Goal: Information Seeking & Learning: Compare options

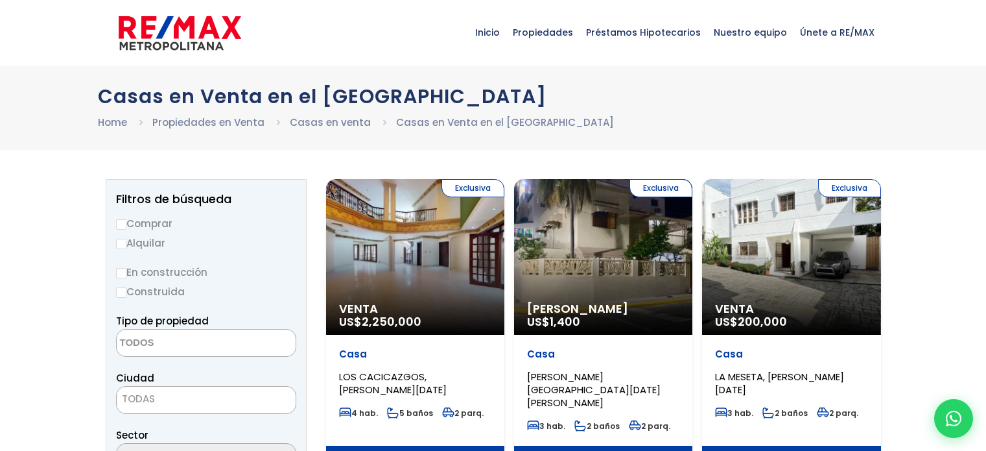
select select
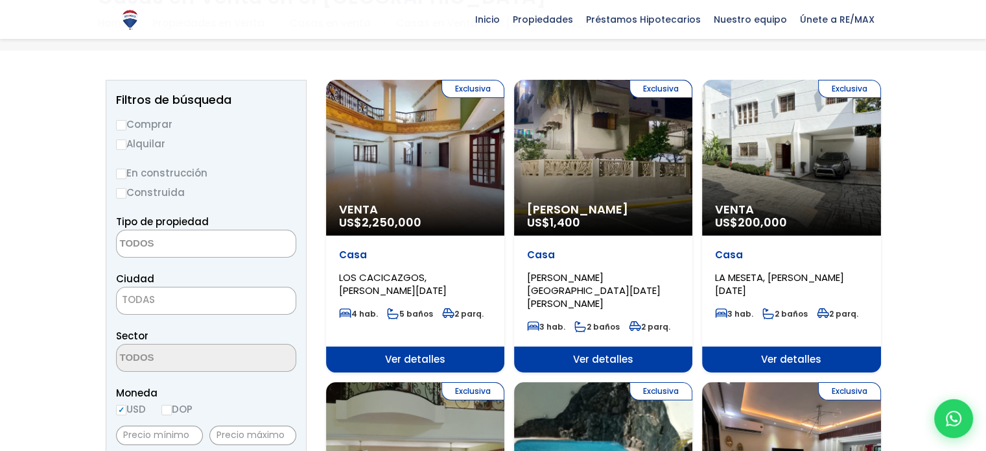
click at [116, 124] on input "Comprar" at bounding box center [121, 125] width 10 height 10
radio input "true"
click at [141, 122] on label "Comprar" at bounding box center [206, 124] width 180 height 16
click at [126, 122] on input "Comprar" at bounding box center [121, 125] width 10 height 10
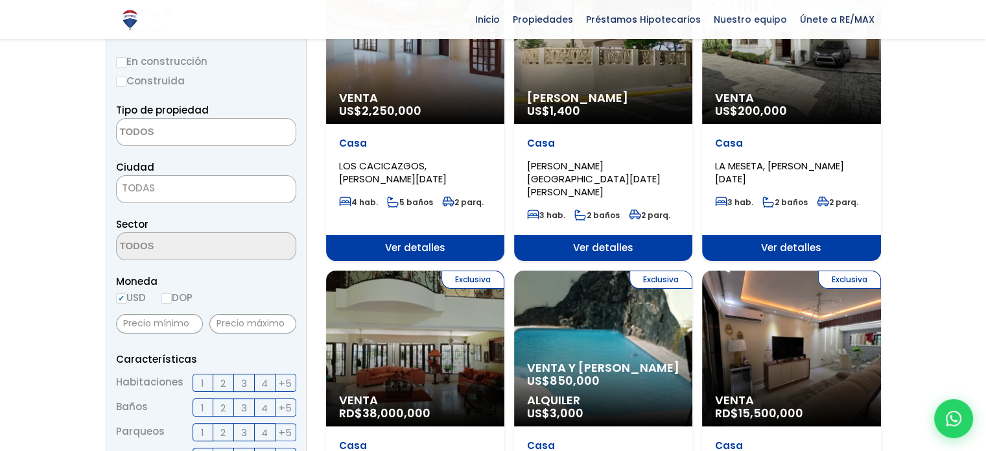
scroll to position [231, 0]
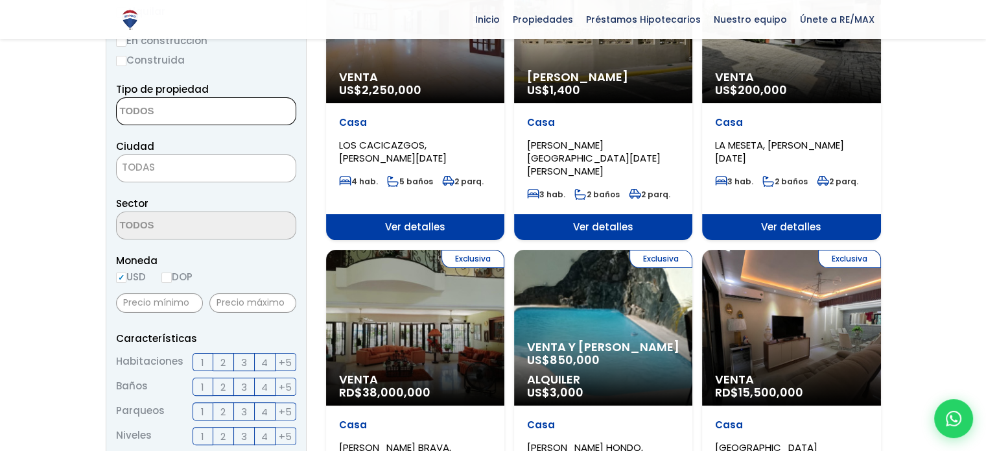
click at [146, 119] on textarea "Search" at bounding box center [180, 112] width 126 height 28
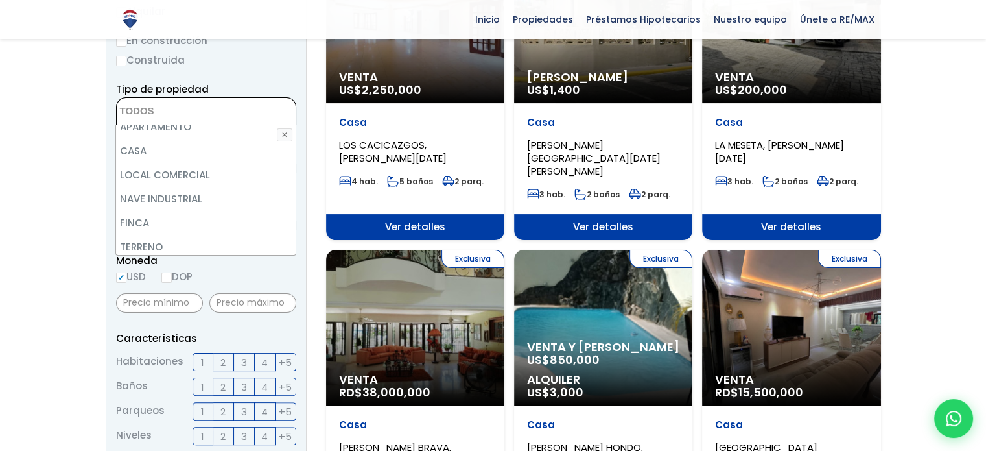
scroll to position [0, 0]
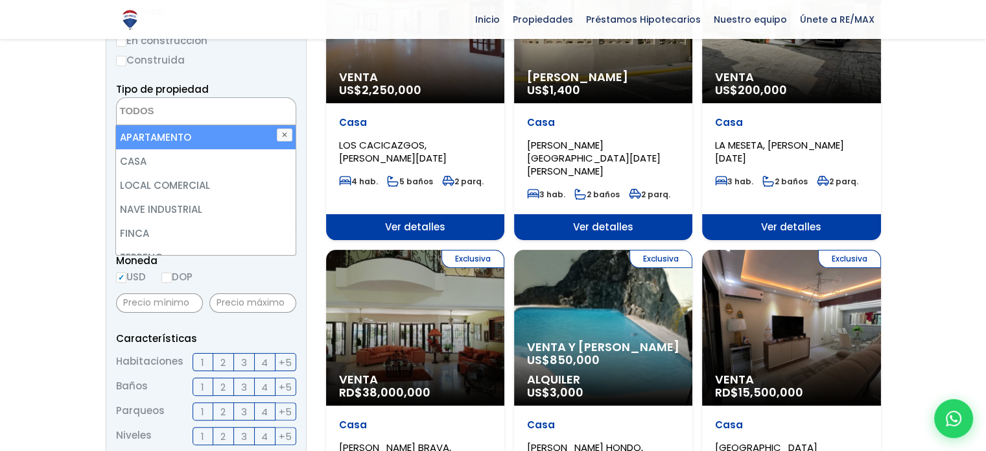
click at [161, 134] on li "APARTAMENTO" at bounding box center [205, 137] width 179 height 24
select select "apartment"
click at [252, 115] on ul "× Seleccionados: 1" at bounding box center [198, 112] width 163 height 28
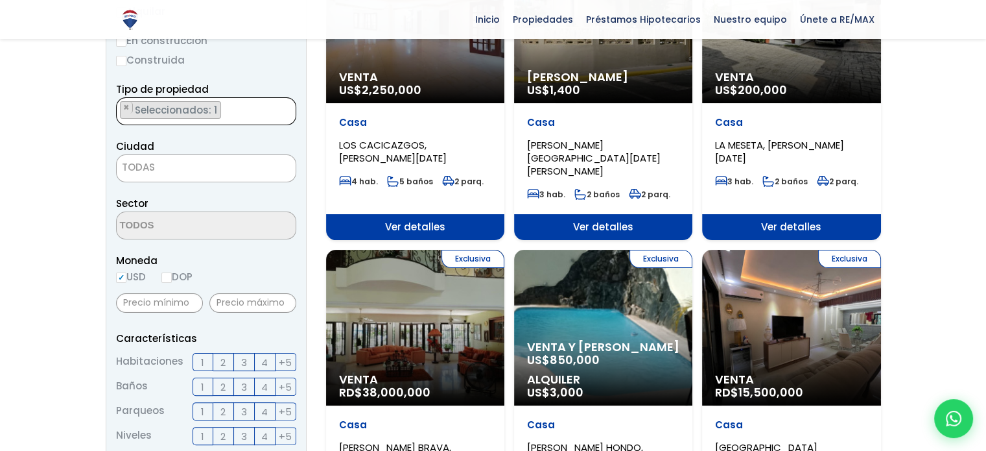
click at [236, 110] on ul "× Seleccionados: 1" at bounding box center [198, 112] width 163 height 28
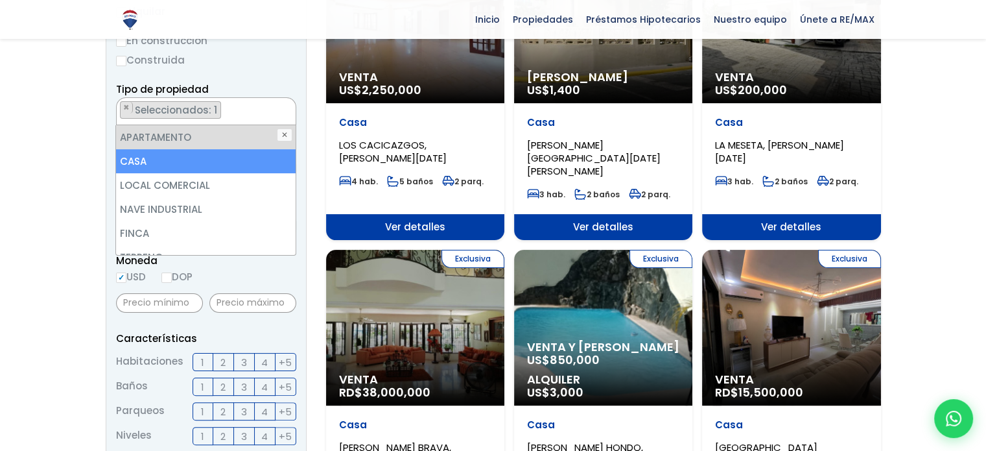
click at [194, 161] on li "CASA" at bounding box center [205, 161] width 179 height 24
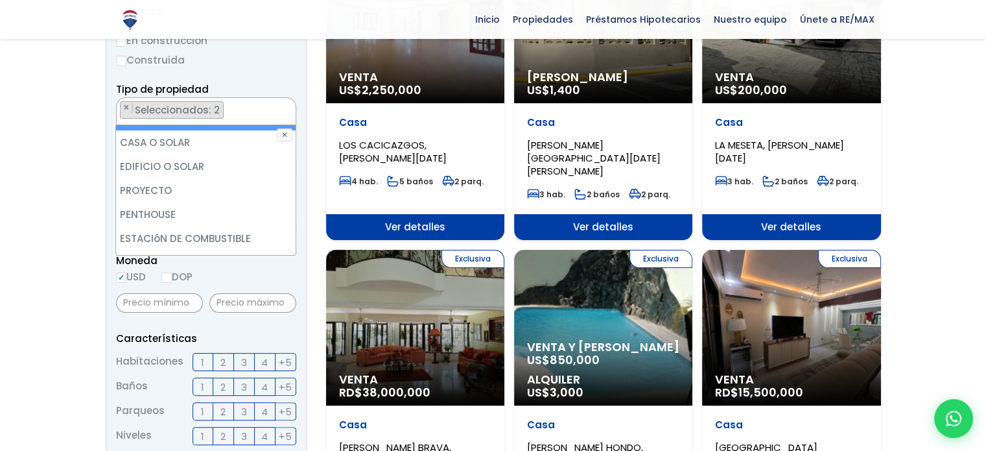
scroll to position [238, 0]
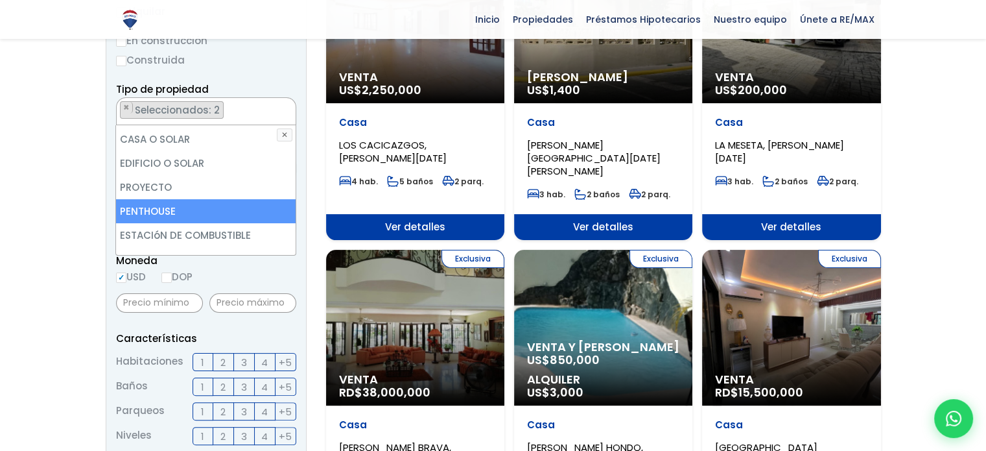
click at [209, 206] on li "PENTHOUSE" at bounding box center [205, 211] width 179 height 24
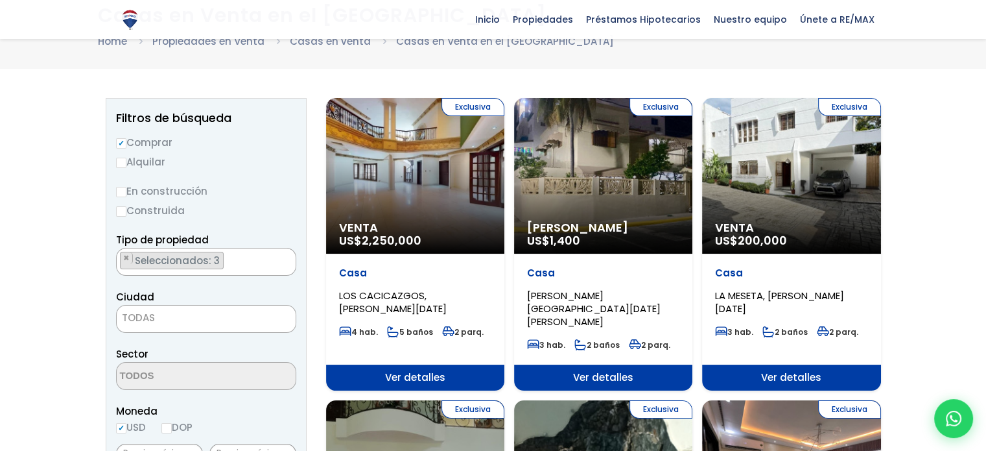
scroll to position [77, 0]
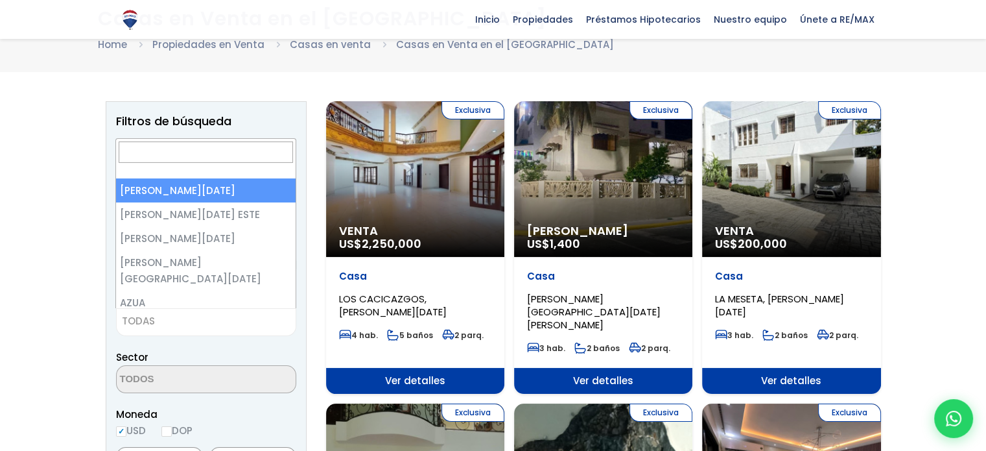
click at [162, 318] on span "TODAS" at bounding box center [206, 321] width 179 height 18
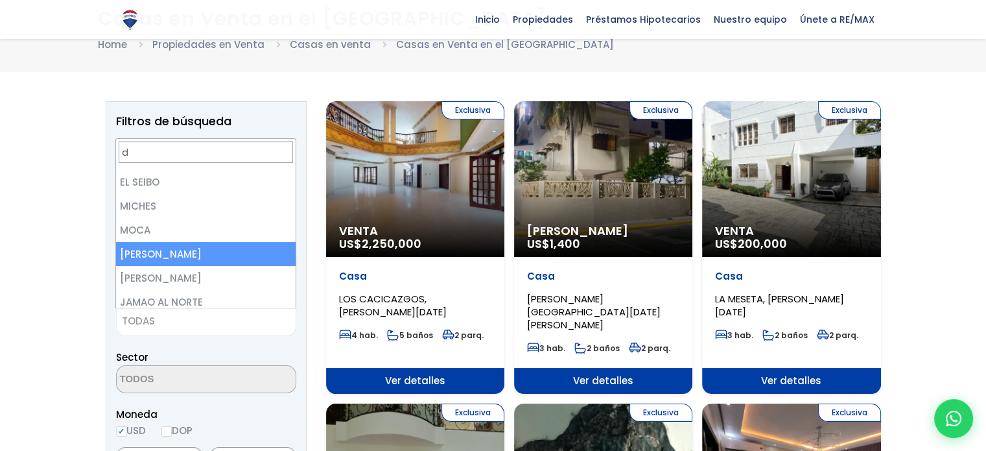
scroll to position [0, 0]
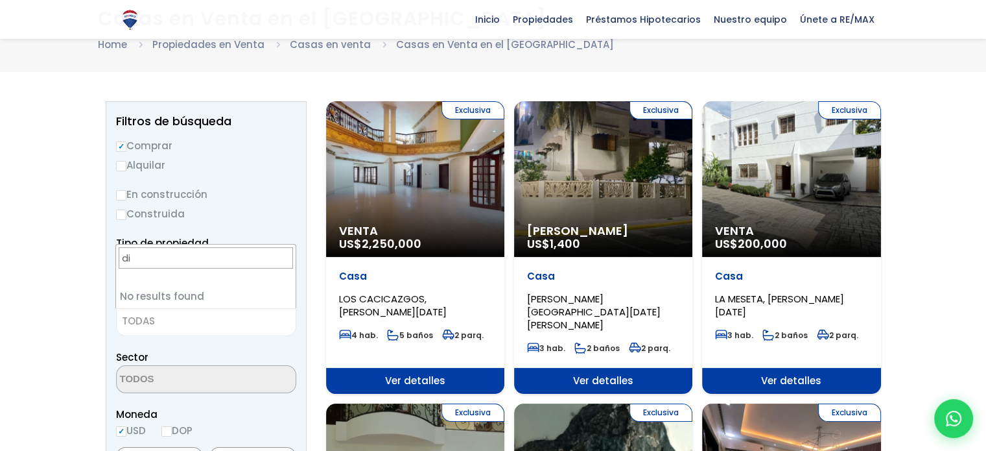
type input "d"
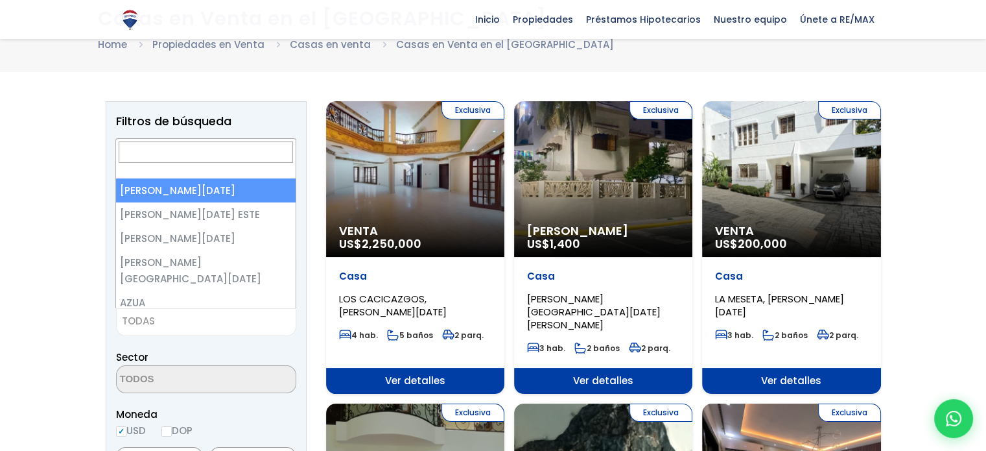
select select "1"
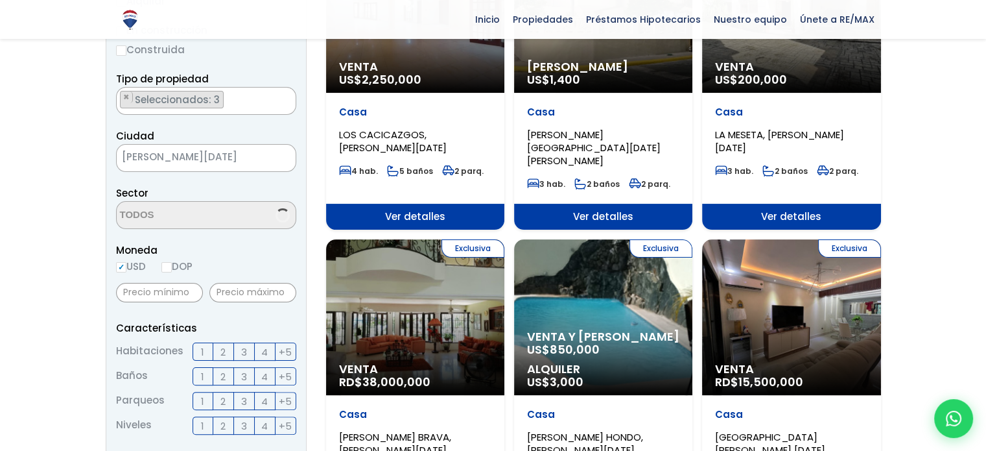
scroll to position [250, 0]
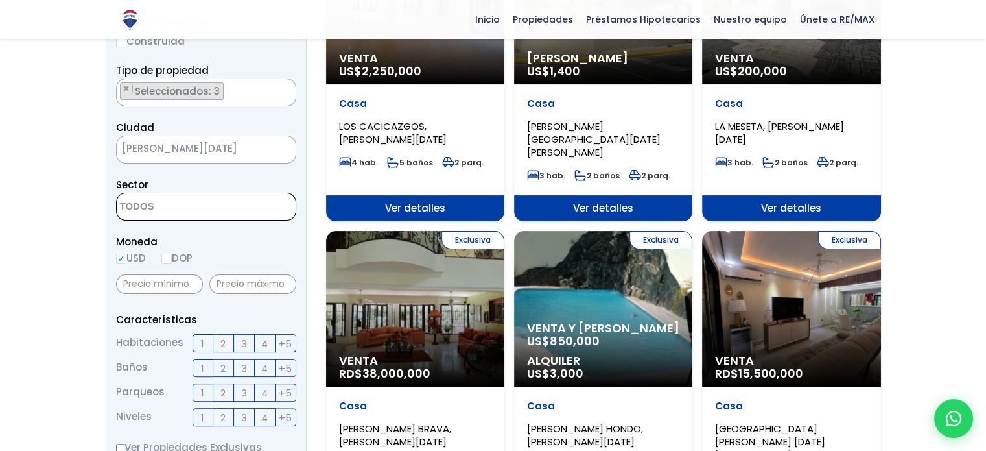
click at [145, 202] on textarea "Search" at bounding box center [180, 207] width 126 height 28
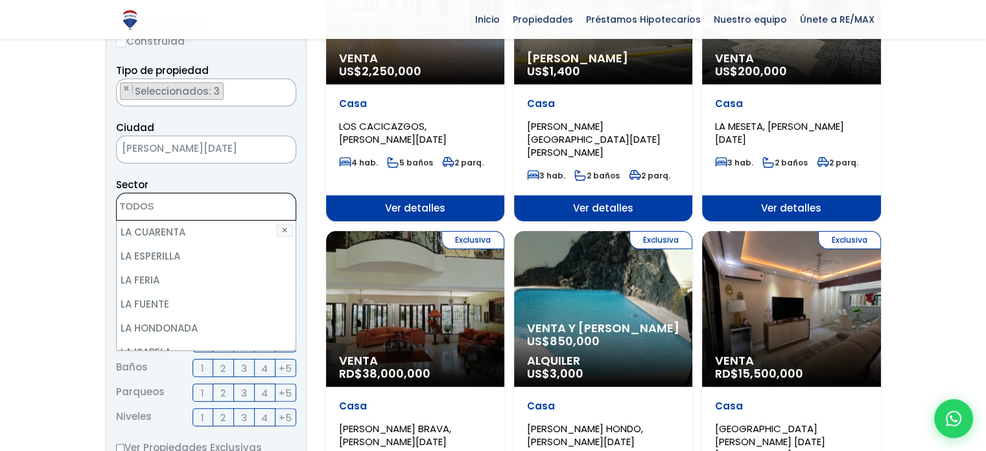
scroll to position [2827, 0]
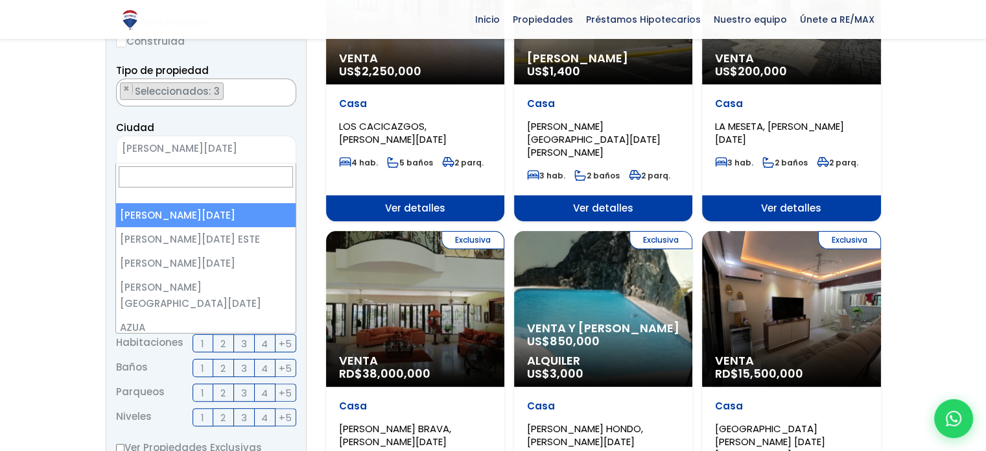
click at [236, 150] on span "SANTO DOMINGO DE GUZMÁN" at bounding box center [190, 148] width 147 height 18
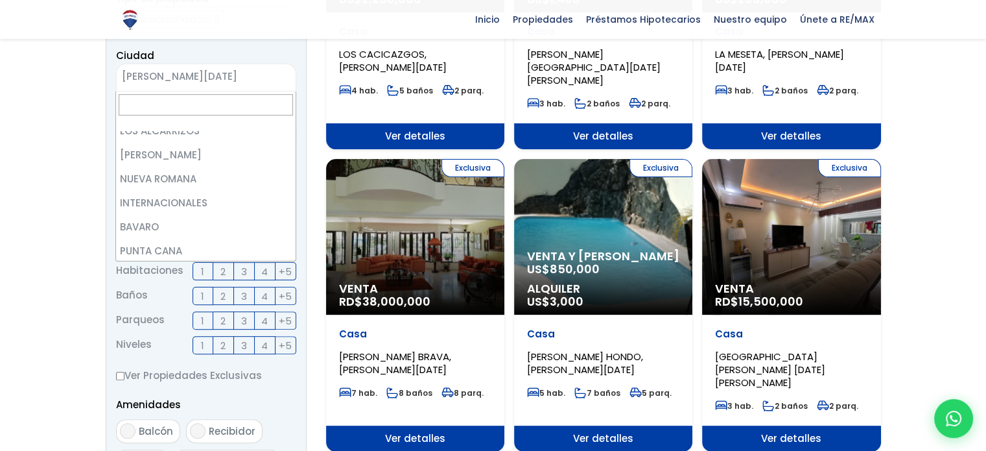
scroll to position [307, 0]
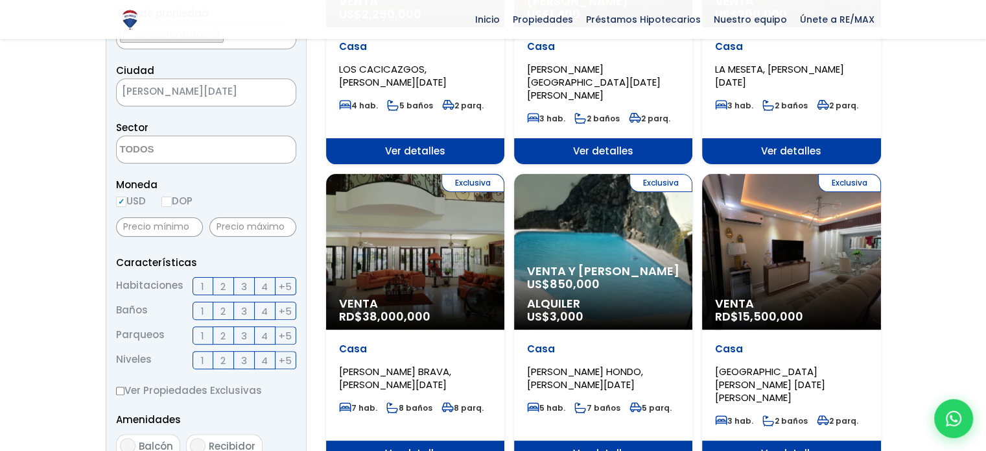
click at [121, 202] on input "USD" at bounding box center [121, 201] width 10 height 10
click at [169, 199] on input "DOP" at bounding box center [166, 201] width 10 height 10
radio input "true"
click at [250, 227] on input "text" at bounding box center [252, 226] width 87 height 19
type input "9,000,000"
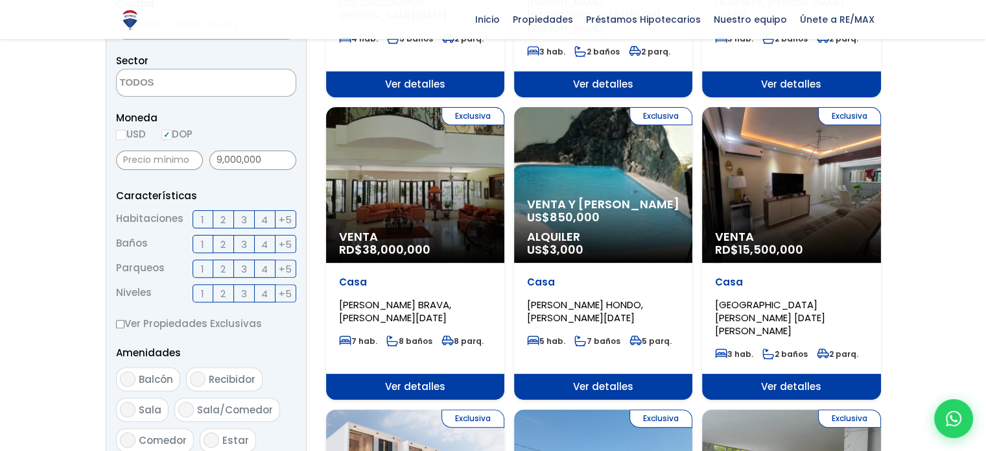
scroll to position [374, 0]
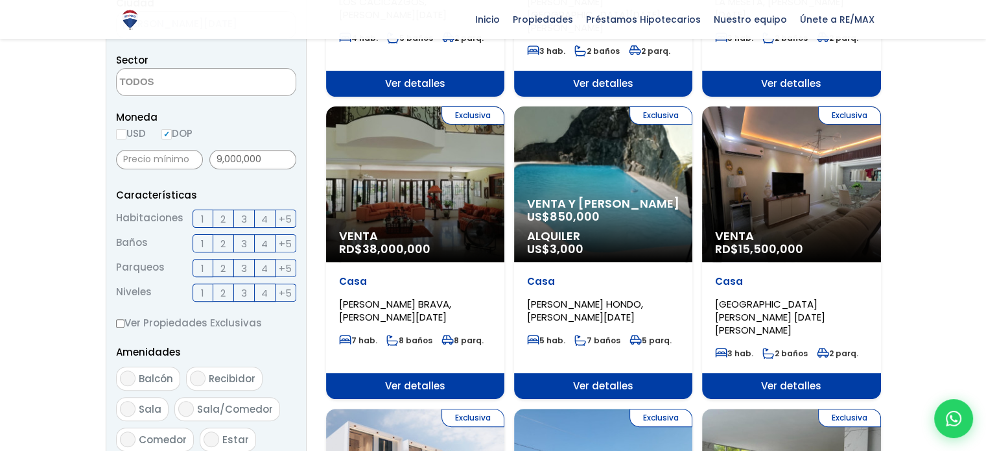
click at [243, 215] on span "3" at bounding box center [244, 219] width 6 height 16
click at [0, 0] on input "3" at bounding box center [0, 0] width 0 height 0
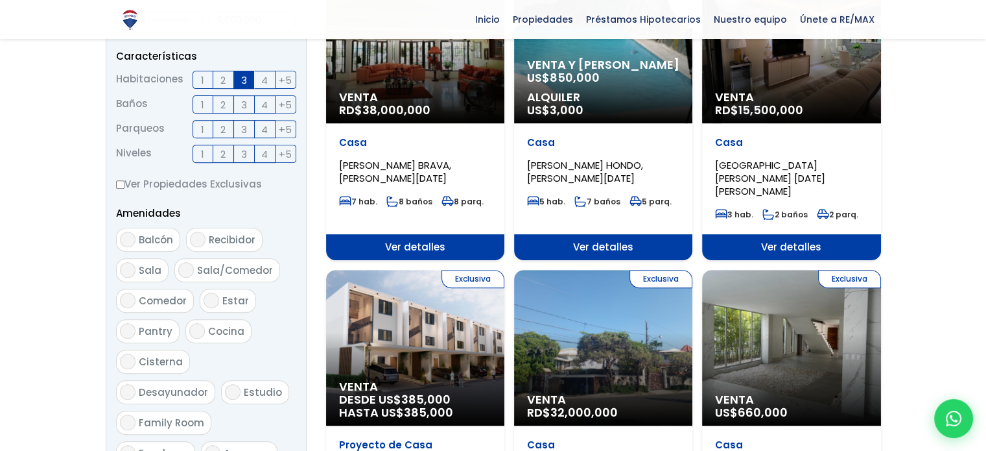
click at [218, 132] on label "2" at bounding box center [223, 129] width 21 height 18
click at [0, 0] on input "2" at bounding box center [0, 0] width 0 height 0
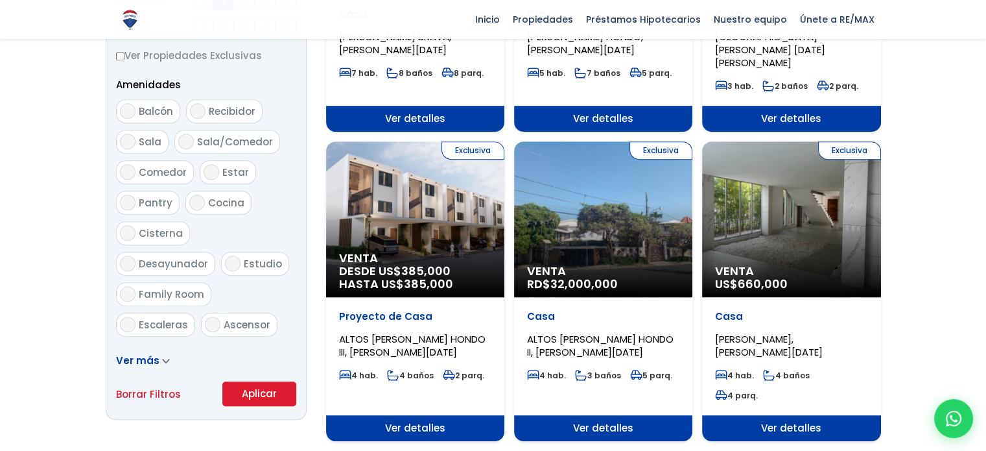
scroll to position [642, 0]
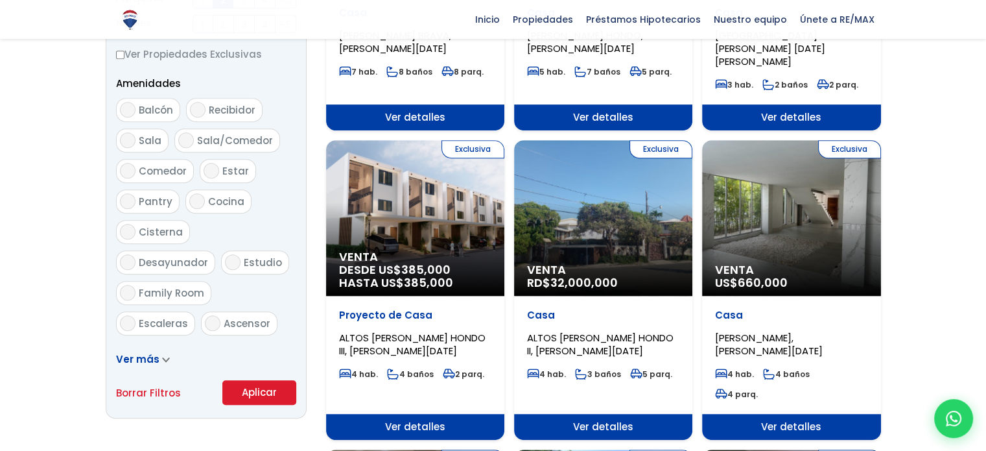
click at [267, 386] on button "Aplicar" at bounding box center [259, 392] width 74 height 25
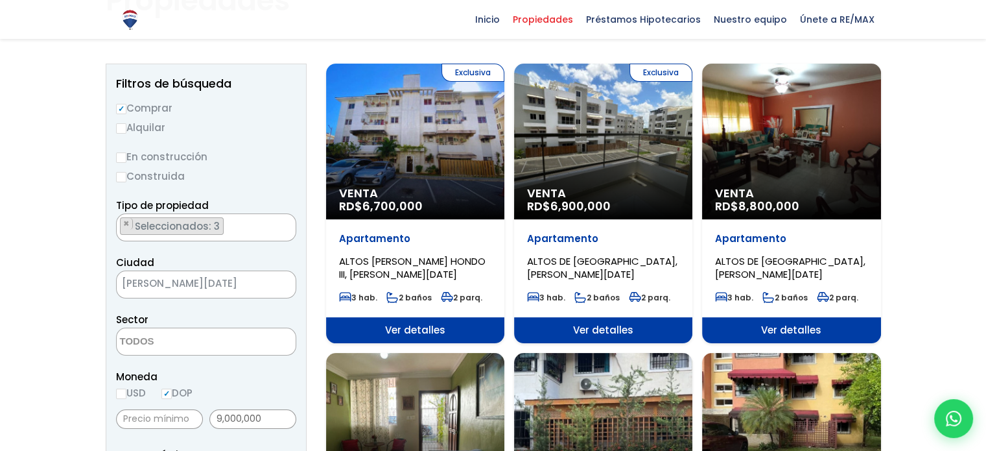
scroll to position [117, 0]
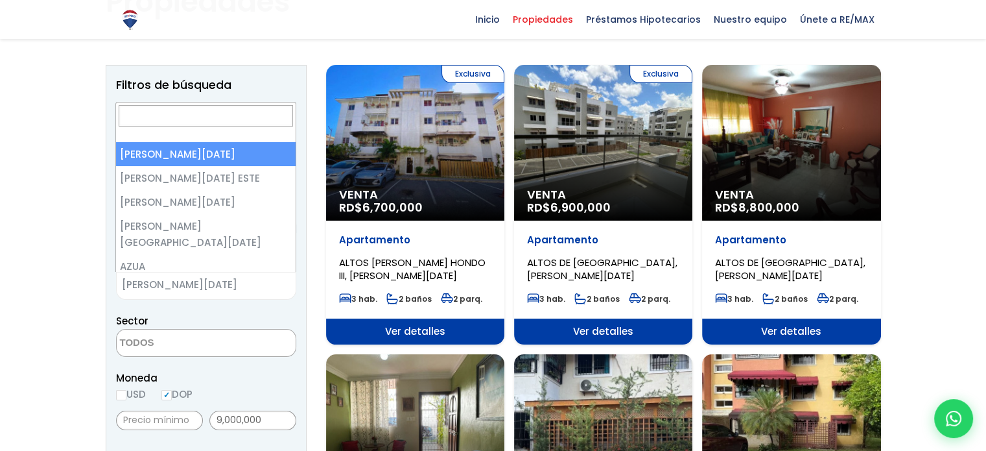
click at [215, 287] on span "[PERSON_NAME][DATE]" at bounding box center [190, 285] width 147 height 18
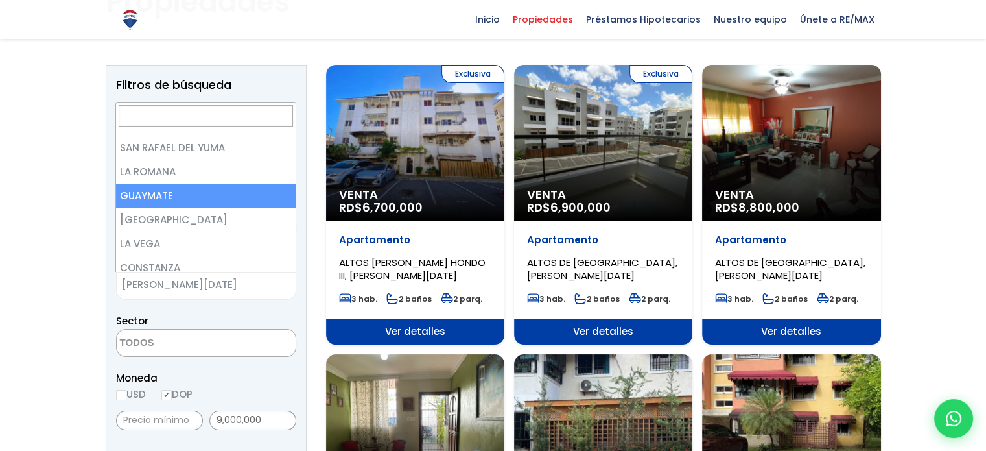
scroll to position [1487, 0]
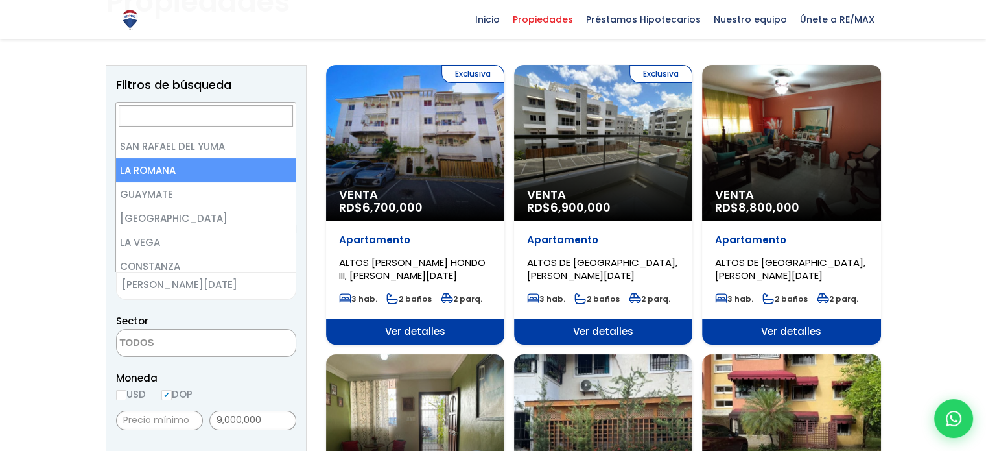
drag, startPoint x: 283, startPoint y: 142, endPoint x: 253, endPoint y: 128, distance: 32.5
click at [253, 128] on span at bounding box center [205, 122] width 179 height 40
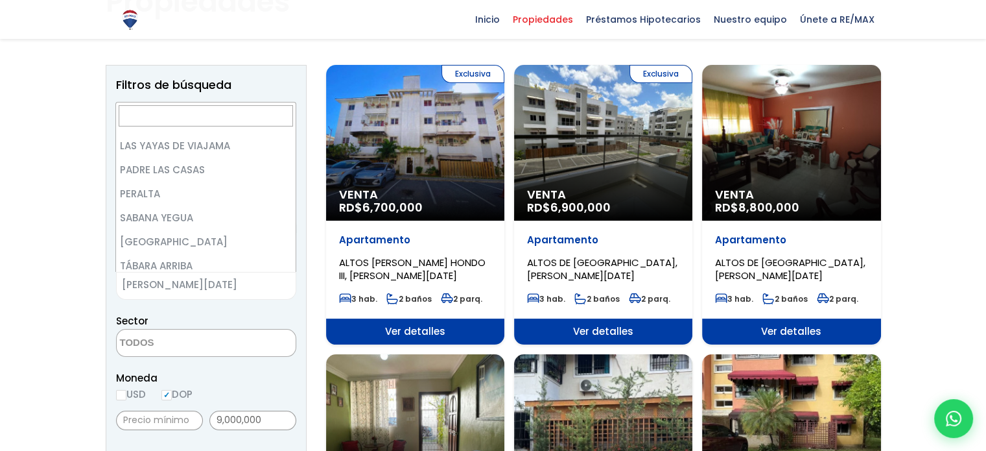
scroll to position [141, 0]
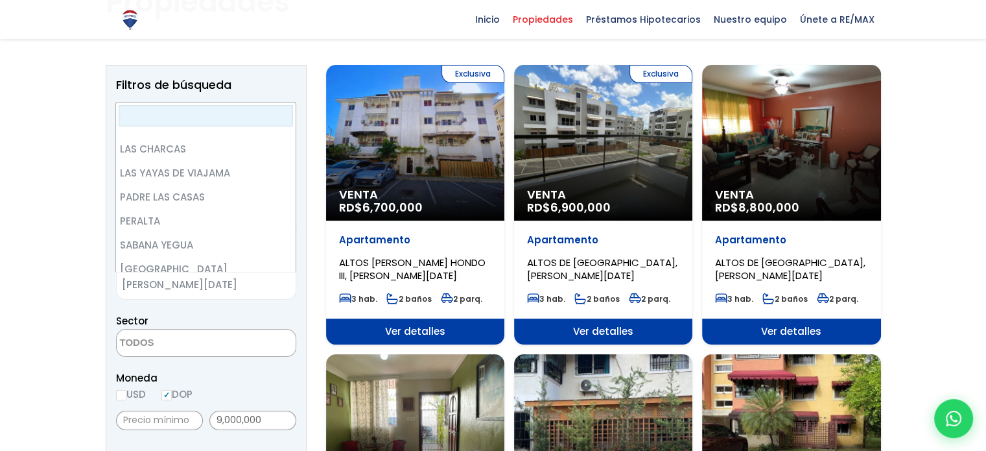
drag, startPoint x: 289, startPoint y: 157, endPoint x: 283, endPoint y: 119, distance: 38.8
click at [283, 119] on input "Search" at bounding box center [206, 115] width 174 height 21
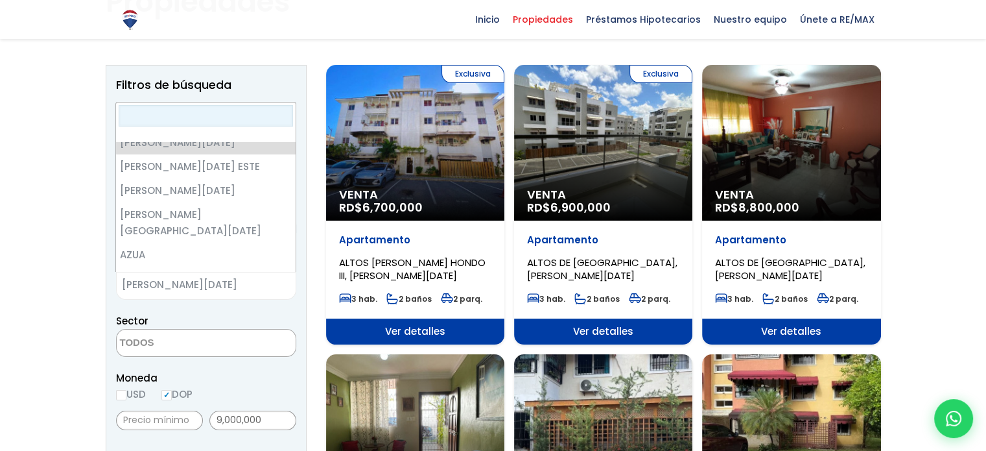
scroll to position [0, 0]
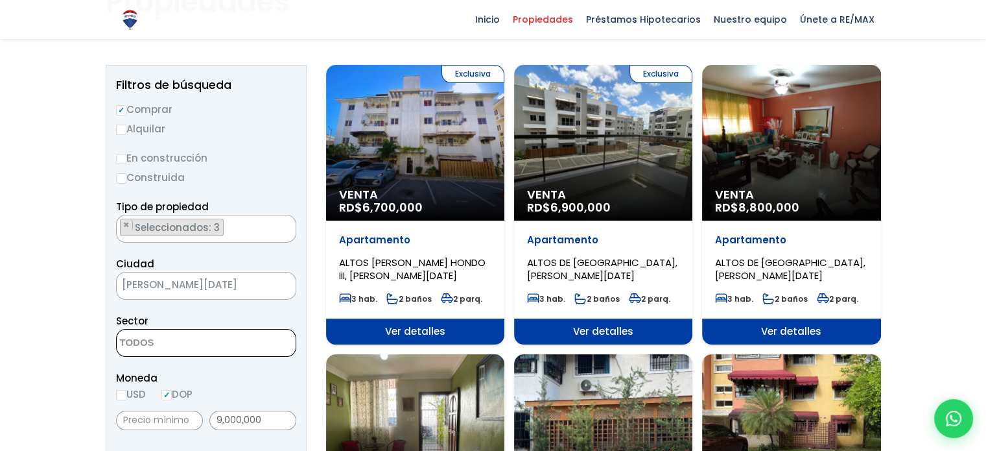
click at [180, 336] on textarea "Search" at bounding box center [180, 343] width 126 height 28
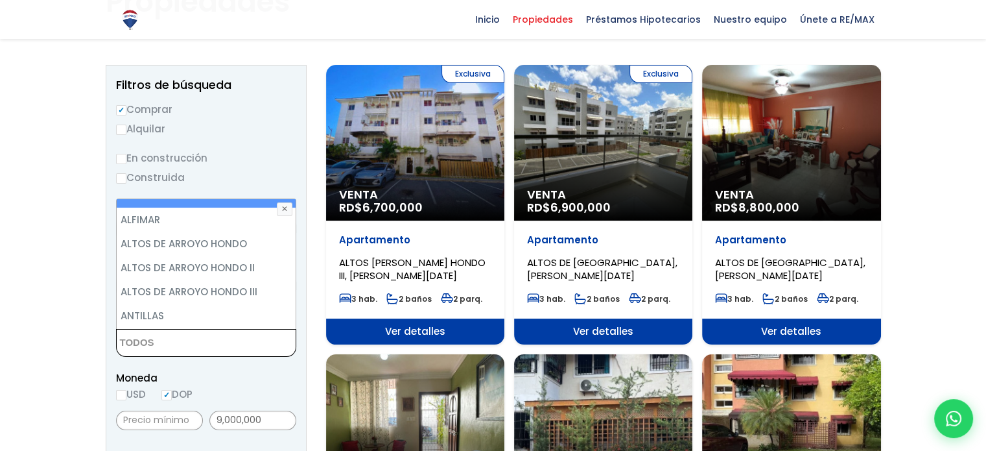
scroll to position [113, 0]
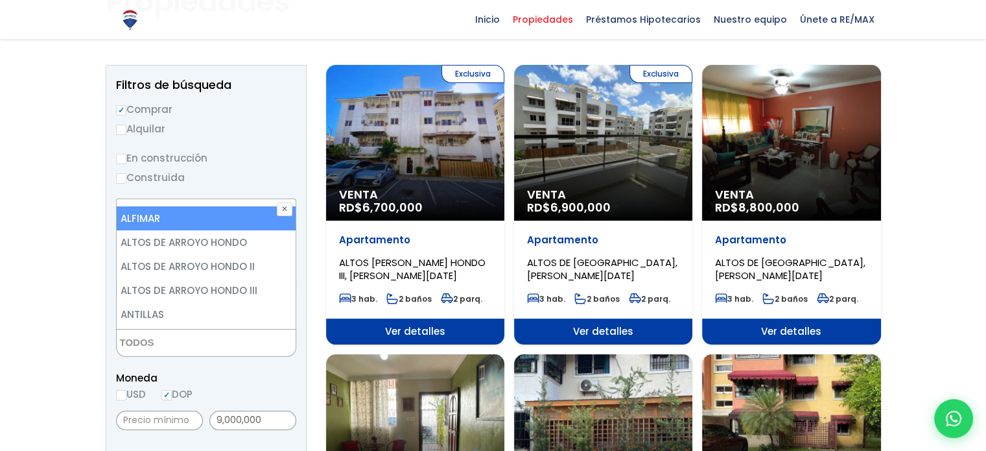
click at [186, 225] on li "ALFIMAR" at bounding box center [206, 218] width 179 height 24
select select "127"
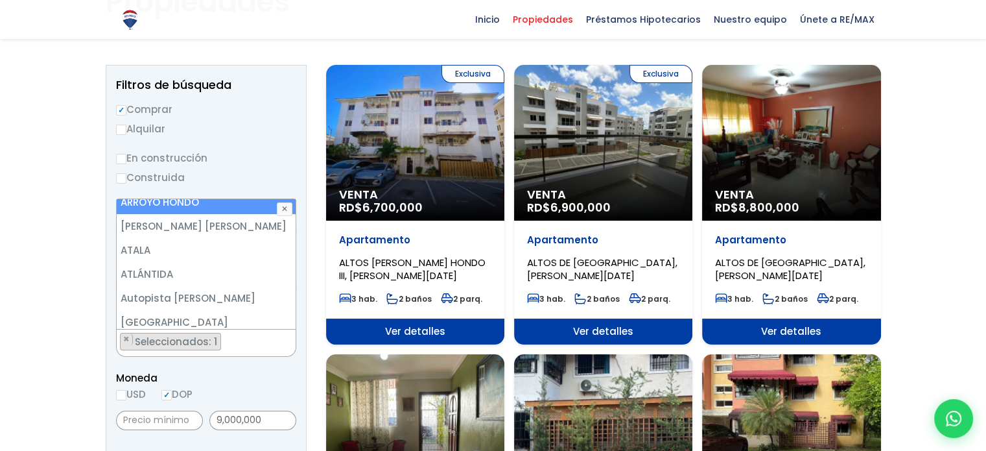
scroll to position [253, 0]
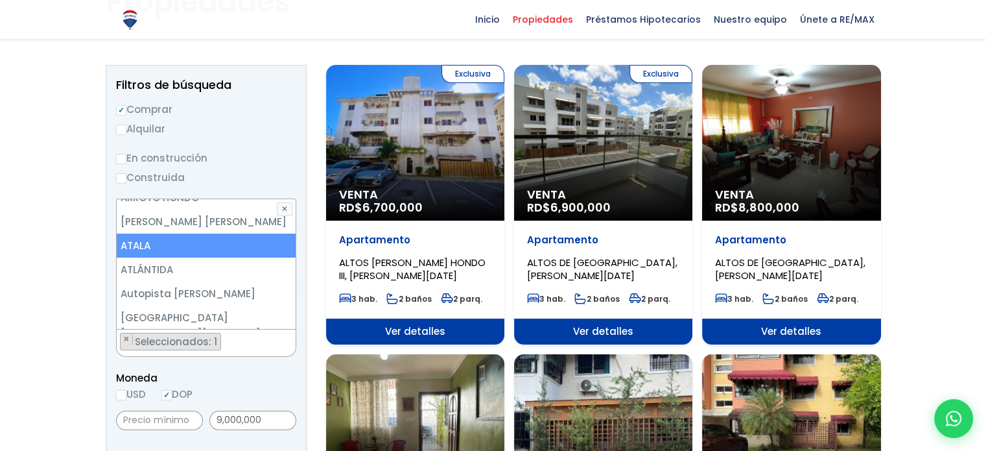
click at [180, 242] on li "ATALA" at bounding box center [206, 245] width 179 height 24
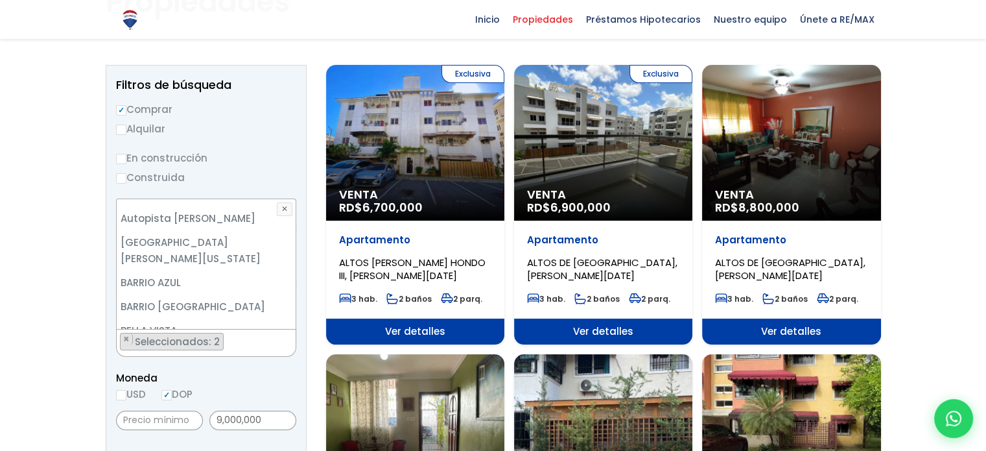
scroll to position [326, 0]
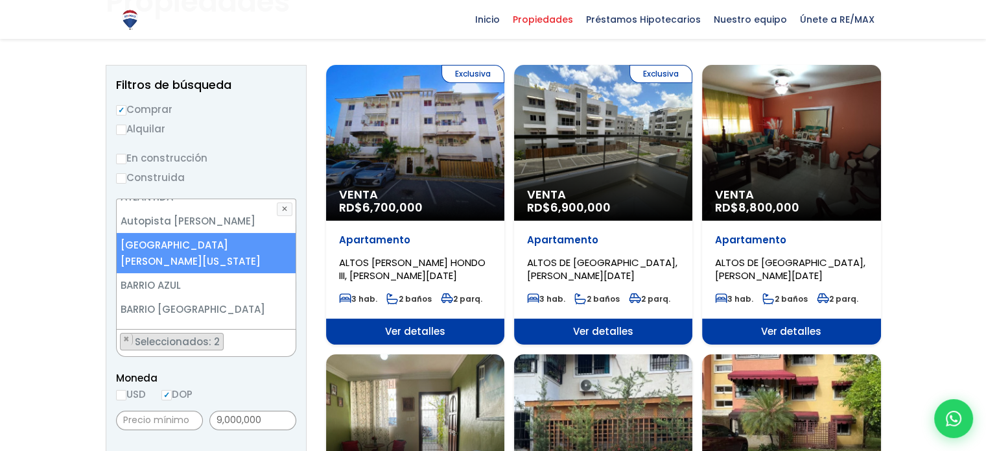
click at [198, 246] on li "Avenida George Washington" at bounding box center [206, 253] width 179 height 40
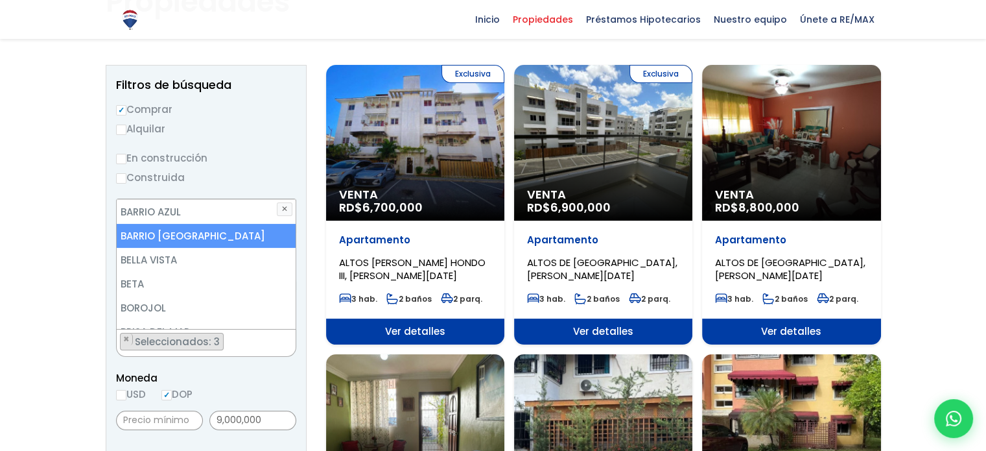
scroll to position [406, 0]
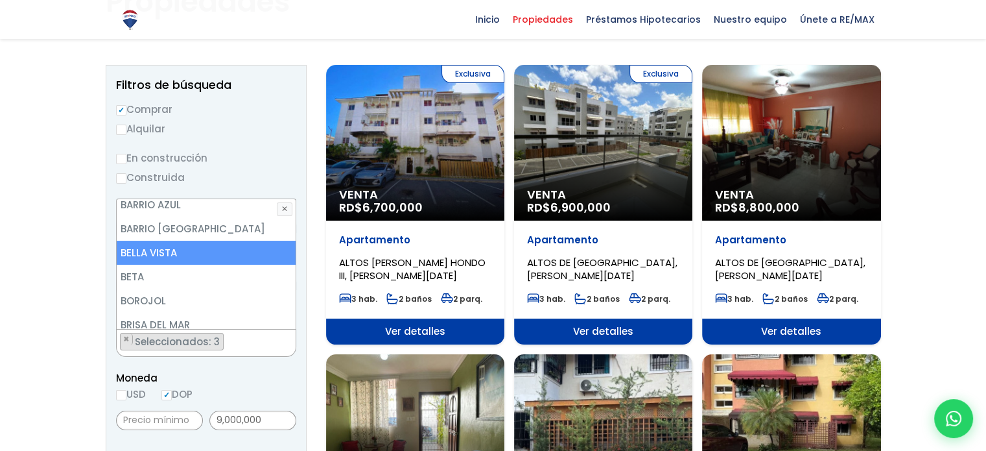
click at [187, 241] on li "BELLA VISTA" at bounding box center [206, 253] width 179 height 24
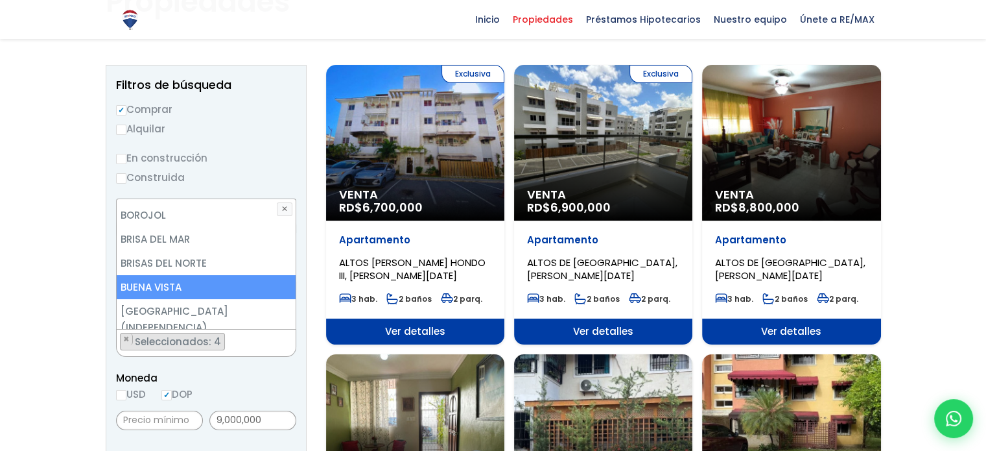
scroll to position [552, 0]
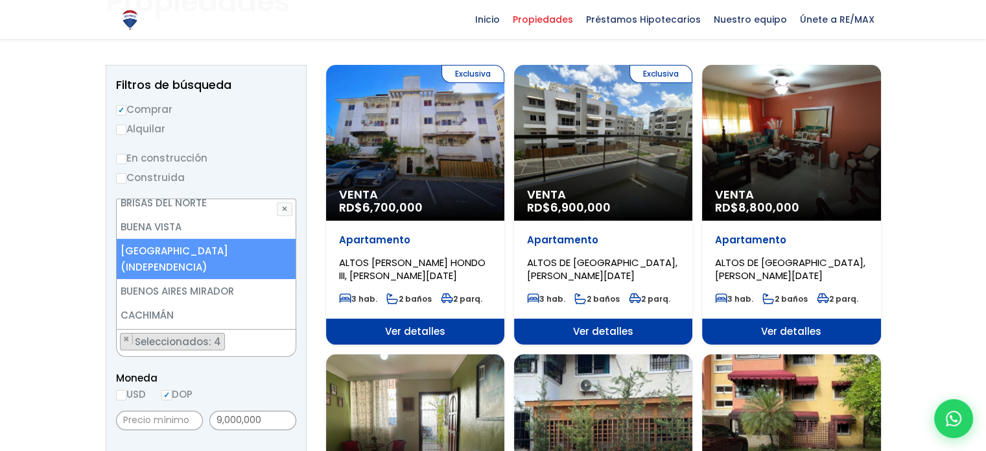
drag, startPoint x: 178, startPoint y: 233, endPoint x: 178, endPoint y: 256, distance: 23.3
click at [178, 256] on ul "16 DE AGOSTO 24 DE ABRIL 27 DE FEBRERO 30 DE MAYO AESA ALFIMAR ALTOS DE ARROYO …" at bounding box center [206, 264] width 179 height 130
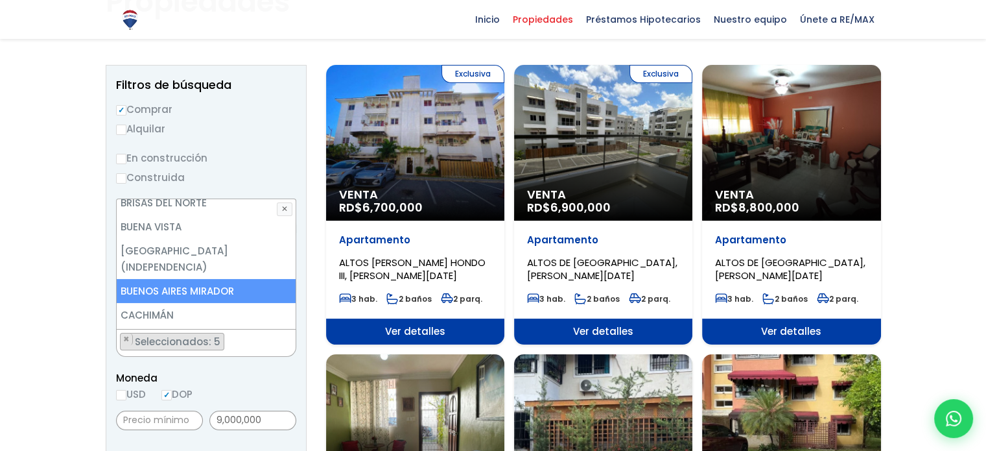
click at [178, 279] on li "BUENOS AIRES MIRADOR" at bounding box center [206, 291] width 179 height 24
click at [197, 279] on li "BUENOS AIRES MIRADOR" at bounding box center [206, 291] width 179 height 24
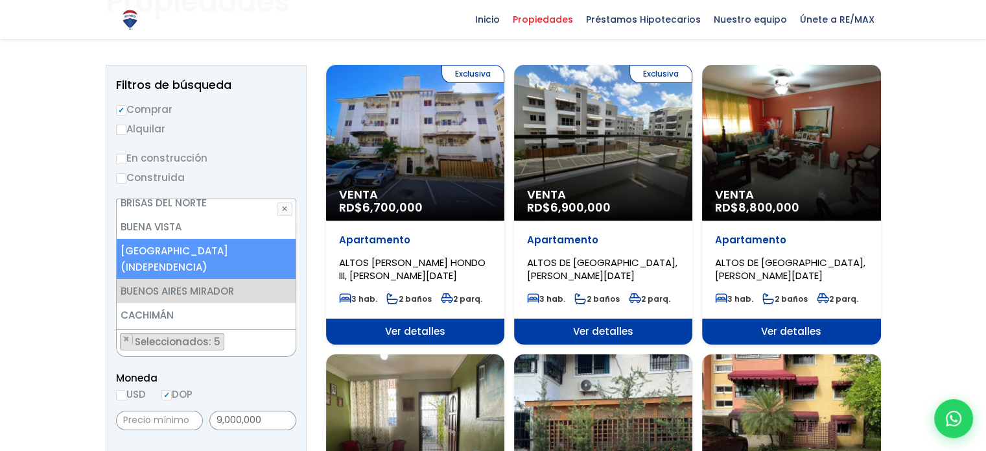
click at [207, 239] on li "BUENOS AIRES (INDEPENDENCIA)" at bounding box center [206, 259] width 179 height 40
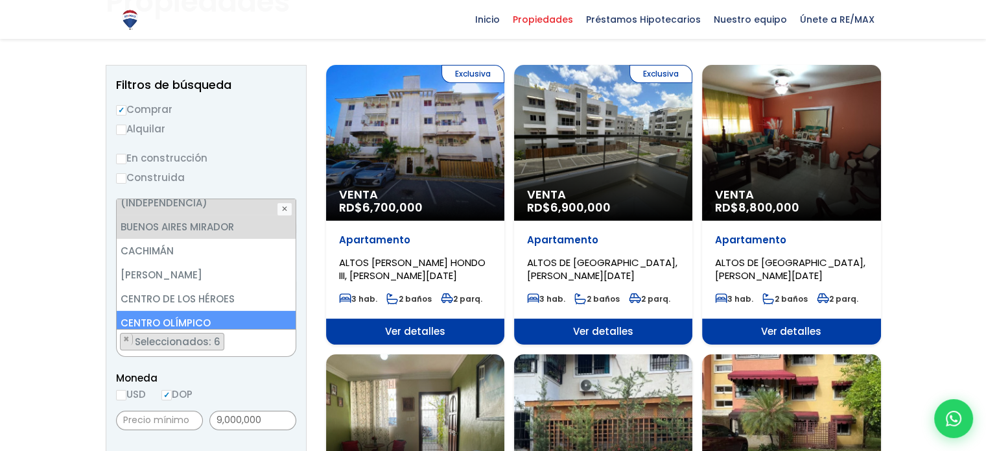
scroll to position [613, 0]
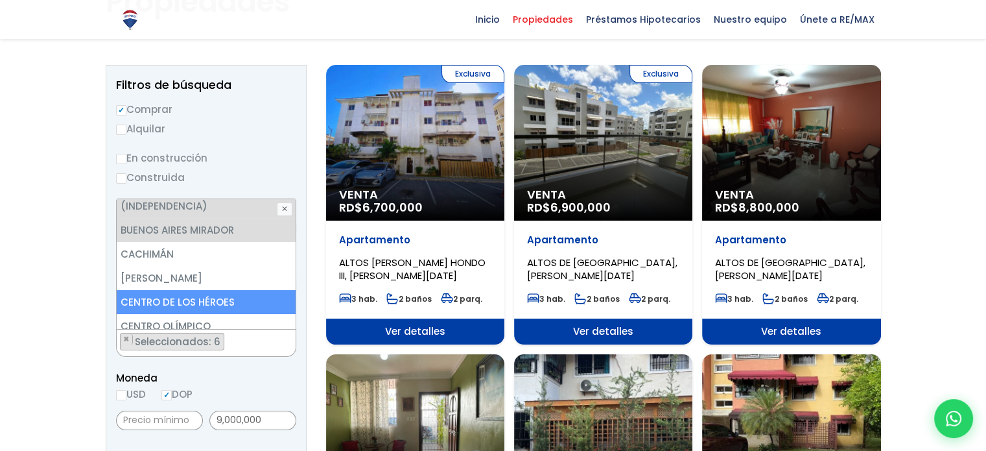
click at [214, 290] on li "CENTRO DE LOS HÉROES" at bounding box center [206, 302] width 179 height 24
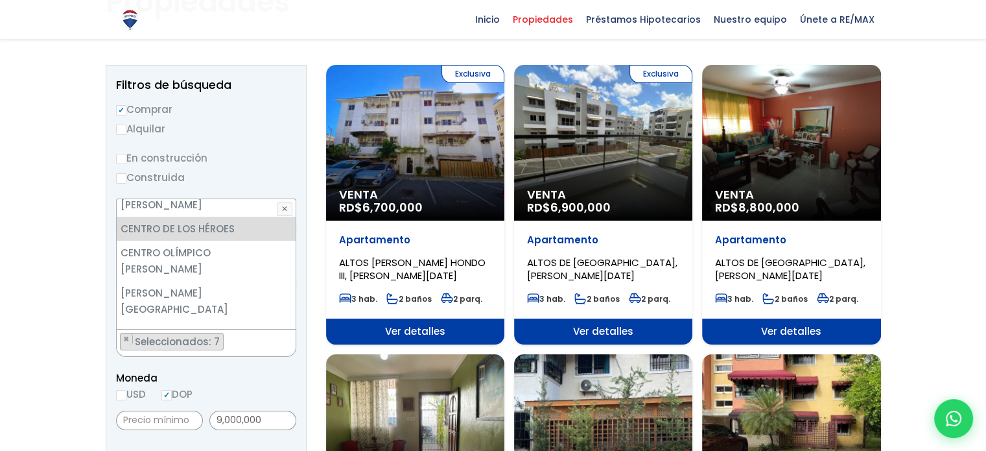
scroll to position [687, 0]
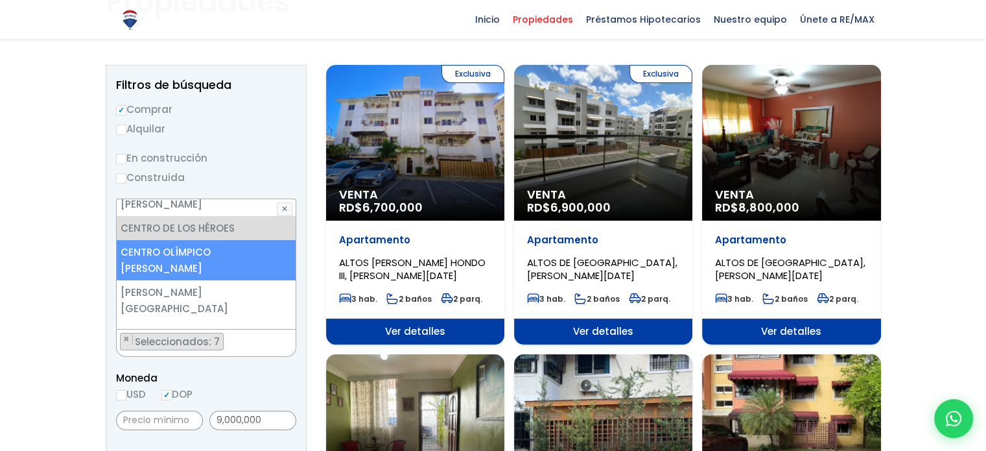
click at [225, 240] on li "CENTRO OLÍMPICO JUAN PABLO DUARTE" at bounding box center [206, 260] width 179 height 40
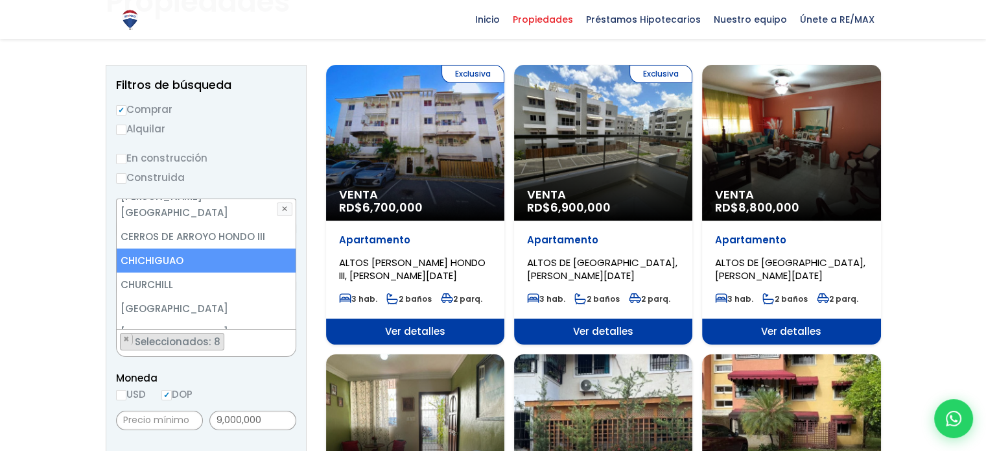
scroll to position [788, 0]
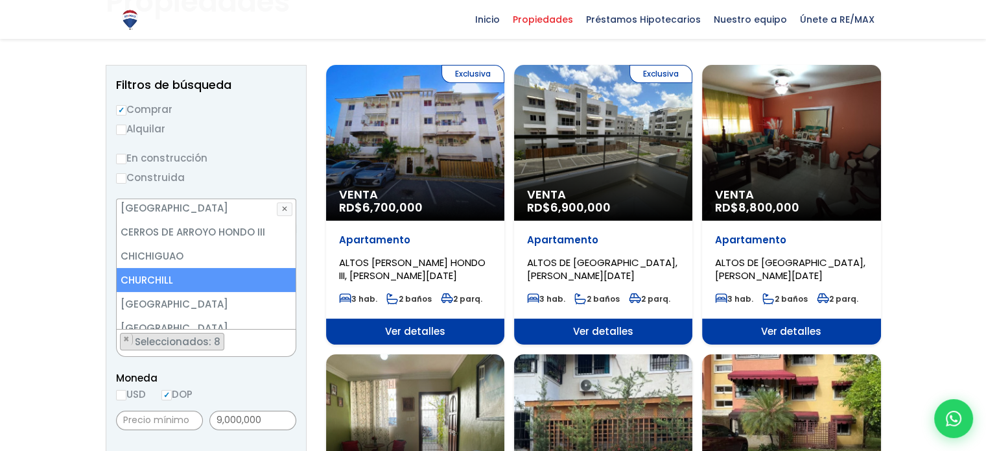
click at [225, 268] on li "CHURCHILL" at bounding box center [206, 280] width 179 height 24
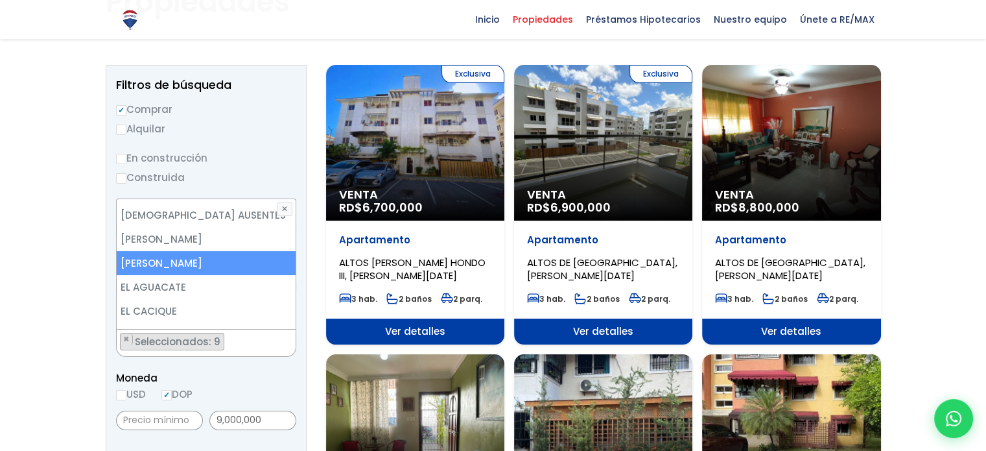
scroll to position [1262, 0]
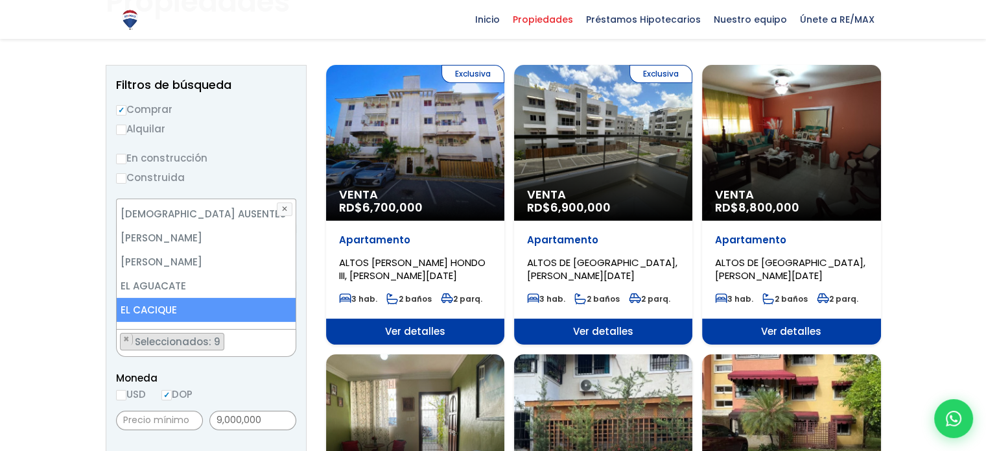
click at [211, 298] on li "EL CACIQUE" at bounding box center [206, 310] width 179 height 24
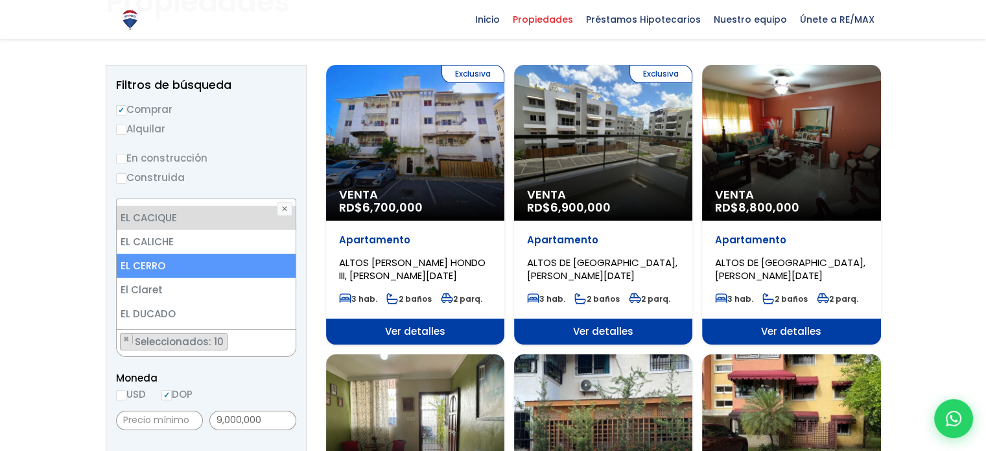
scroll to position [1361, 0]
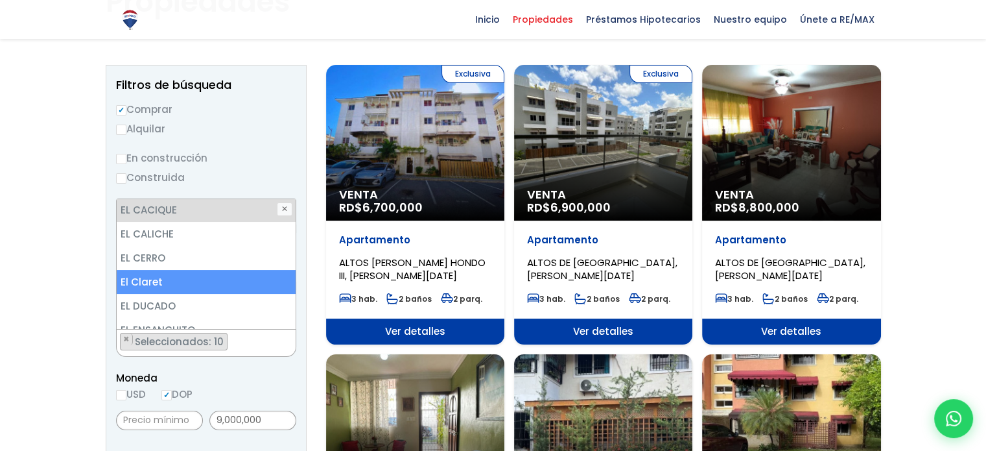
click at [205, 270] on li "El Claret" at bounding box center [206, 282] width 179 height 24
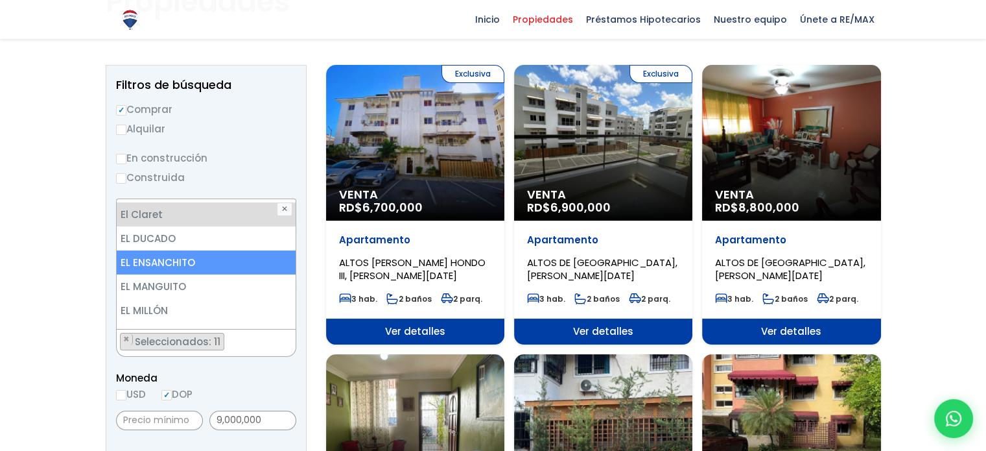
scroll to position [1431, 0]
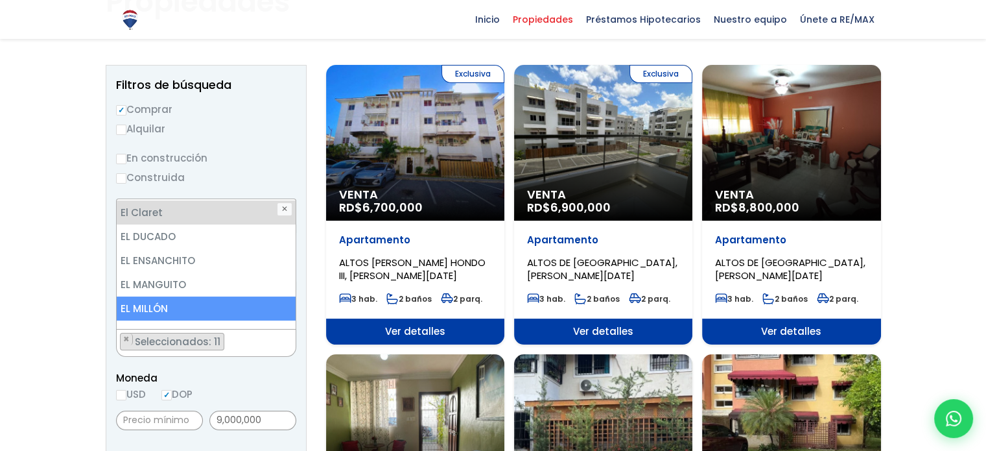
click at [221, 296] on li "EL MILLÓN" at bounding box center [206, 308] width 179 height 24
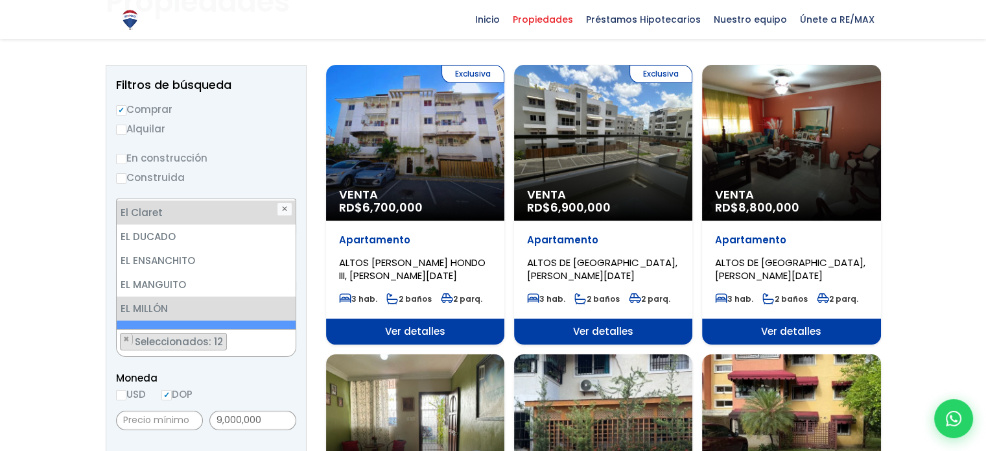
click at [212, 320] on li "EL PEDREGAL" at bounding box center [206, 332] width 179 height 24
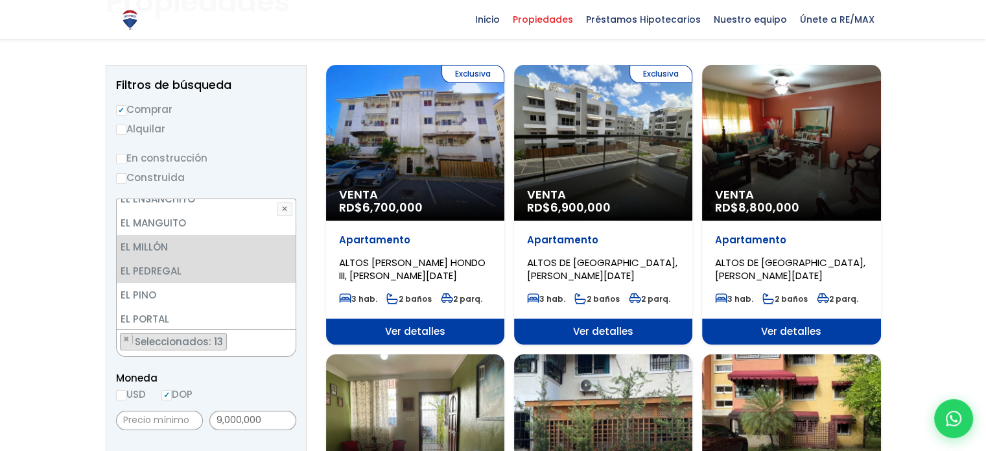
scroll to position [1544, 0]
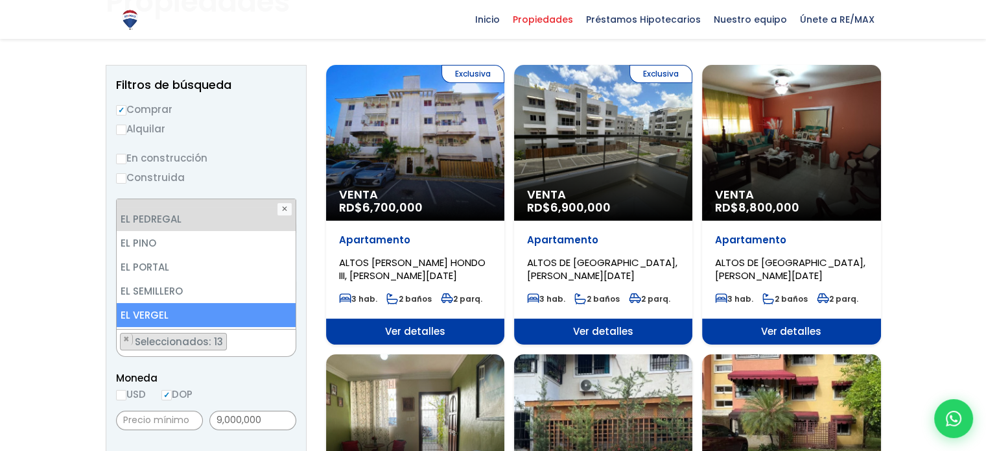
click at [195, 303] on li "EL VERGEL" at bounding box center [206, 315] width 179 height 24
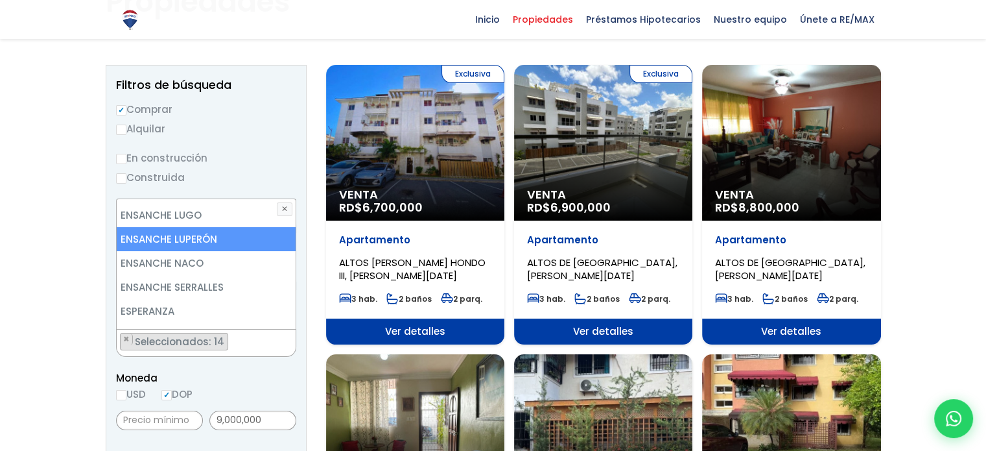
scroll to position [1934, 0]
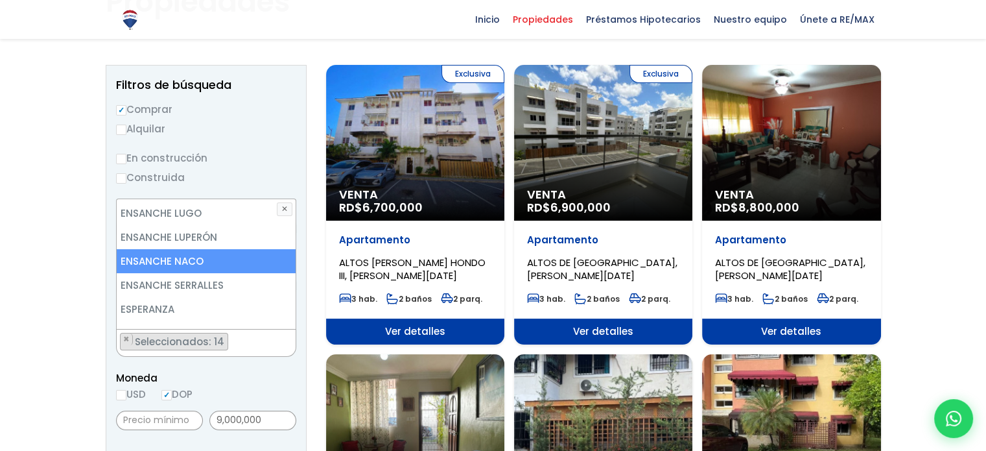
click at [190, 249] on li "ENSANCHE NACO" at bounding box center [206, 261] width 179 height 24
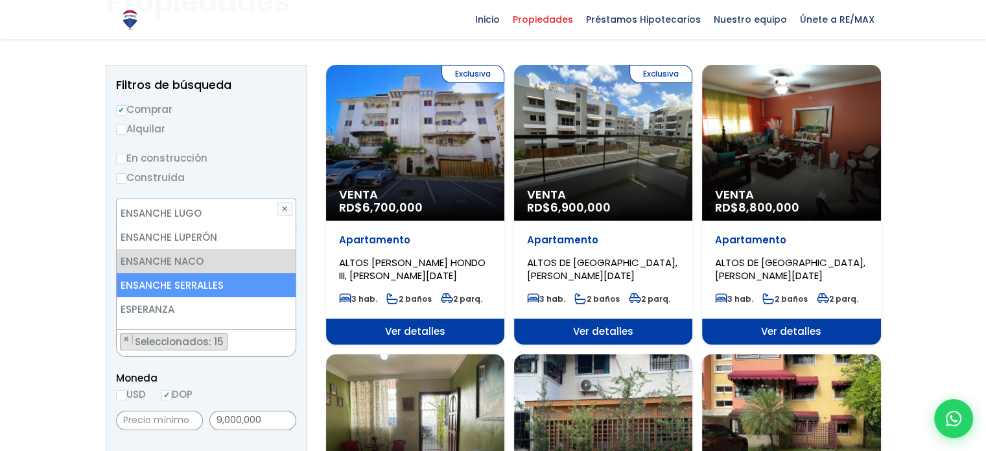
click at [208, 273] on li "ENSANCHE SERRALLES" at bounding box center [206, 285] width 179 height 24
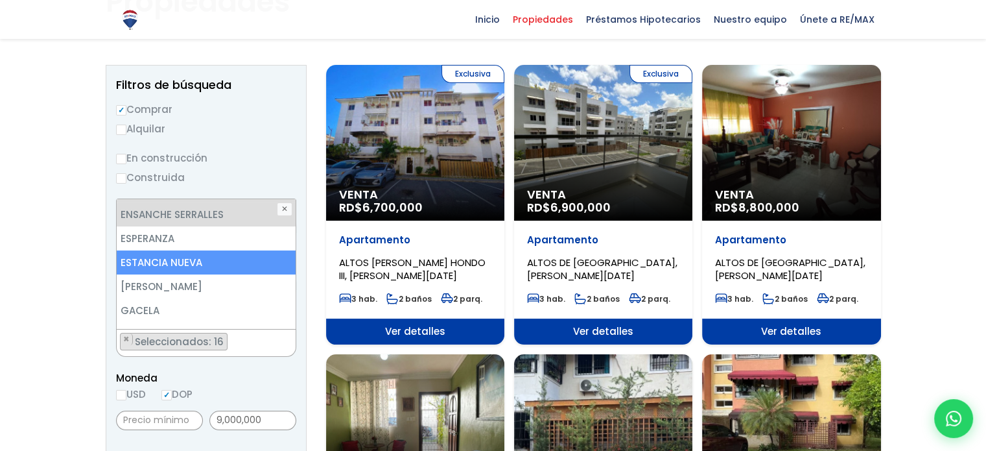
scroll to position [2010, 0]
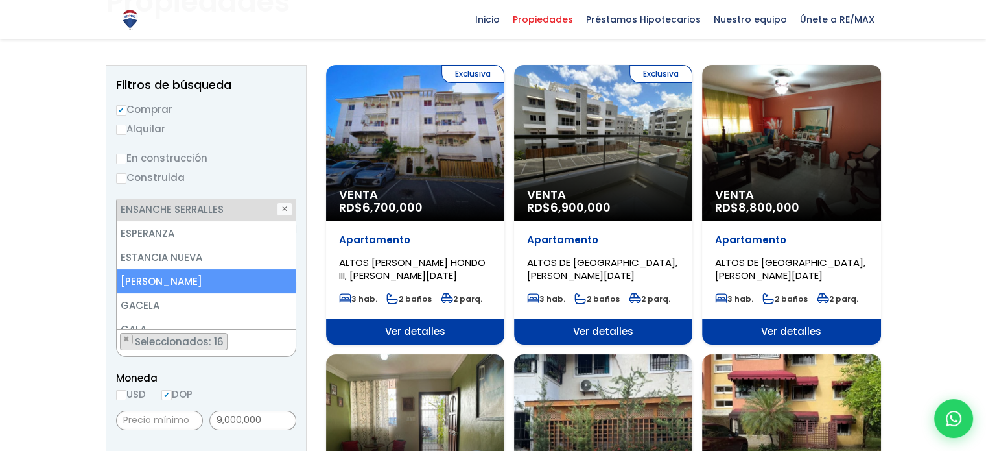
click at [202, 269] on li "EVARISTO MORALES" at bounding box center [206, 281] width 179 height 24
click at [179, 341] on li "GAZCUE" at bounding box center [206, 353] width 179 height 24
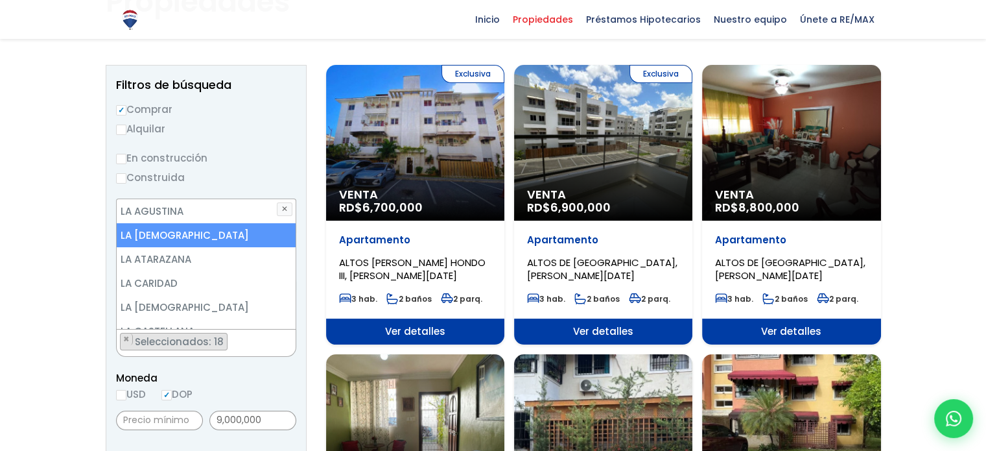
scroll to position [2611, 0]
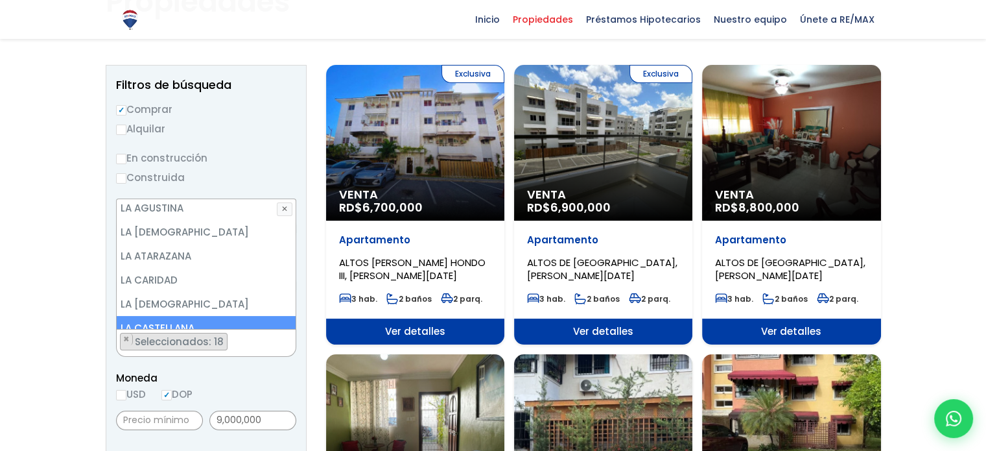
click at [185, 316] on li "LA CASTELLANA" at bounding box center [206, 328] width 179 height 24
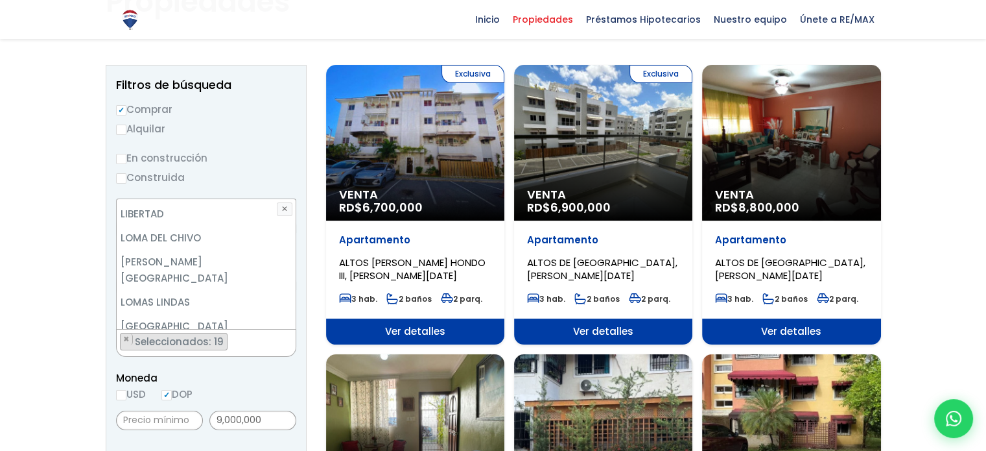
scroll to position [3423, 0]
click at [176, 335] on li "LOS CACICAZGOS" at bounding box center [206, 347] width 179 height 24
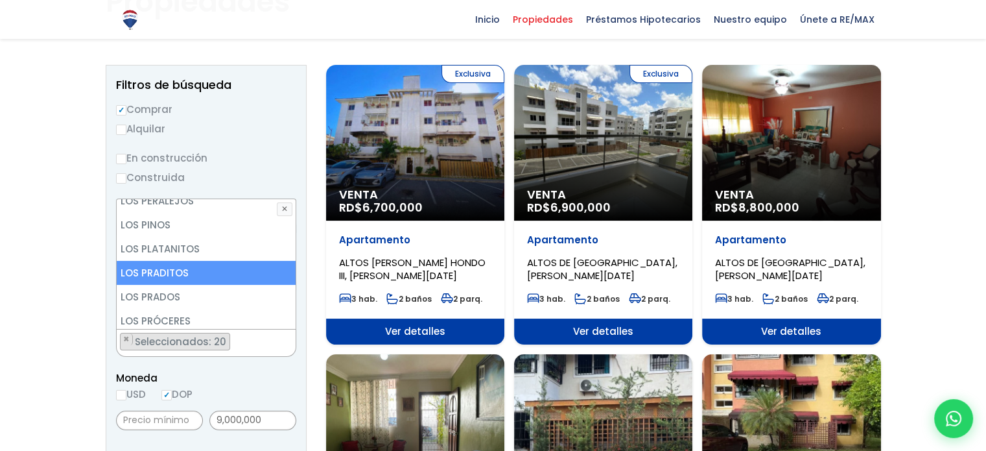
scroll to position [3882, 0]
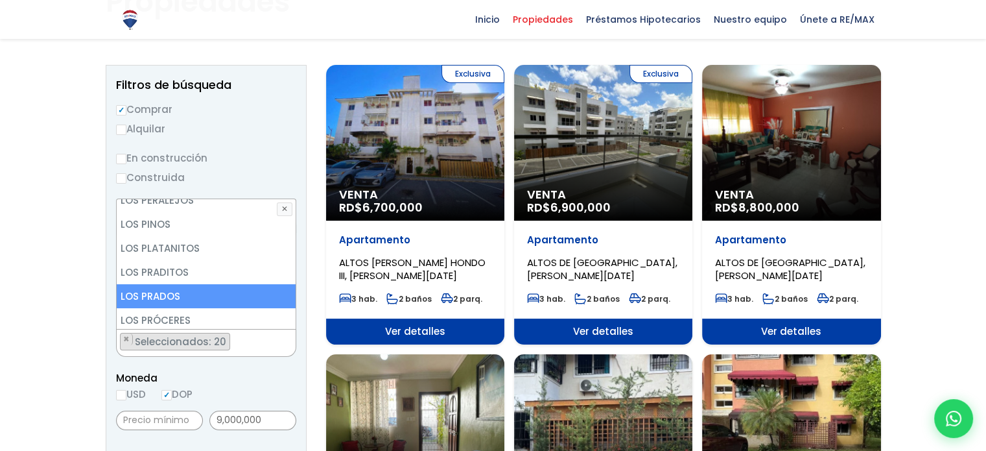
click at [182, 284] on li "LOS PRADOS" at bounding box center [206, 296] width 179 height 24
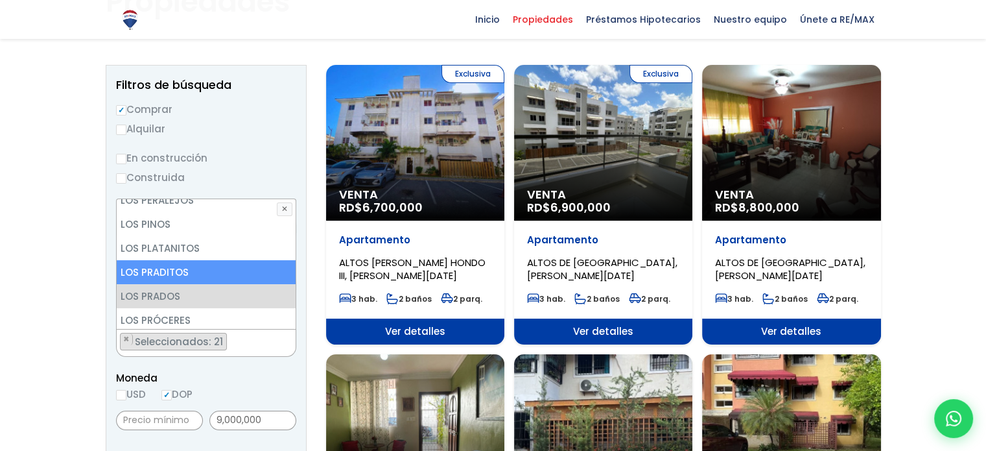
click at [176, 260] on li "LOS PRADITOS" at bounding box center [206, 272] width 179 height 24
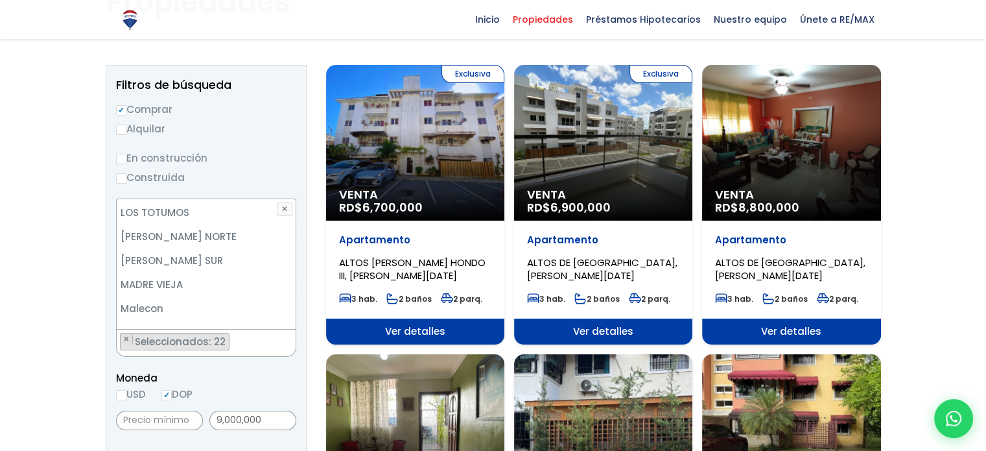
scroll to position [4084, 0]
click at [178, 322] on li "MANGANAGUA" at bounding box center [206, 334] width 179 height 24
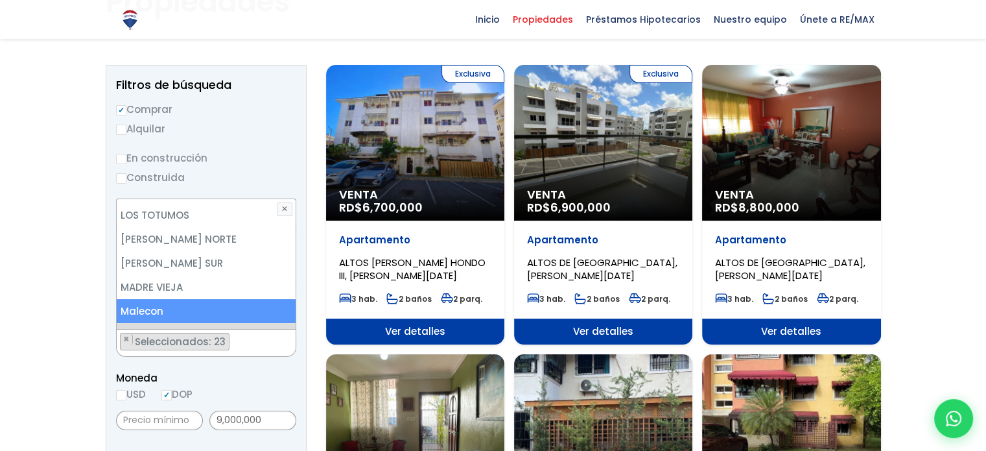
click at [193, 299] on li "Malecon" at bounding box center [206, 311] width 179 height 24
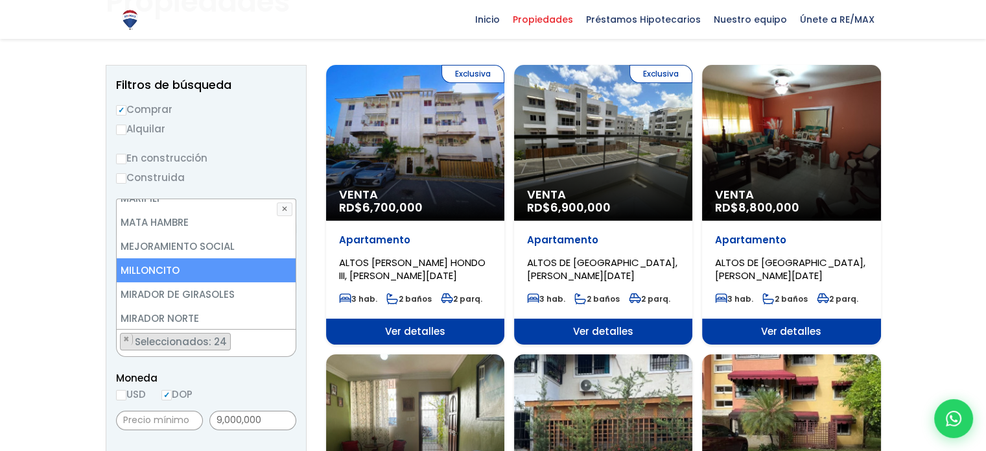
scroll to position [4364, 0]
click at [180, 329] on li "MIRADOR SUR" at bounding box center [206, 341] width 179 height 24
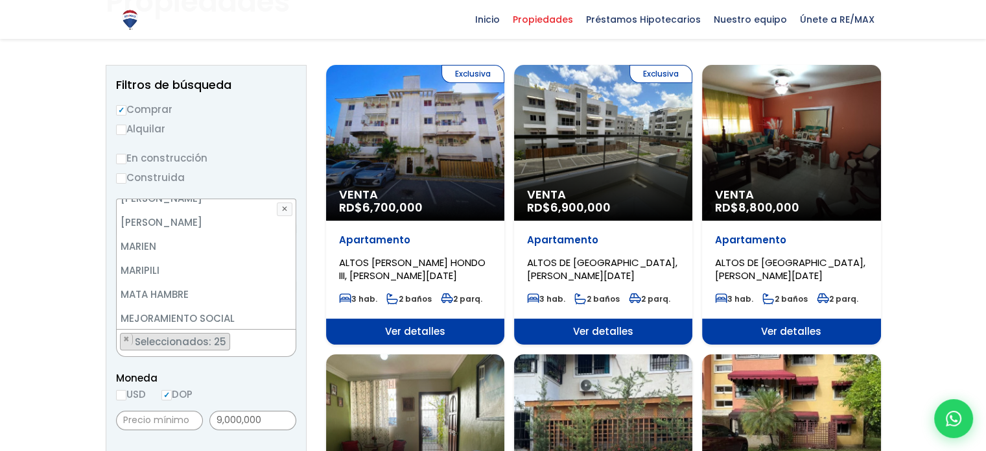
scroll to position [4274, 0]
click at [169, 348] on li "MILLONCITO" at bounding box center [206, 360] width 179 height 24
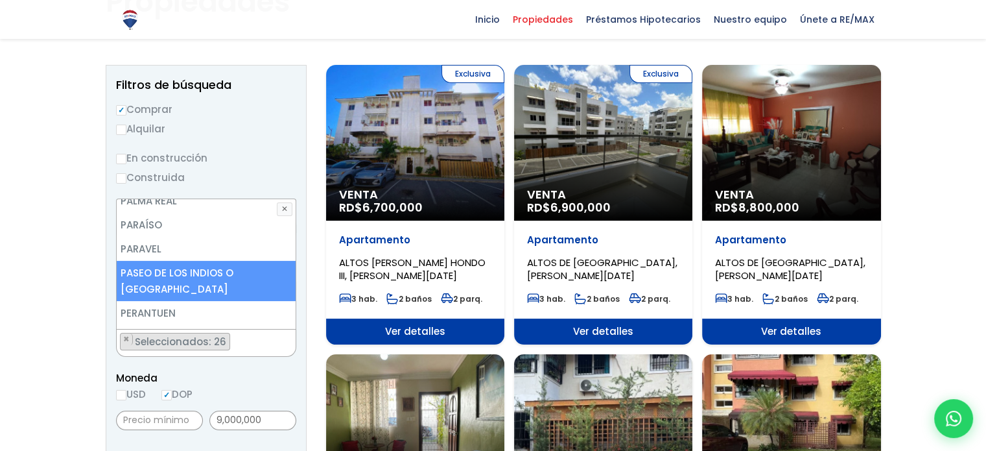
scroll to position [4675, 0]
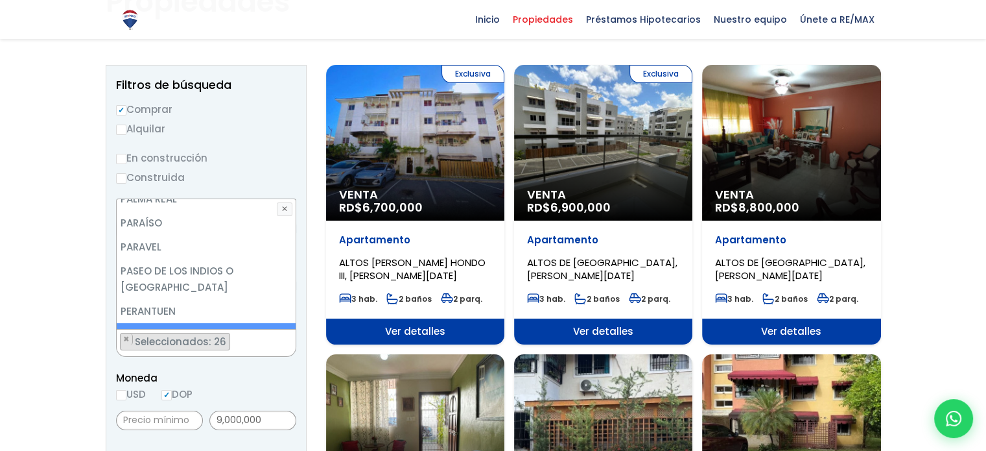
click at [153, 323] on li "PIANTINI" at bounding box center [206, 335] width 179 height 24
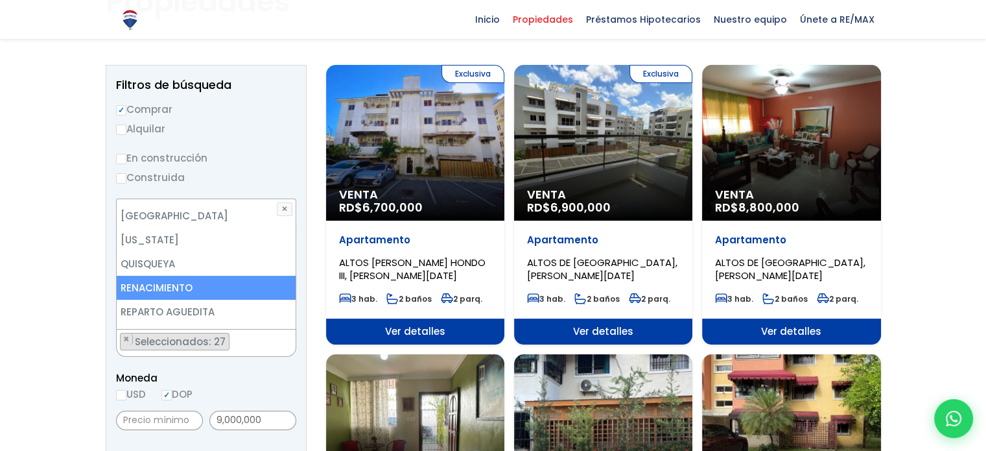
scroll to position [4963, 0]
click at [148, 274] on li "RENACIMIENTO" at bounding box center [206, 286] width 179 height 24
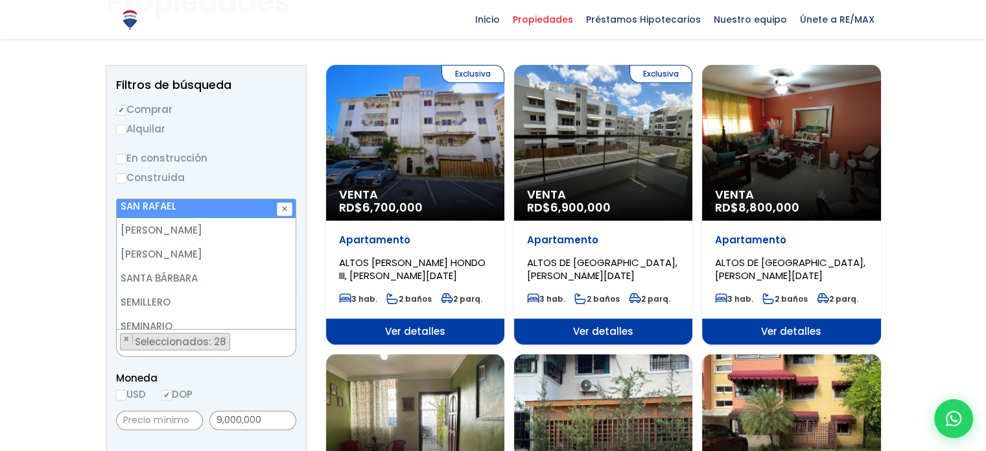
scroll to position [5609, 0]
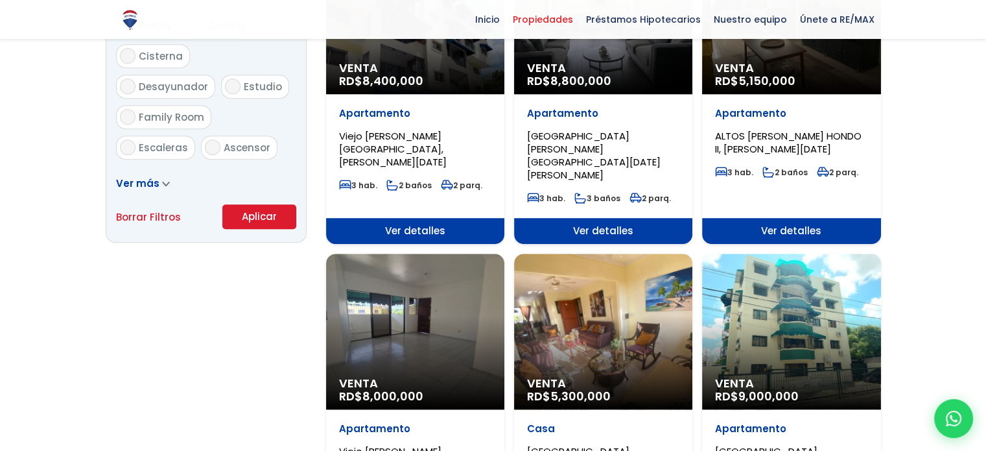
scroll to position [829, 0]
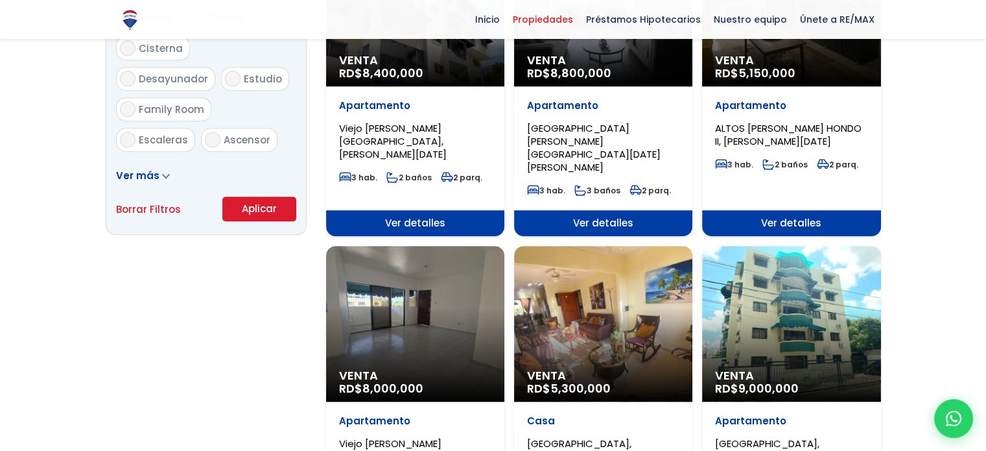
click at [262, 212] on button "Aplicar" at bounding box center [259, 208] width 74 height 25
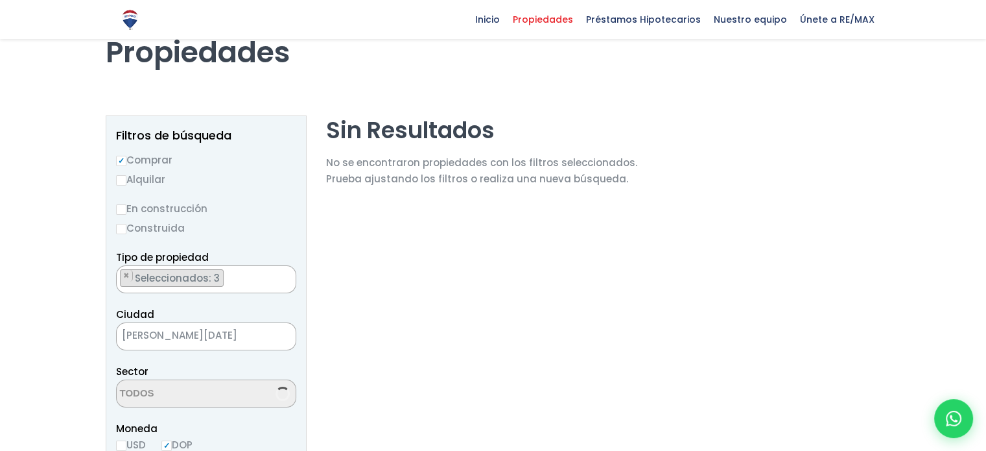
select select "127"
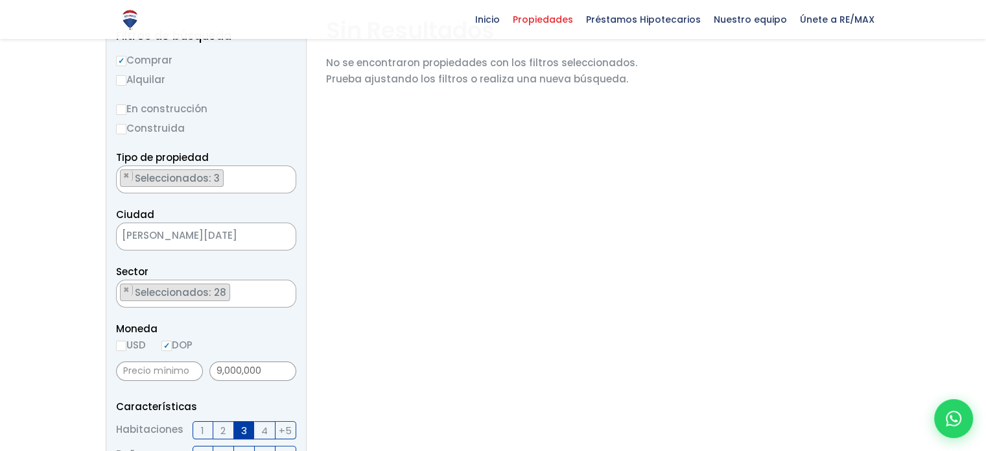
scroll to position [179, 0]
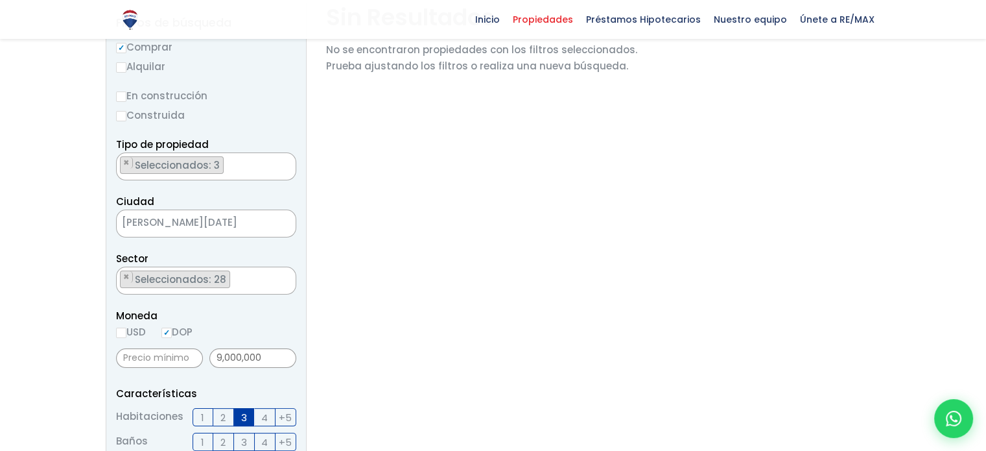
click at [126, 330] on label "USD" at bounding box center [131, 331] width 30 height 16
click at [0, 0] on input "USD" at bounding box center [0, 0] width 0 height 0
click at [117, 335] on input "USD" at bounding box center [121, 332] width 10 height 10
radio input "true"
click at [259, 364] on input "9,000,000" at bounding box center [252, 357] width 87 height 19
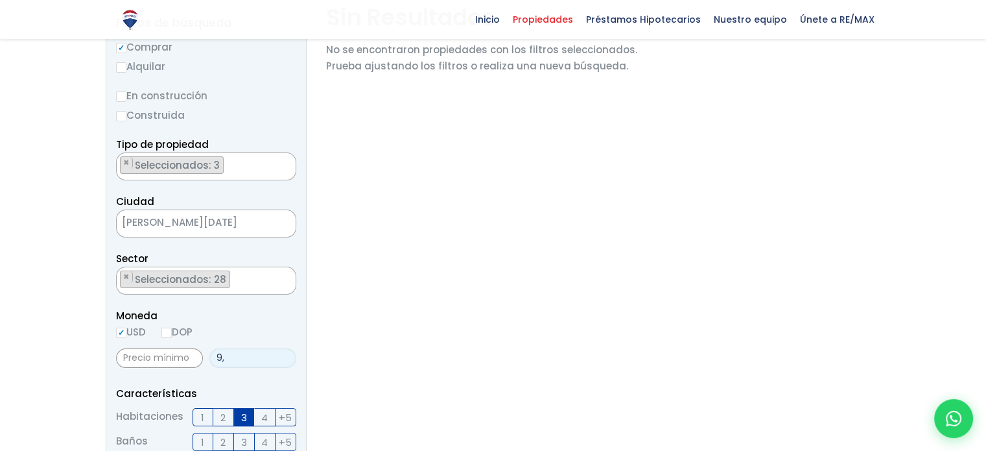
type input "9"
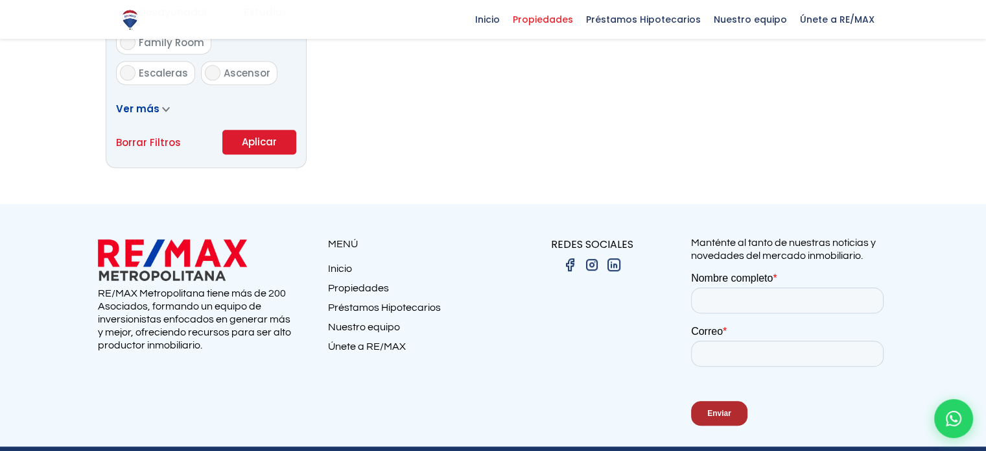
scroll to position [909, 0]
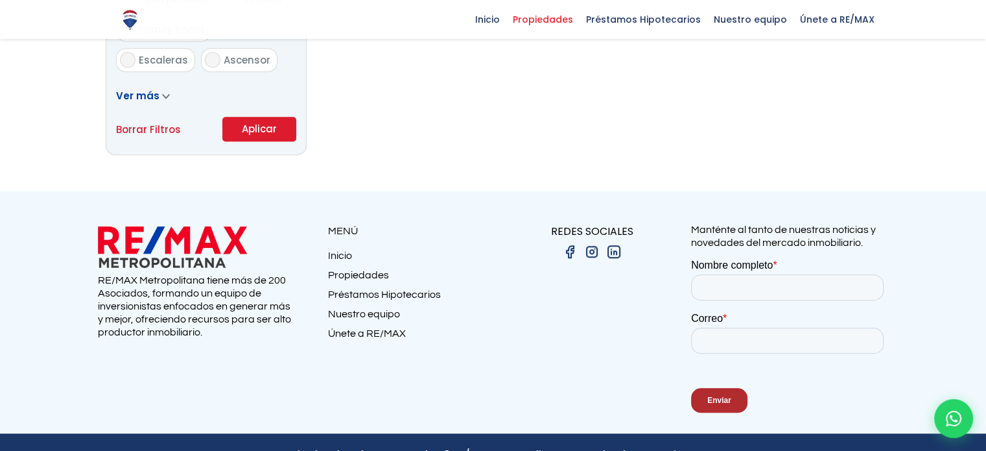
type input "170,000"
click at [261, 133] on button "Aplicar" at bounding box center [259, 129] width 74 height 25
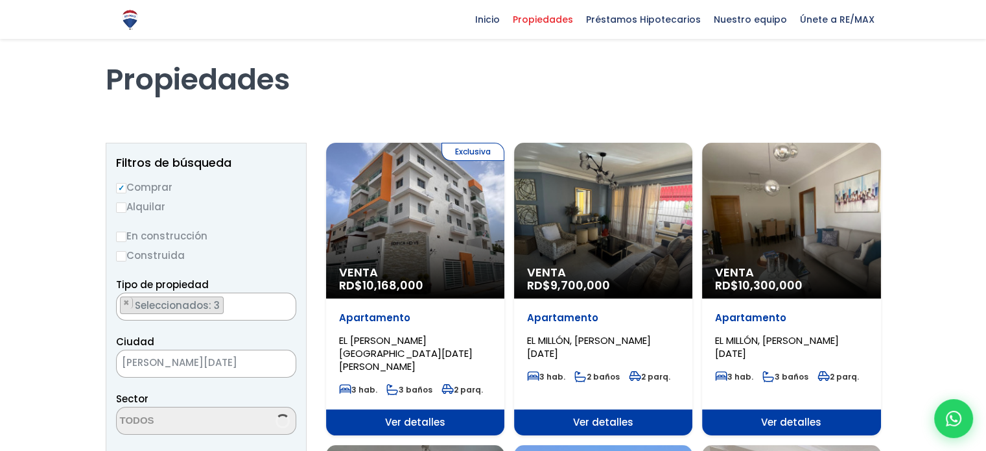
scroll to position [48, 0]
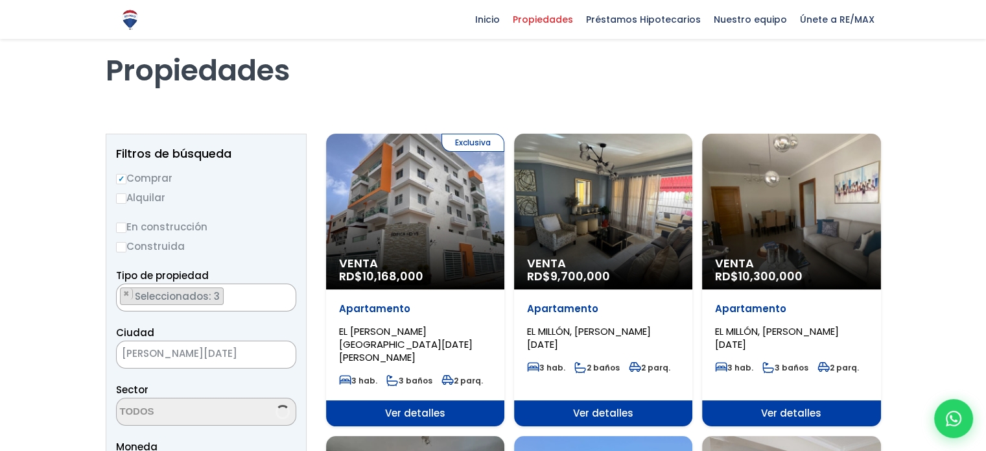
select select "127"
click at [607, 215] on div "Venta RD$ 9,700,000" at bounding box center [603, 212] width 178 height 156
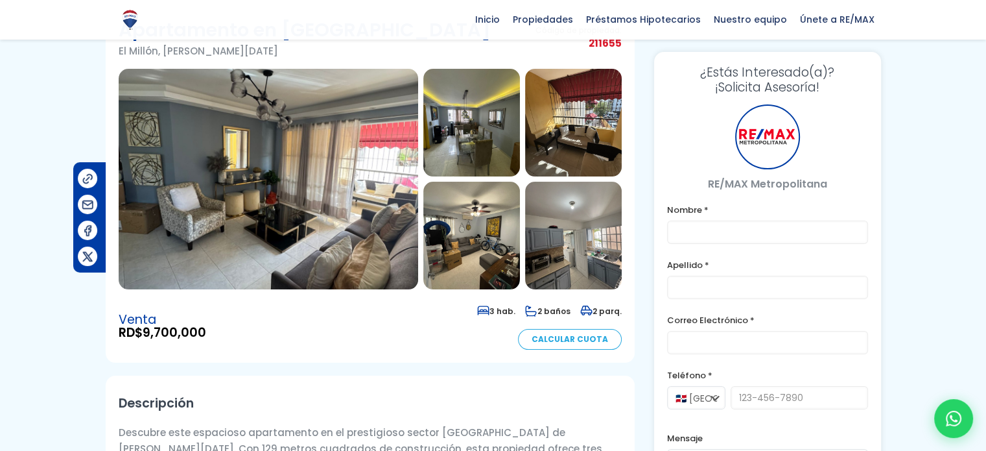
click at [366, 193] on img at bounding box center [269, 179] width 300 height 220
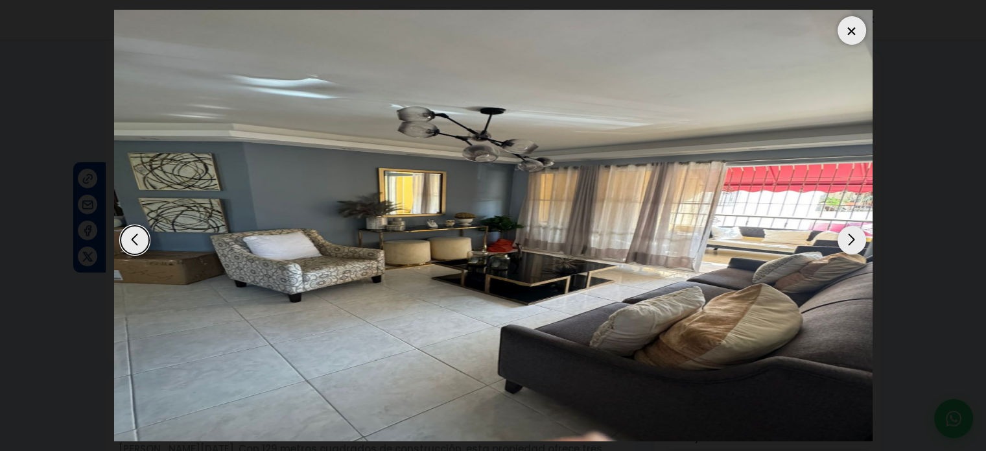
click at [850, 234] on div "Next slide" at bounding box center [852, 240] width 29 height 29
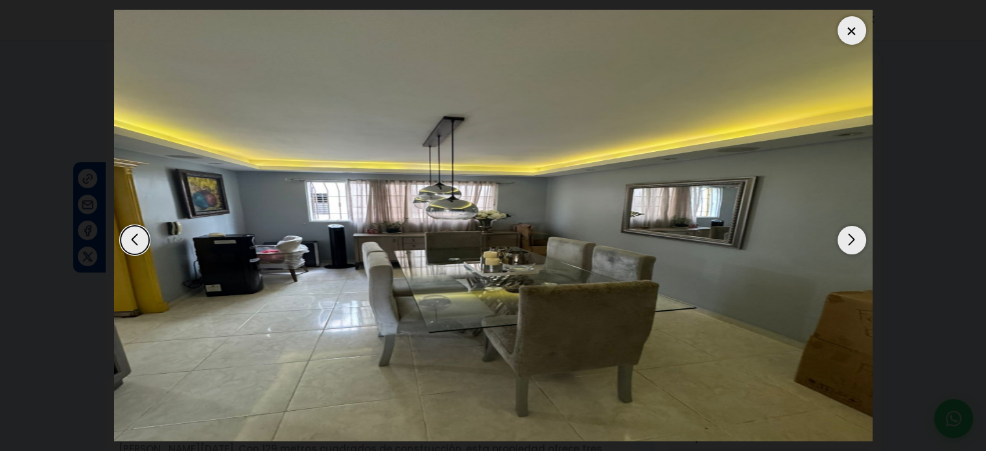
click at [850, 234] on div "Next slide" at bounding box center [852, 240] width 29 height 29
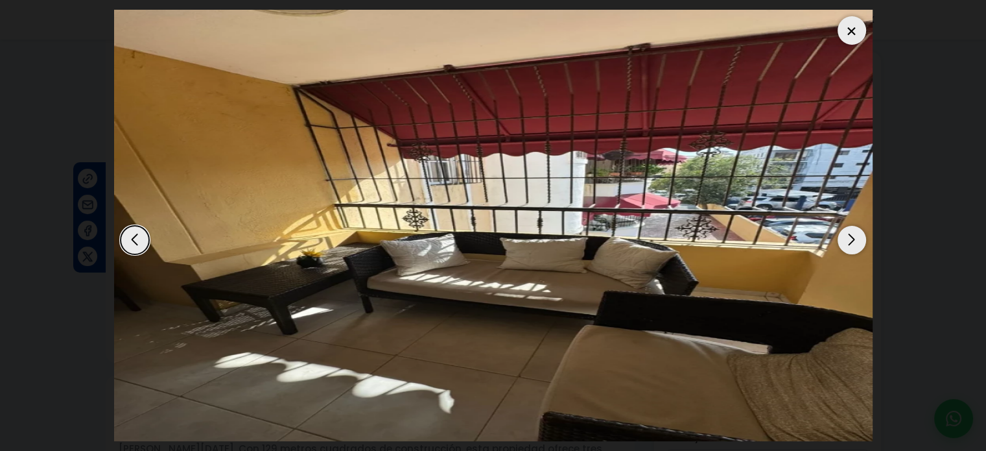
click at [850, 234] on div "Next slide" at bounding box center [852, 240] width 29 height 29
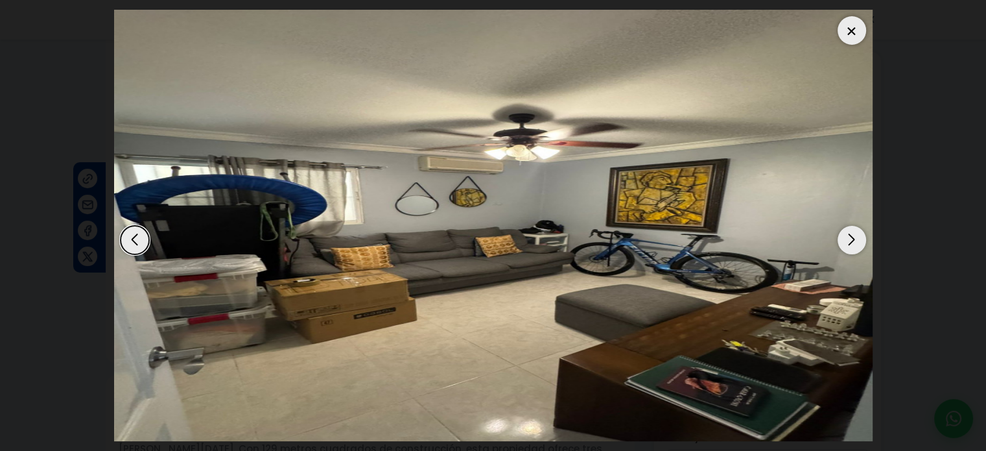
click at [850, 234] on div "Next slide" at bounding box center [852, 240] width 29 height 29
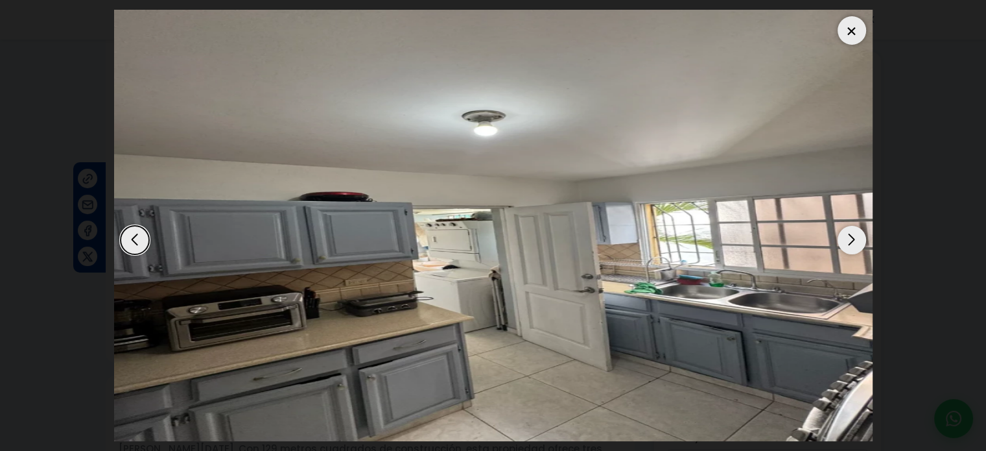
click at [850, 234] on div "Next slide" at bounding box center [852, 240] width 29 height 29
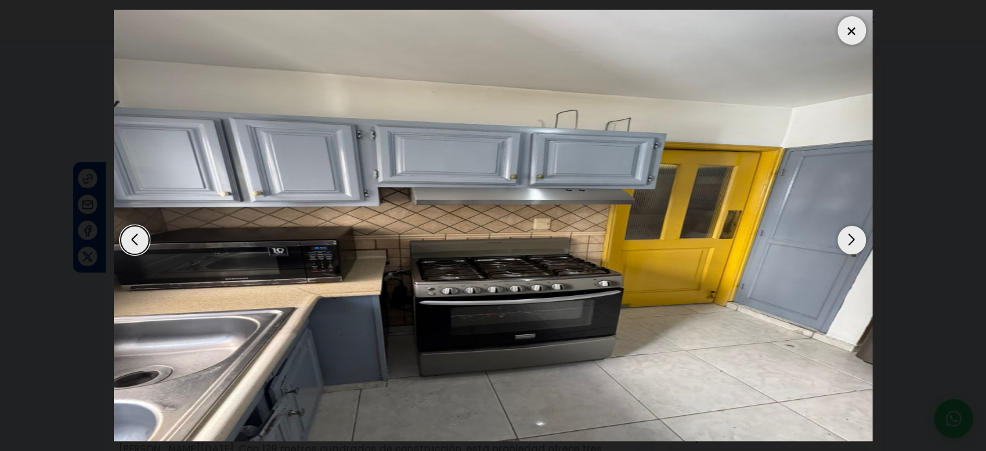
click at [850, 234] on div "Next slide" at bounding box center [852, 240] width 29 height 29
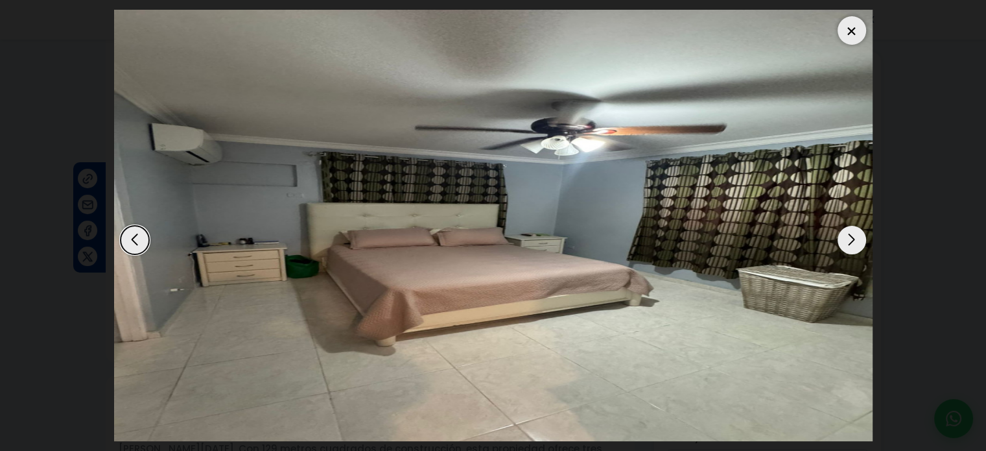
click at [850, 234] on div "Next slide" at bounding box center [852, 240] width 29 height 29
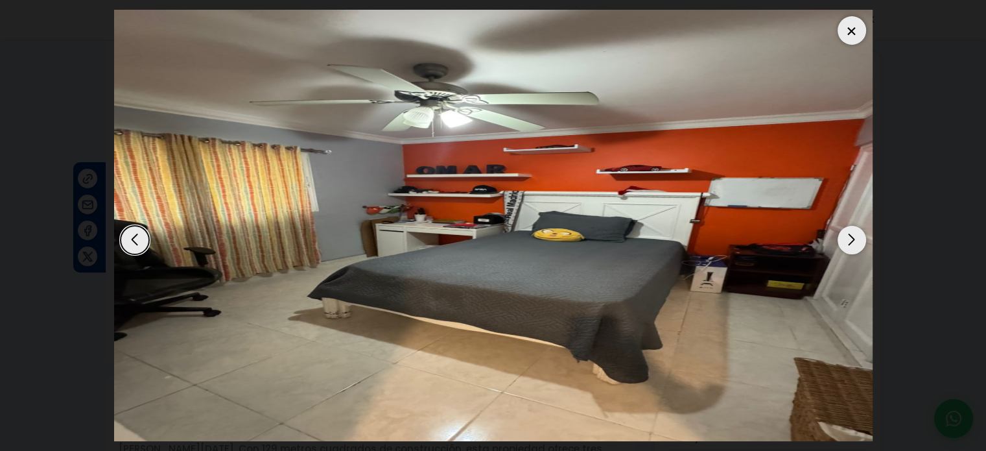
click at [850, 234] on div "Next slide" at bounding box center [852, 240] width 29 height 29
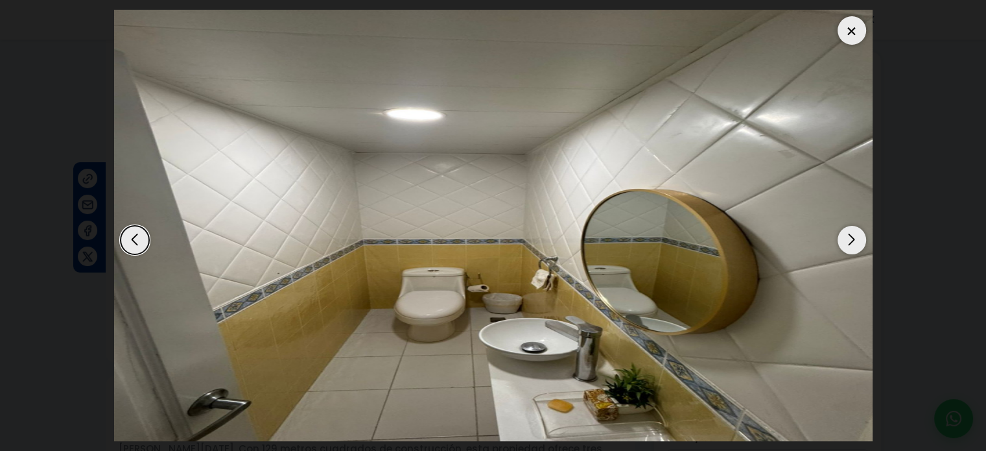
click at [133, 244] on div "Previous slide" at bounding box center [135, 240] width 29 height 29
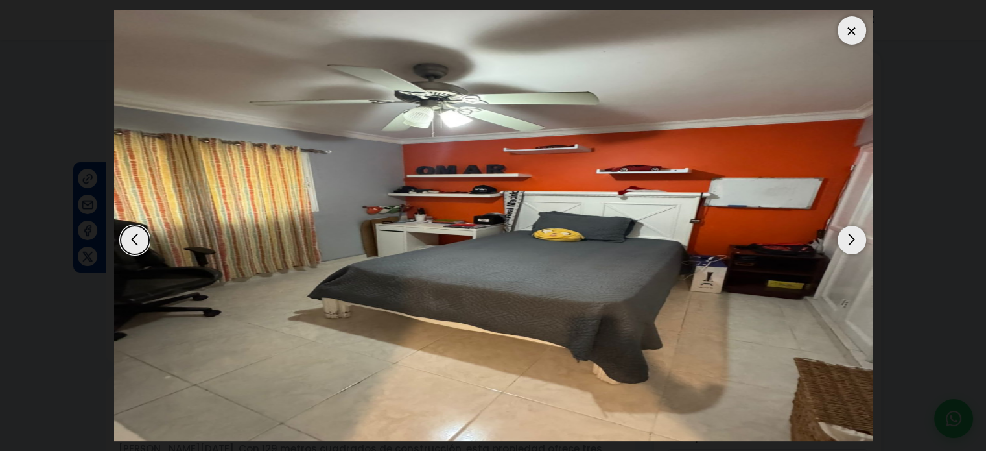
click at [848, 227] on div "Next slide" at bounding box center [852, 240] width 29 height 29
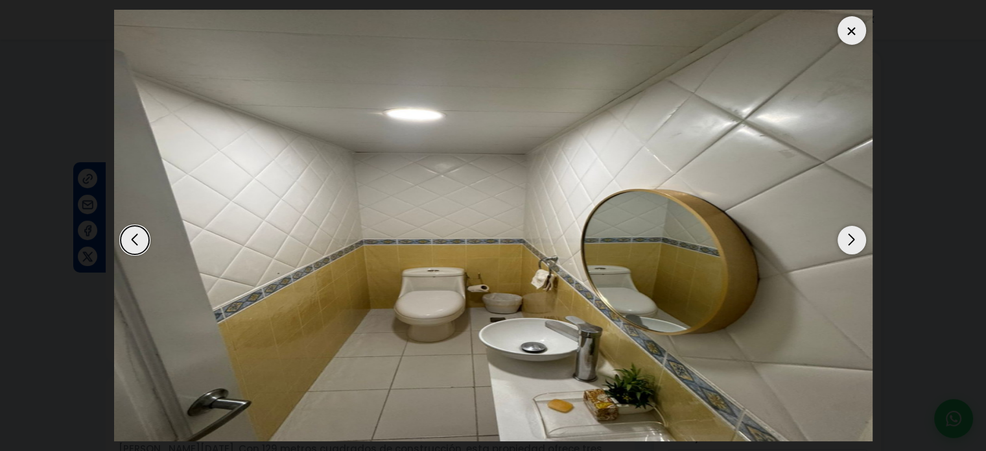
click at [848, 227] on div "Next slide" at bounding box center [852, 240] width 29 height 29
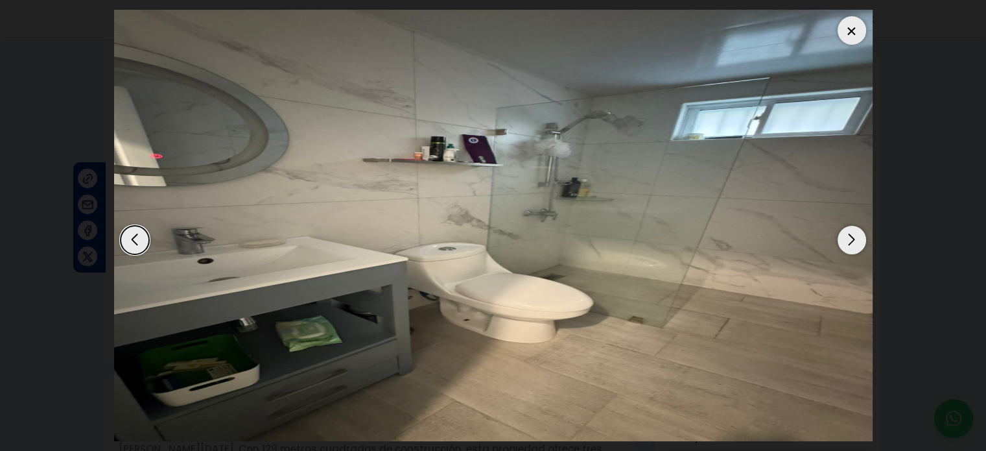
click at [848, 227] on div "Next slide" at bounding box center [852, 240] width 29 height 29
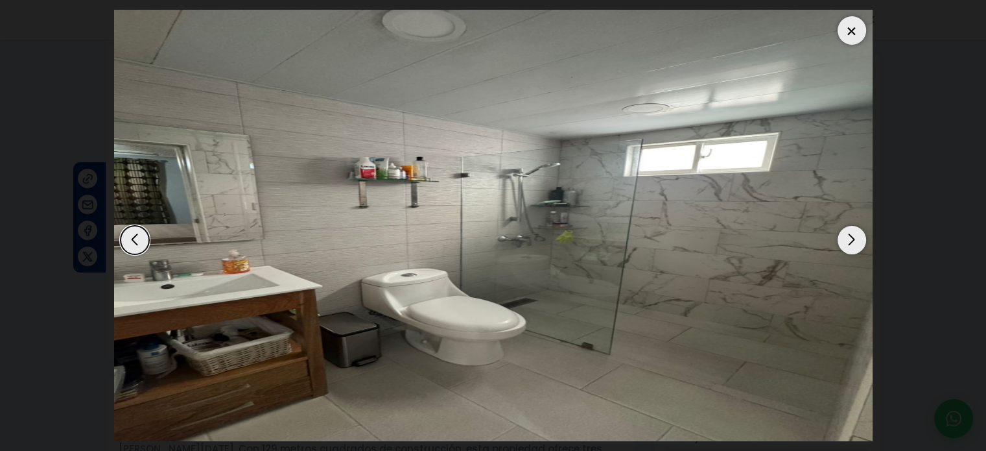
click at [848, 227] on div "Next slide" at bounding box center [852, 240] width 29 height 29
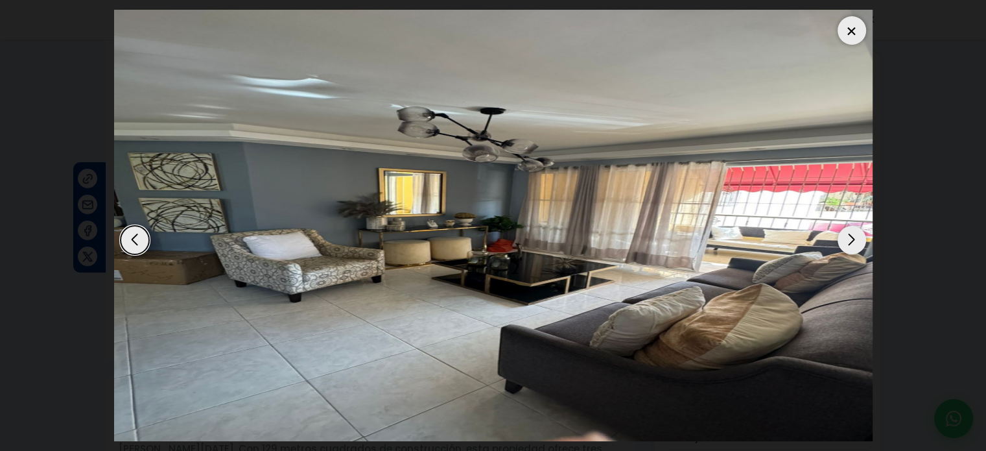
click at [848, 227] on div "Next slide" at bounding box center [852, 240] width 29 height 29
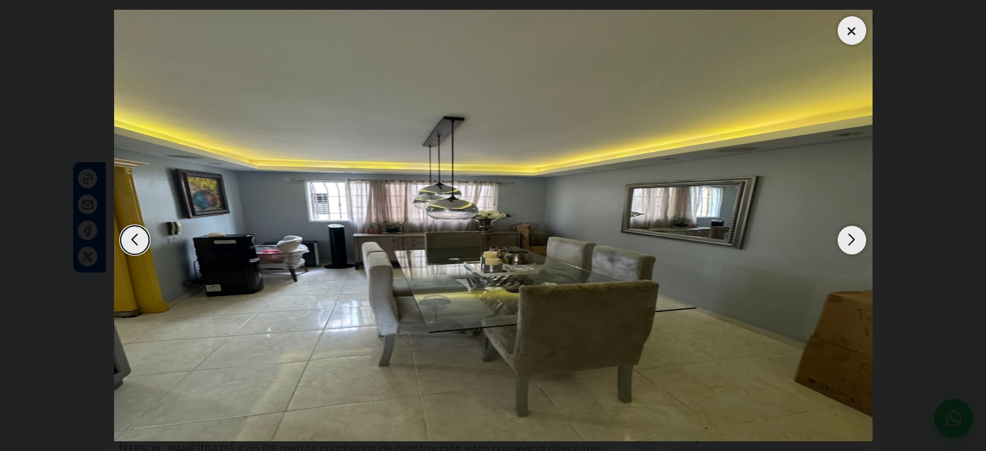
click at [882, 173] on dialog at bounding box center [493, 225] width 778 height 451
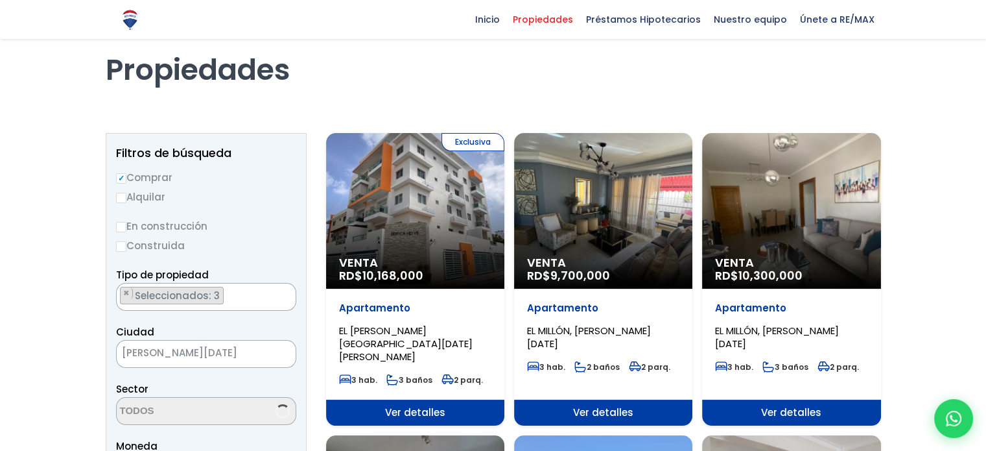
scroll to position [48, 0]
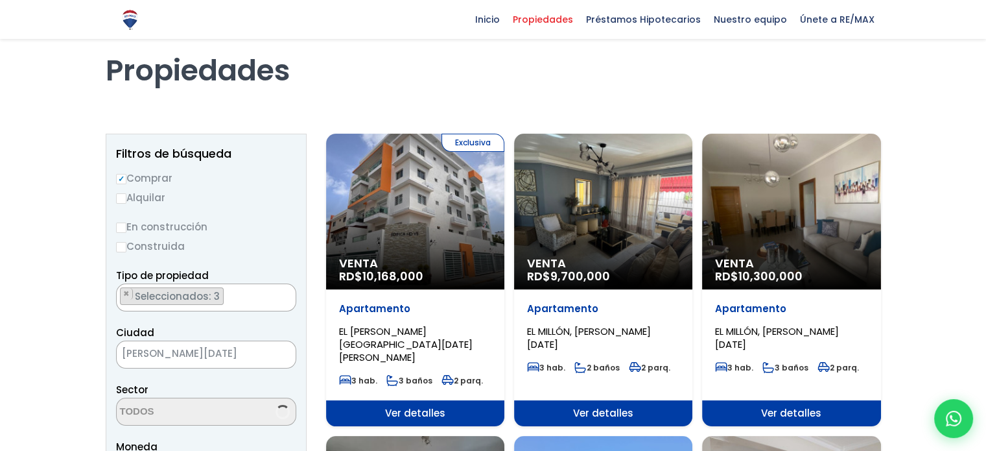
select select "127"
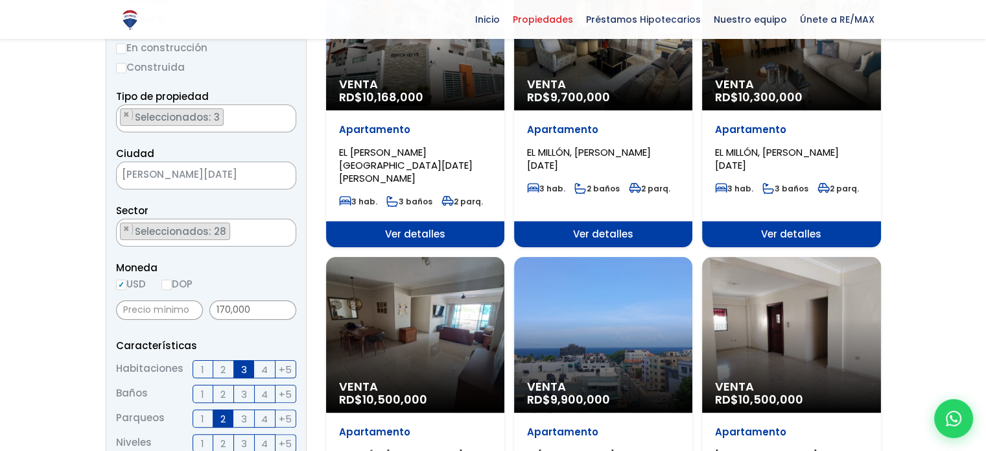
scroll to position [228, 0]
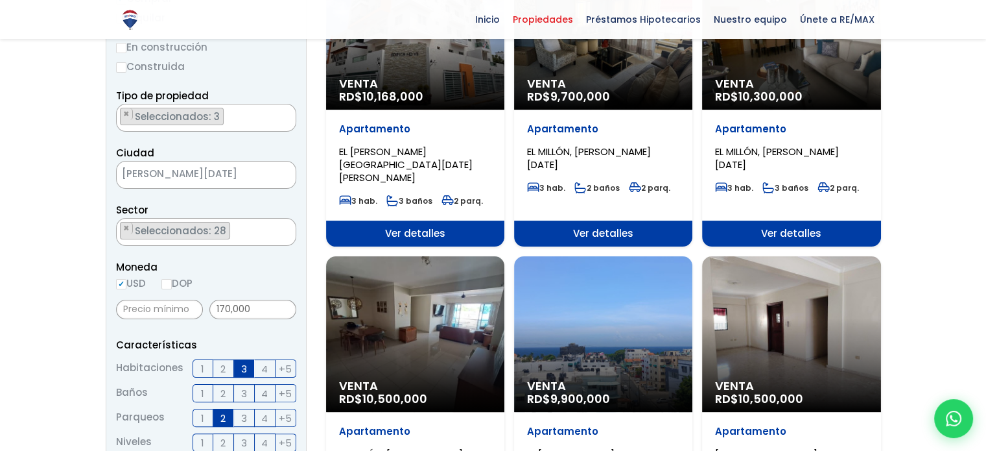
click at [816, 71] on div "Venta RD$ 10,300,000" at bounding box center [791, 32] width 178 height 156
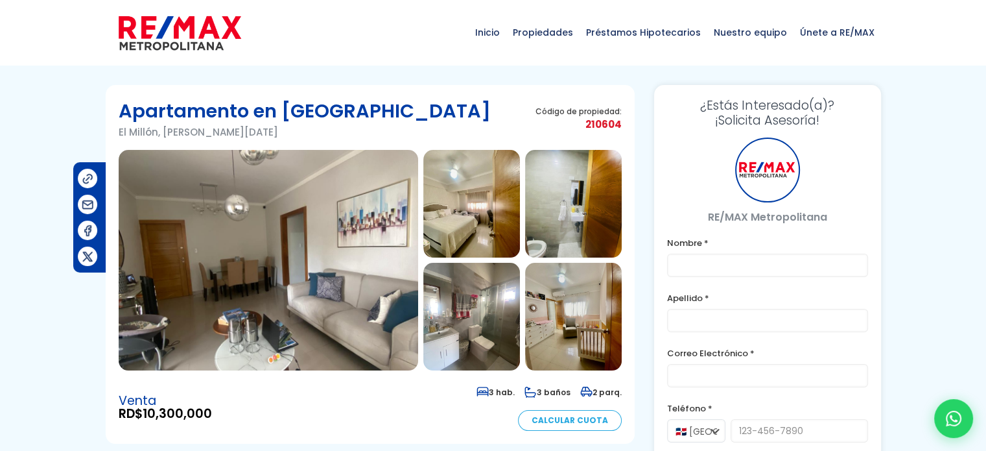
click at [318, 259] on img at bounding box center [269, 260] width 300 height 220
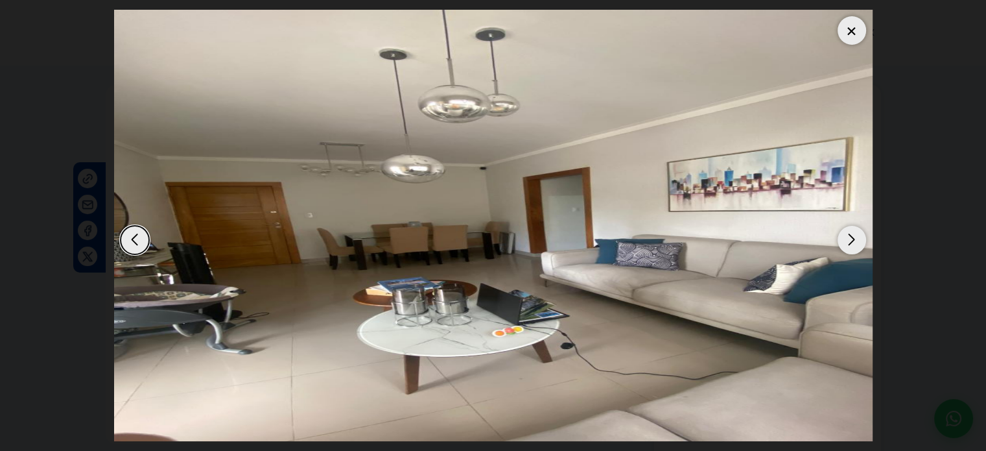
click at [851, 239] on div "Next slide" at bounding box center [852, 240] width 29 height 29
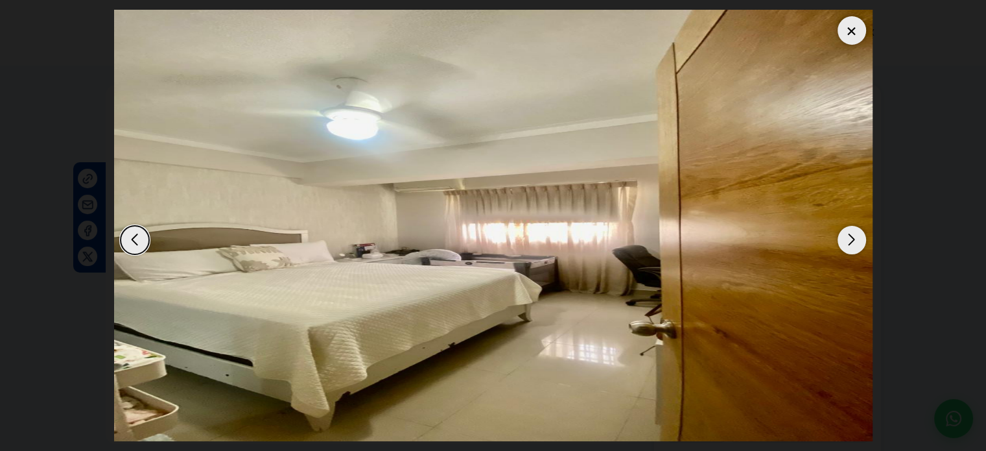
click at [126, 235] on div "Previous slide" at bounding box center [135, 240] width 29 height 29
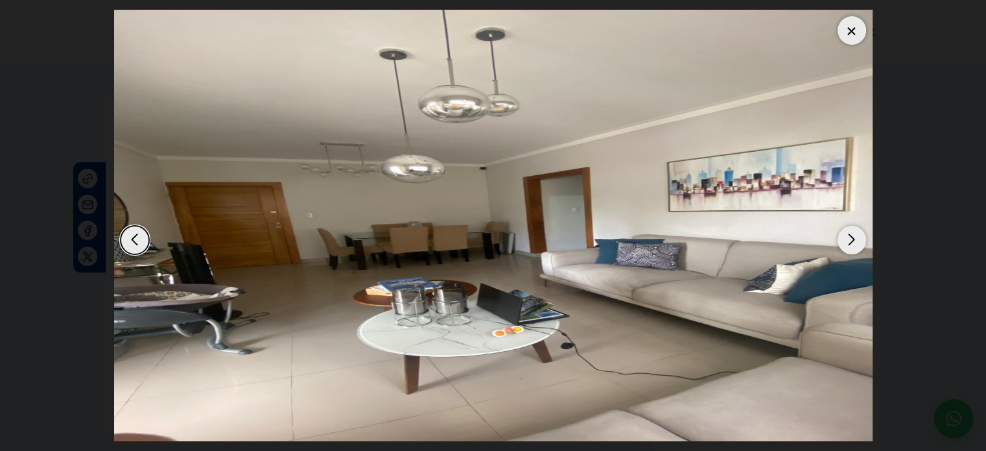
click at [853, 238] on div "Next slide" at bounding box center [852, 240] width 29 height 29
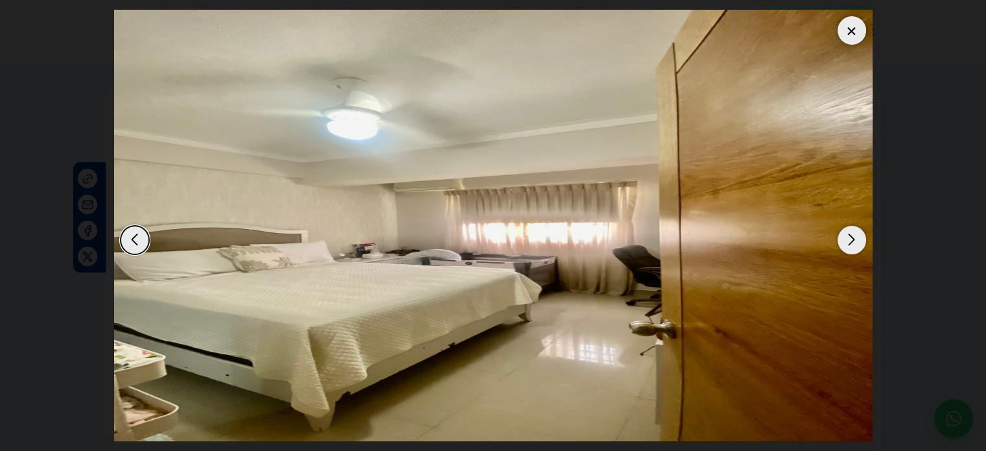
click at [853, 238] on div "Next slide" at bounding box center [852, 240] width 29 height 29
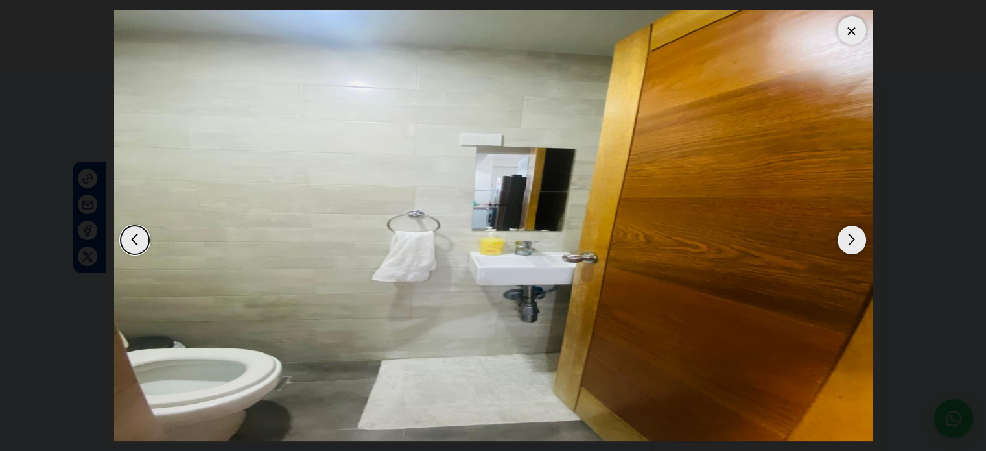
click at [853, 238] on div "Next slide" at bounding box center [852, 240] width 29 height 29
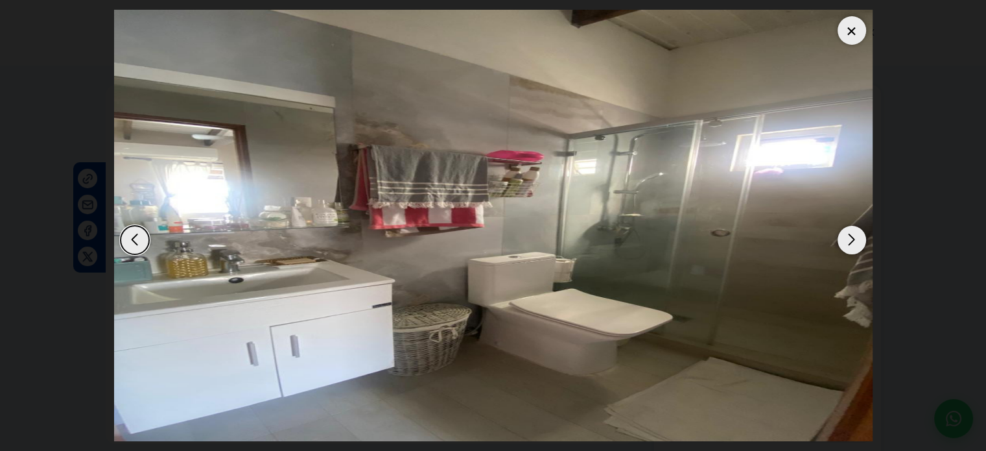
click at [853, 238] on div "Next slide" at bounding box center [852, 240] width 29 height 29
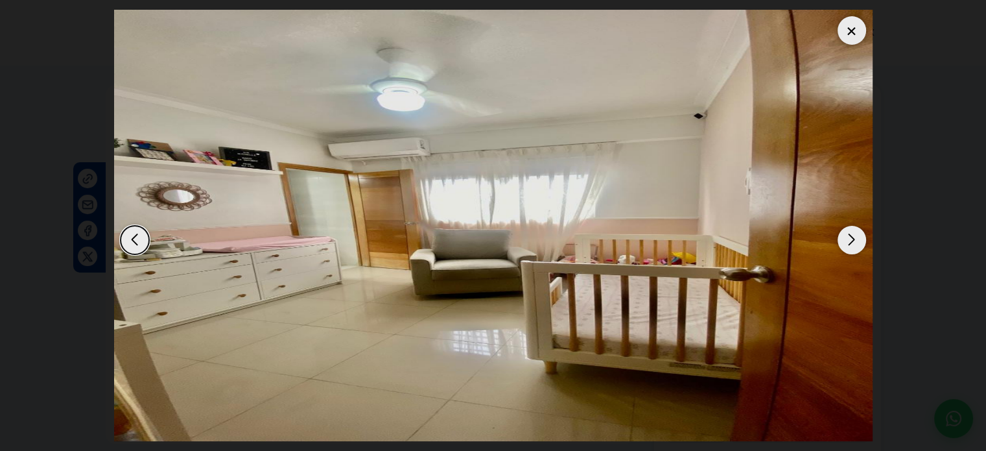
click at [853, 238] on div "Next slide" at bounding box center [852, 240] width 29 height 29
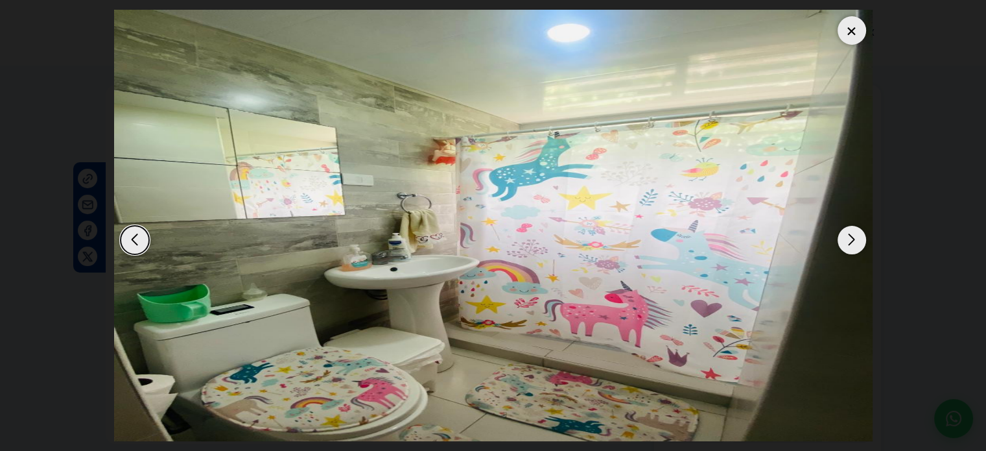
click at [853, 238] on div "Next slide" at bounding box center [852, 240] width 29 height 29
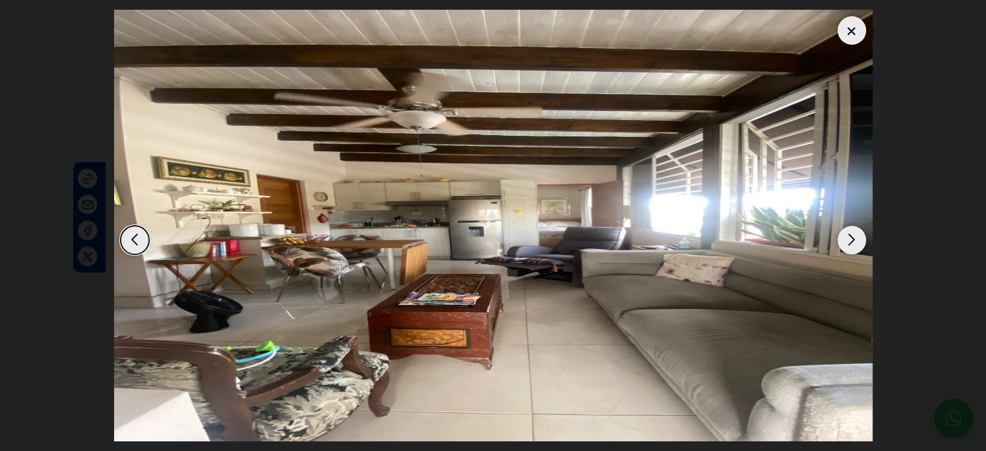
click at [860, 239] on div "Next slide" at bounding box center [852, 240] width 29 height 29
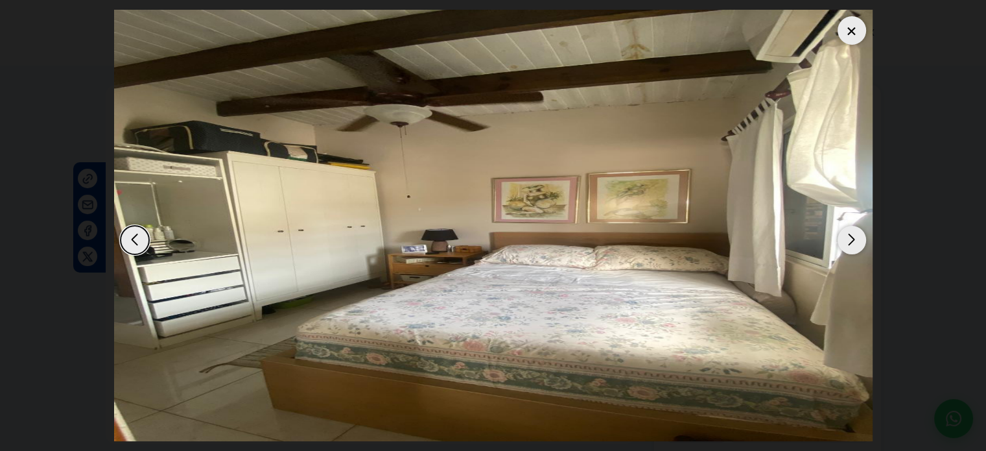
click at [860, 239] on div "Next slide" at bounding box center [852, 240] width 29 height 29
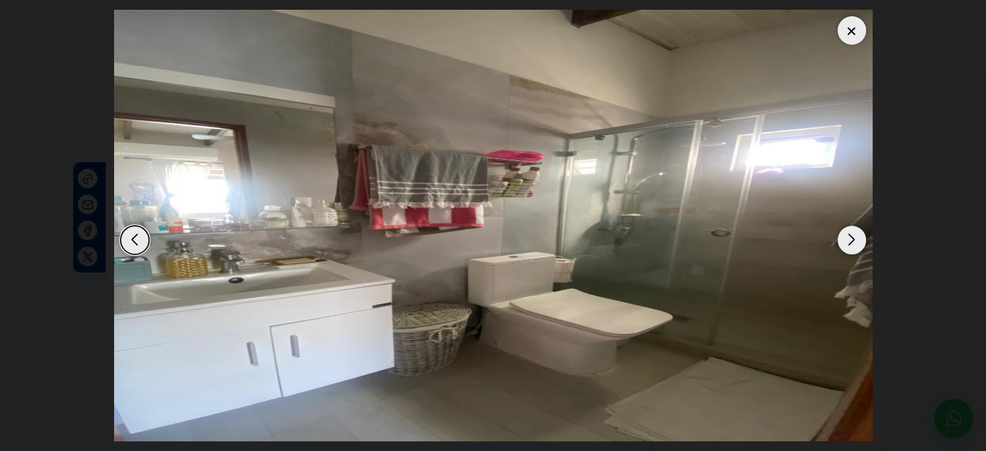
click at [860, 239] on div "Next slide" at bounding box center [852, 240] width 29 height 29
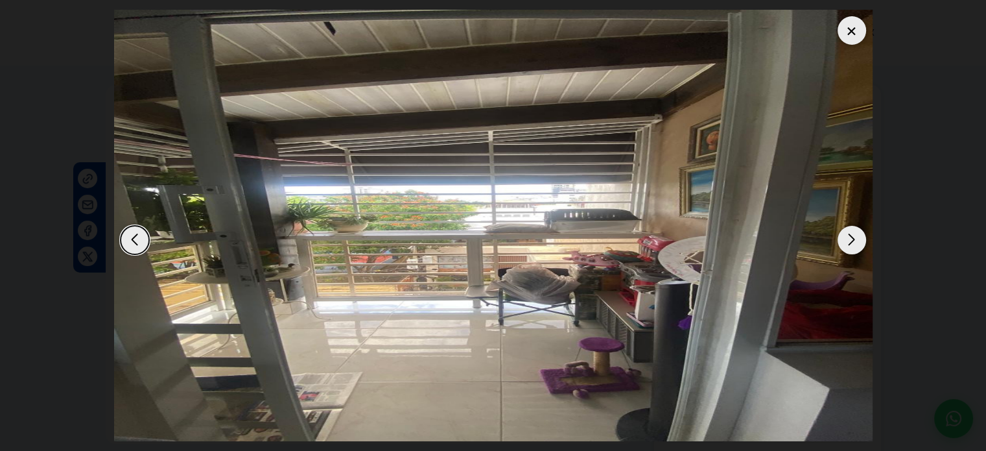
click at [882, 217] on dialog at bounding box center [493, 225] width 778 height 451
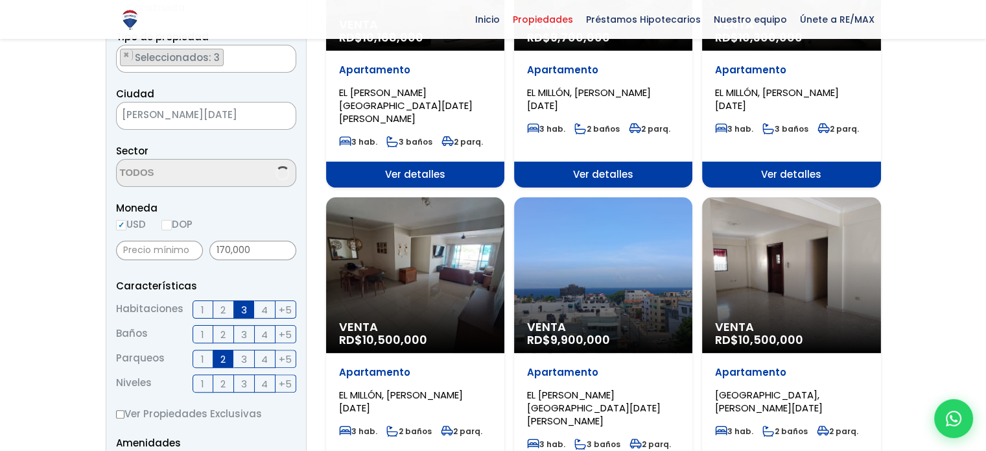
scroll to position [290, 0]
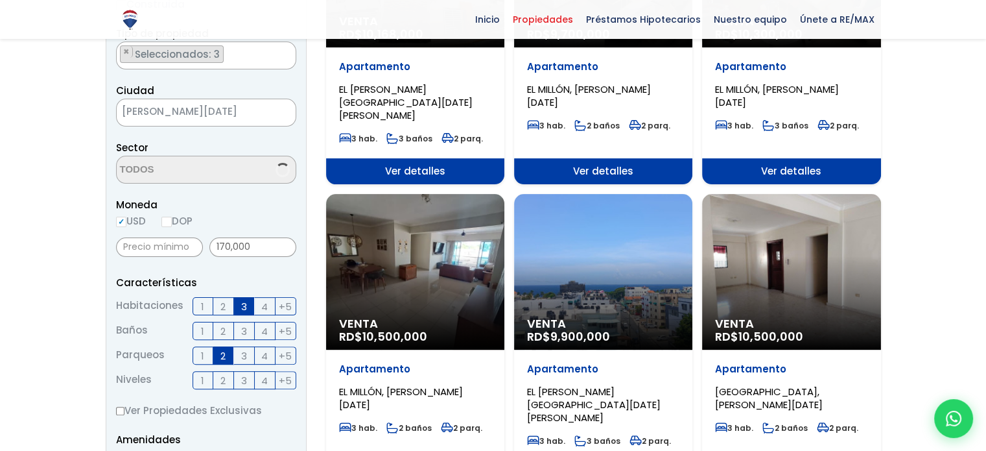
select select "127"
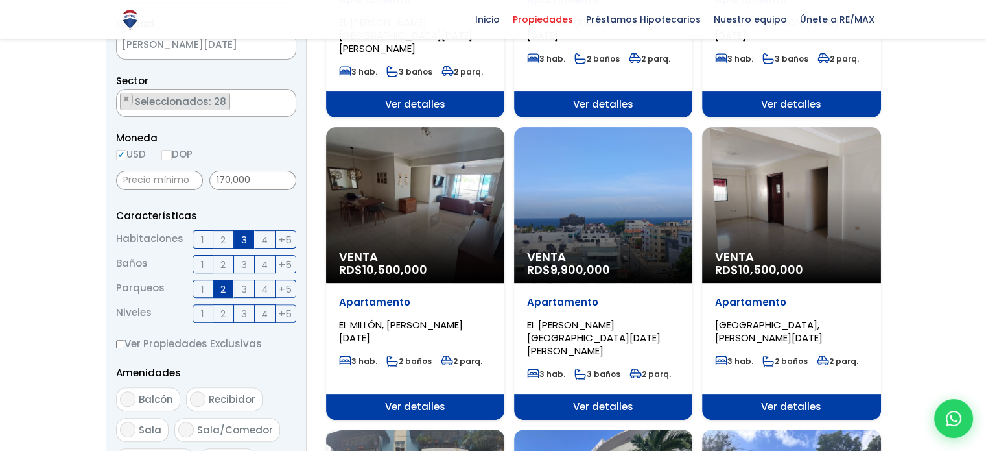
scroll to position [357, 0]
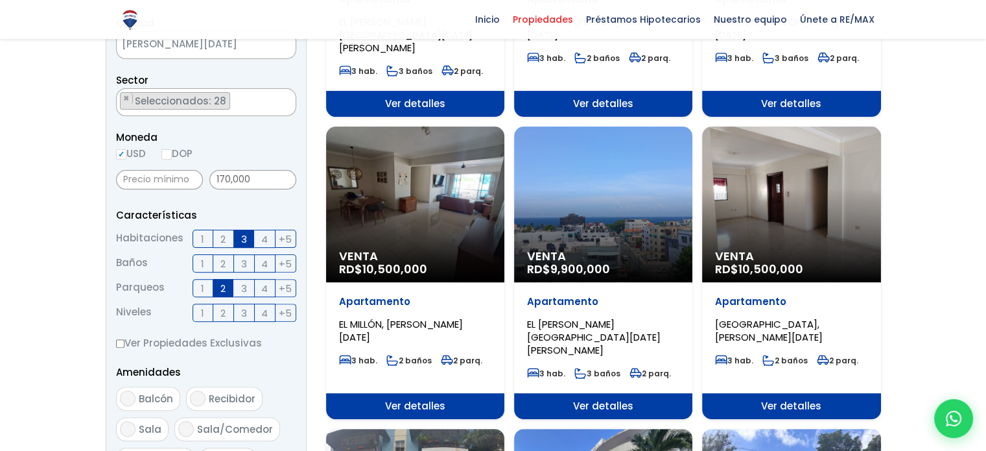
click at [393, 182] on div "Venta RD$ 10,500,000" at bounding box center [415, 204] width 178 height 156
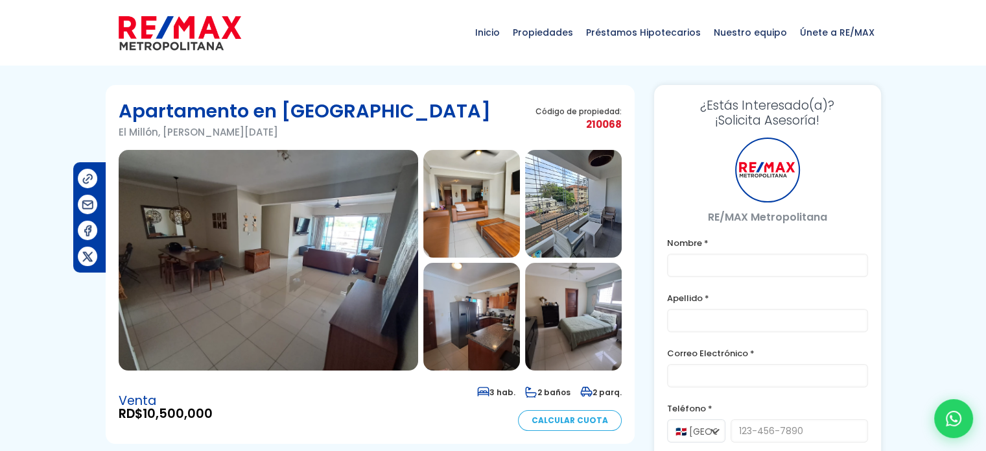
click at [327, 234] on img at bounding box center [269, 260] width 300 height 220
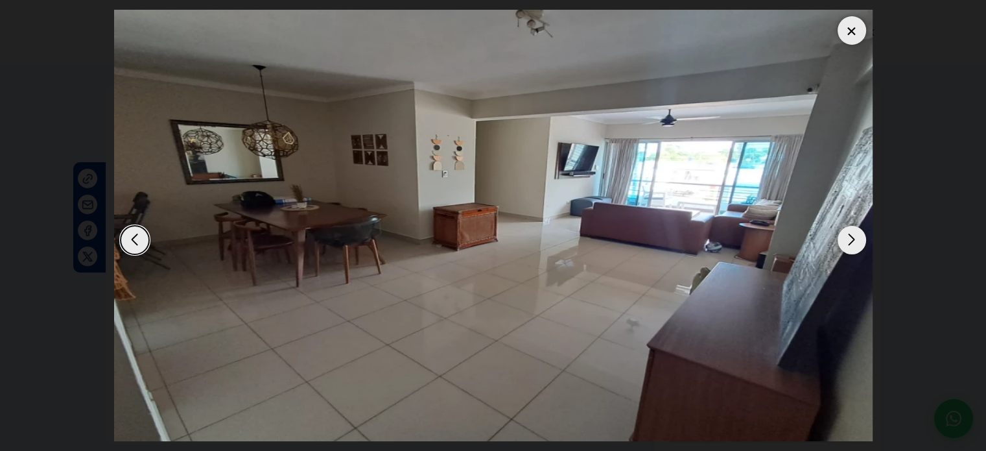
click at [848, 247] on div "Next slide" at bounding box center [852, 240] width 29 height 29
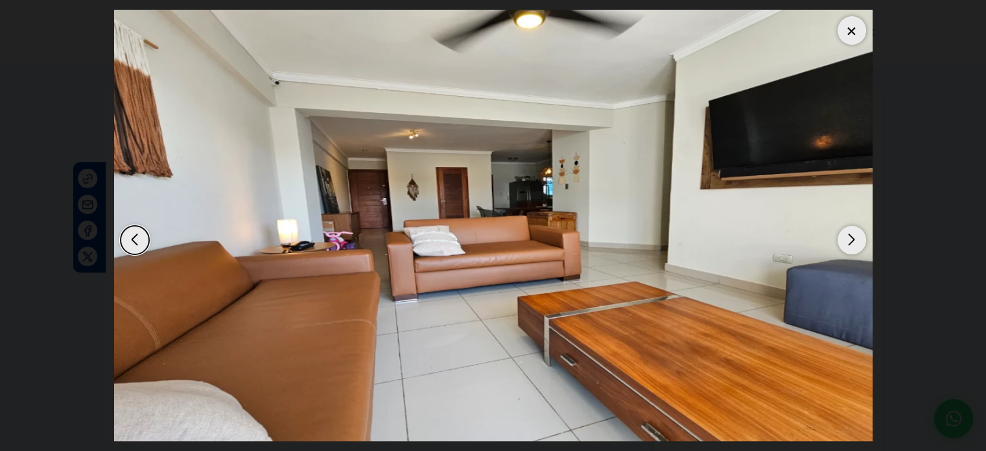
click at [847, 237] on div "Next slide" at bounding box center [852, 240] width 29 height 29
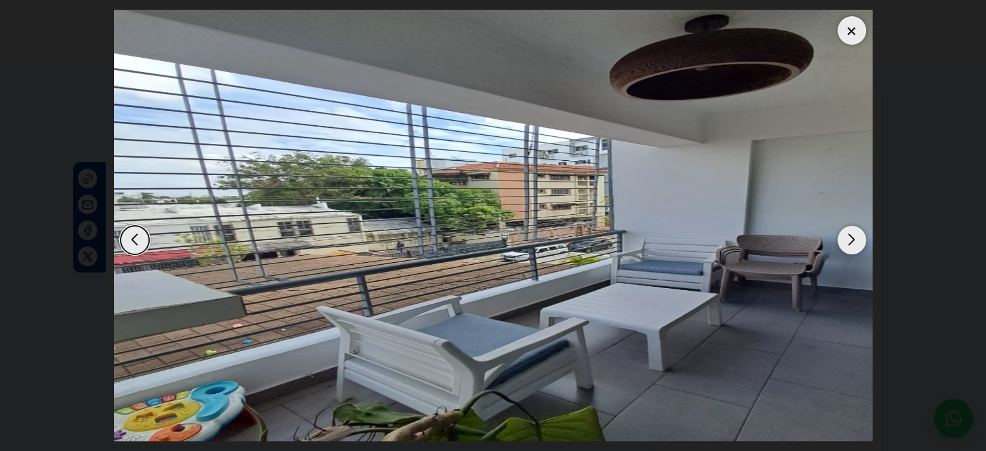
click at [847, 237] on div "Next slide" at bounding box center [852, 240] width 29 height 29
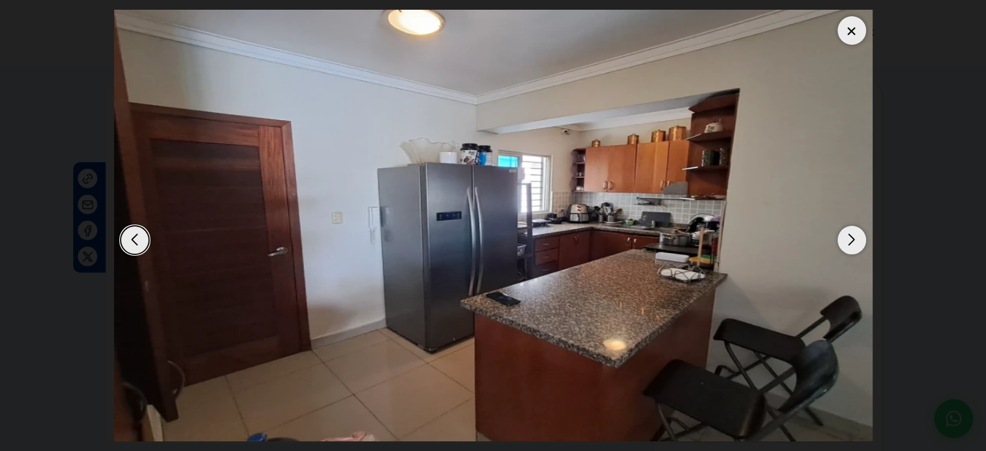
click at [847, 237] on div "Next slide" at bounding box center [852, 240] width 29 height 29
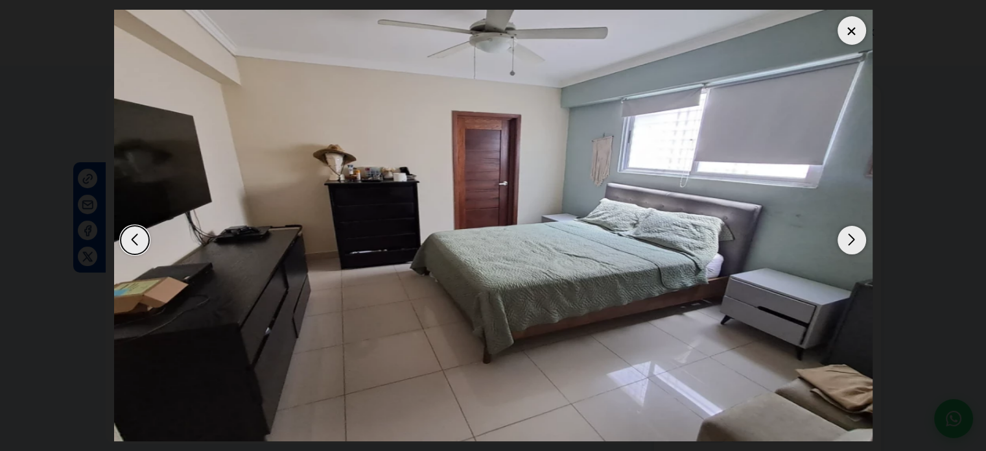
click at [847, 237] on div "Next slide" at bounding box center [852, 240] width 29 height 29
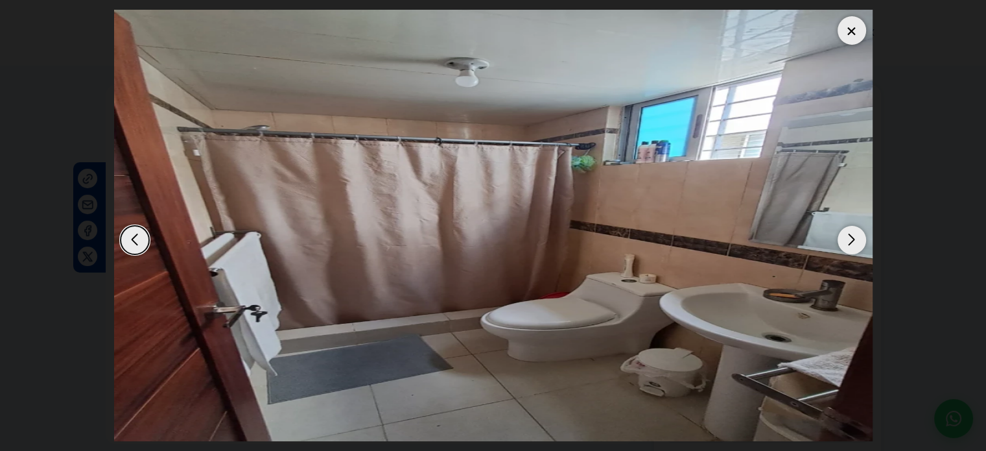
click at [847, 237] on div "Next slide" at bounding box center [852, 240] width 29 height 29
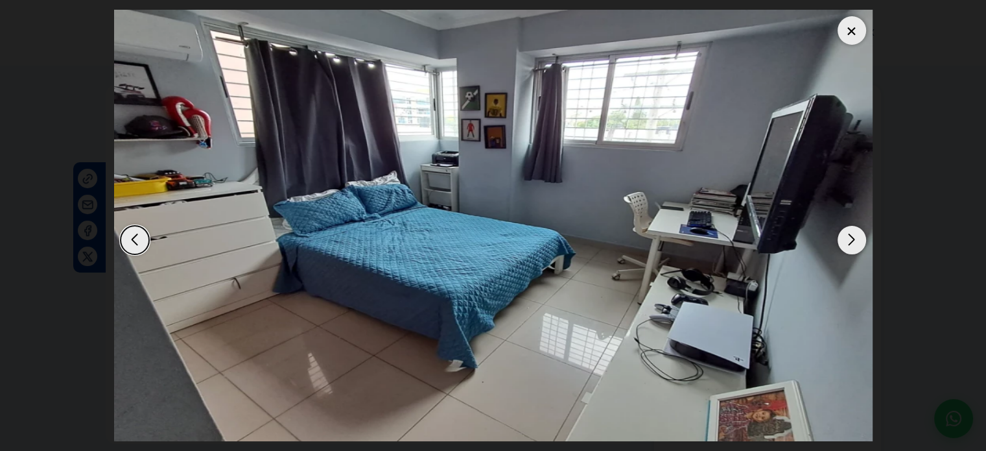
click at [847, 239] on div "Next slide" at bounding box center [852, 240] width 29 height 29
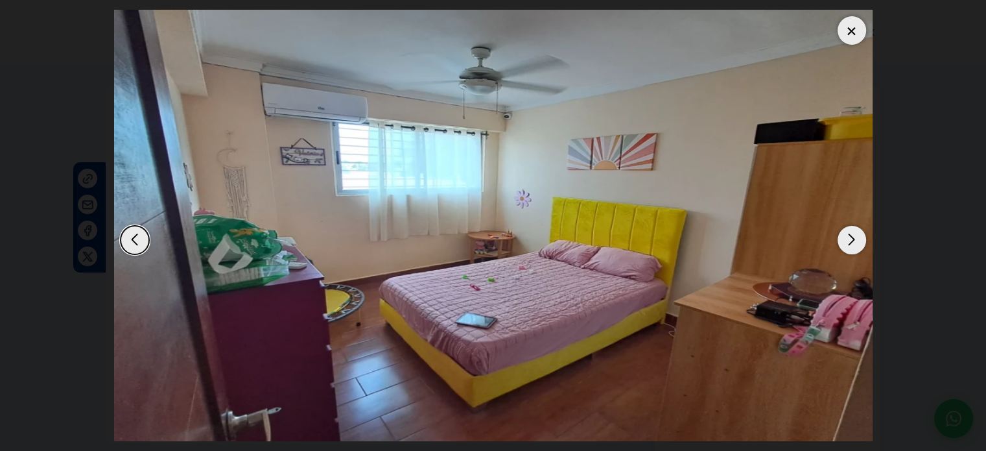
click at [847, 239] on div "Next slide" at bounding box center [852, 240] width 29 height 29
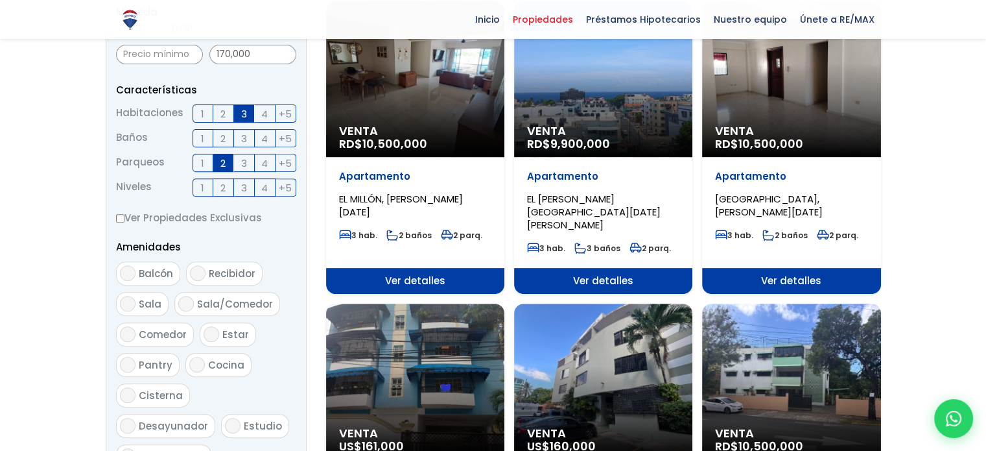
select select "127"
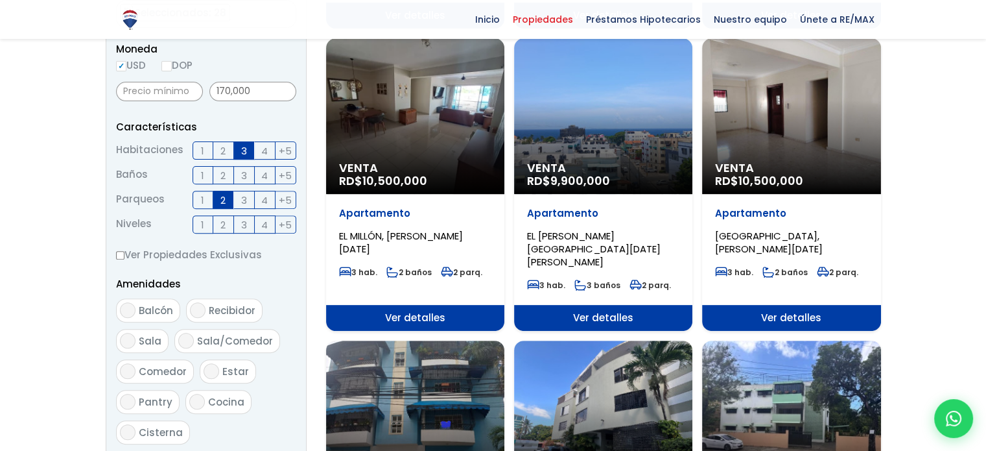
scroll to position [427, 0]
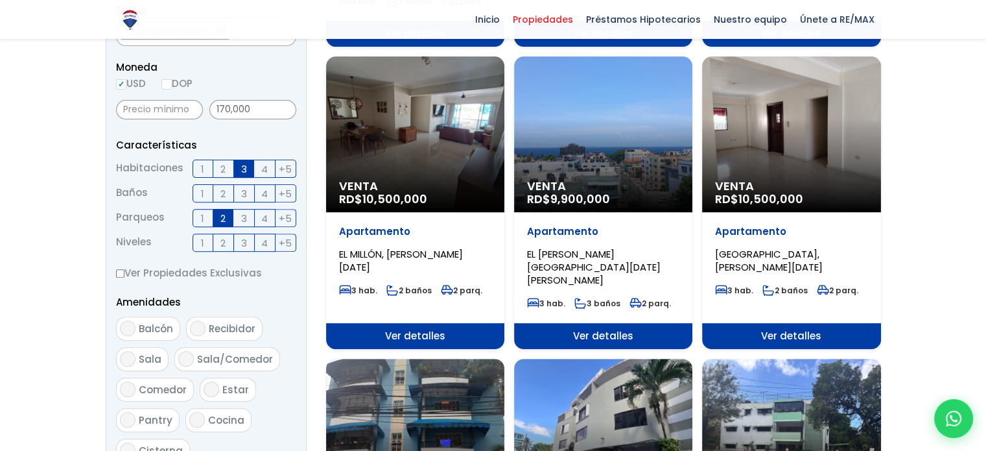
click at [664, 155] on div "Venta RD$ 9,900,000" at bounding box center [603, 134] width 178 height 156
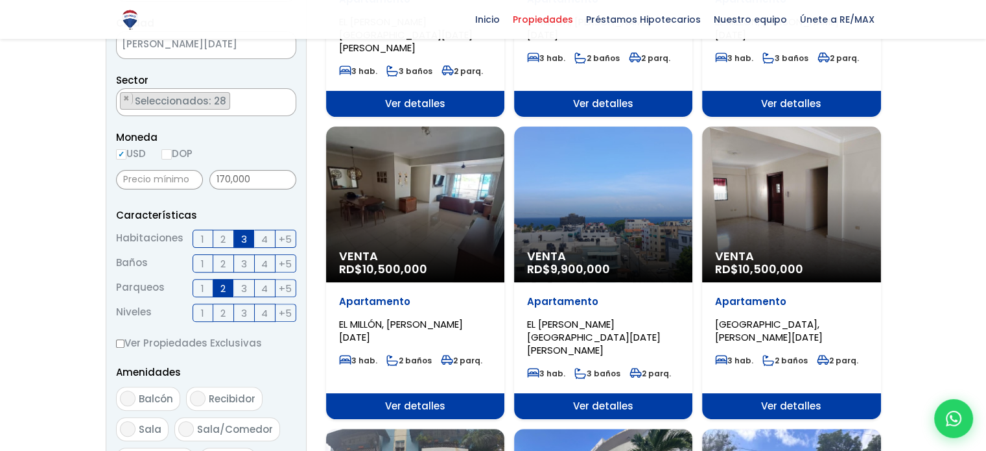
scroll to position [336, 0]
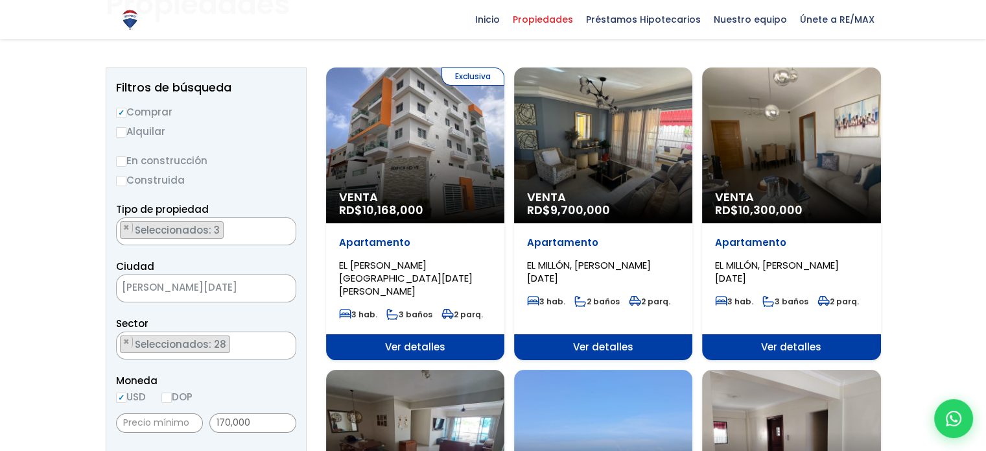
select select "127"
click at [425, 139] on div "Exclusiva Venta RD$ 10,168,000" at bounding box center [415, 145] width 178 height 156
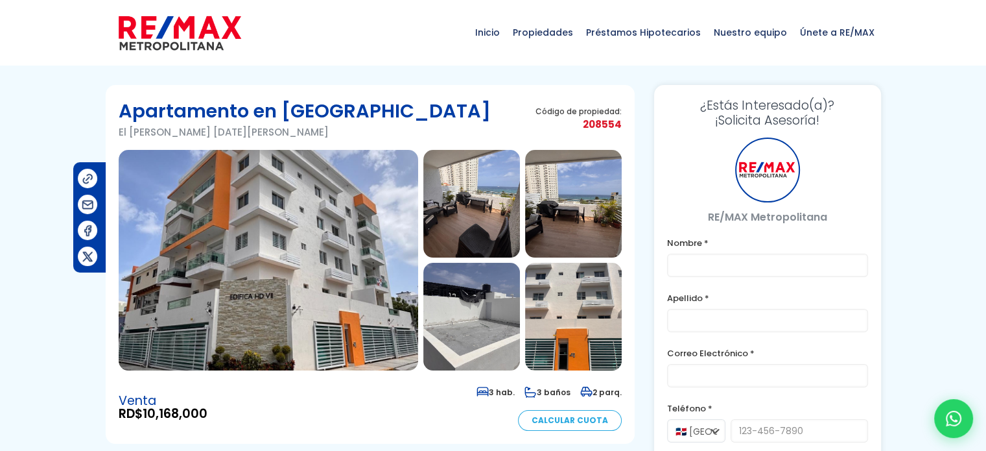
click at [360, 261] on img at bounding box center [269, 260] width 300 height 220
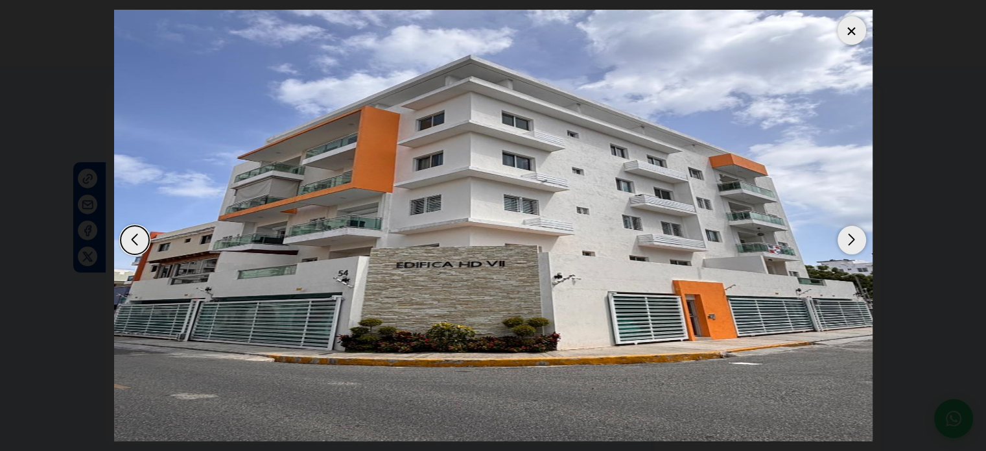
click at [847, 234] on div "Next slide" at bounding box center [852, 240] width 29 height 29
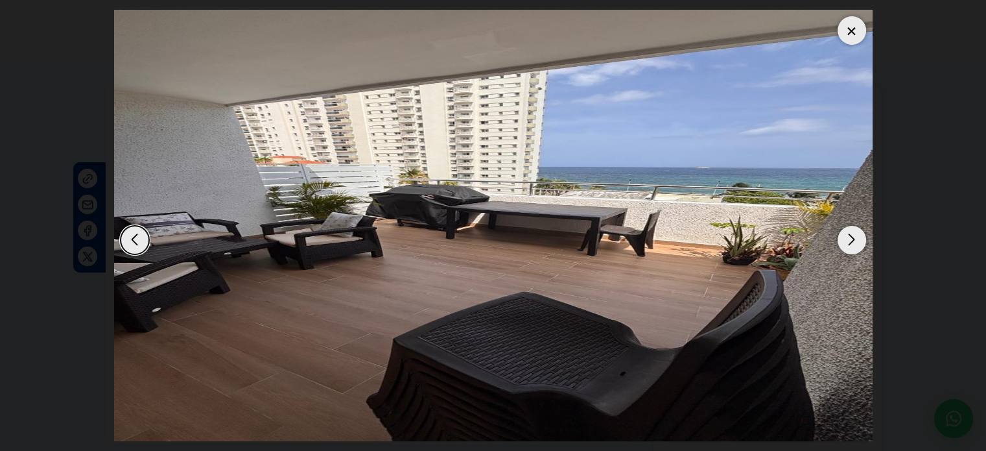
click at [847, 234] on div "Next slide" at bounding box center [852, 240] width 29 height 29
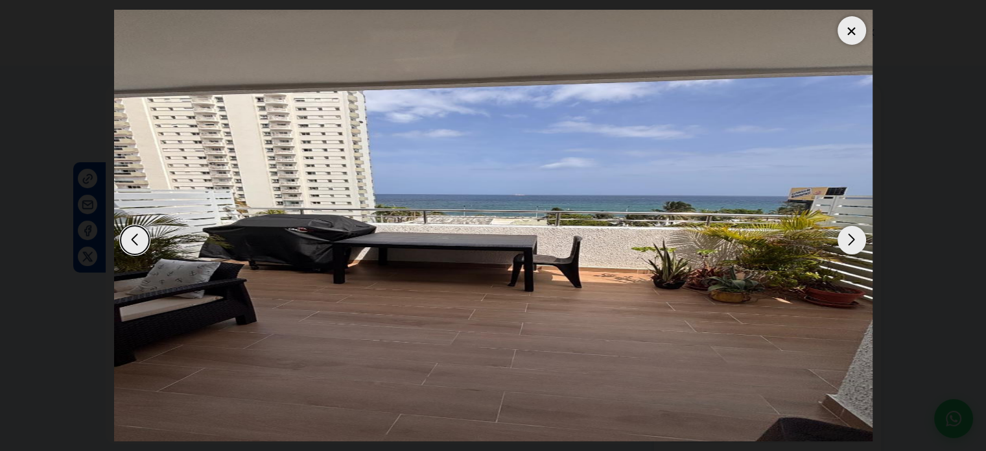
click at [853, 235] on div "Next slide" at bounding box center [852, 240] width 29 height 29
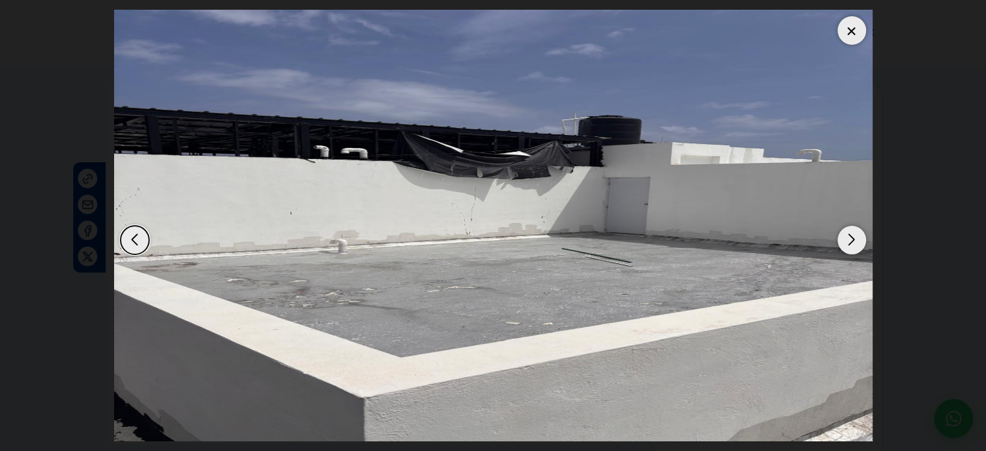
click at [853, 235] on div "Next slide" at bounding box center [852, 240] width 29 height 29
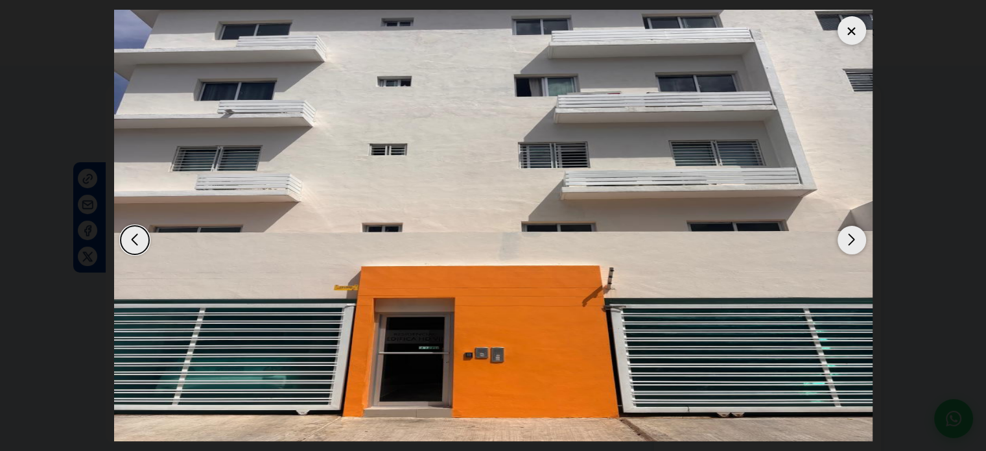
click at [853, 235] on div "Next slide" at bounding box center [852, 240] width 29 height 29
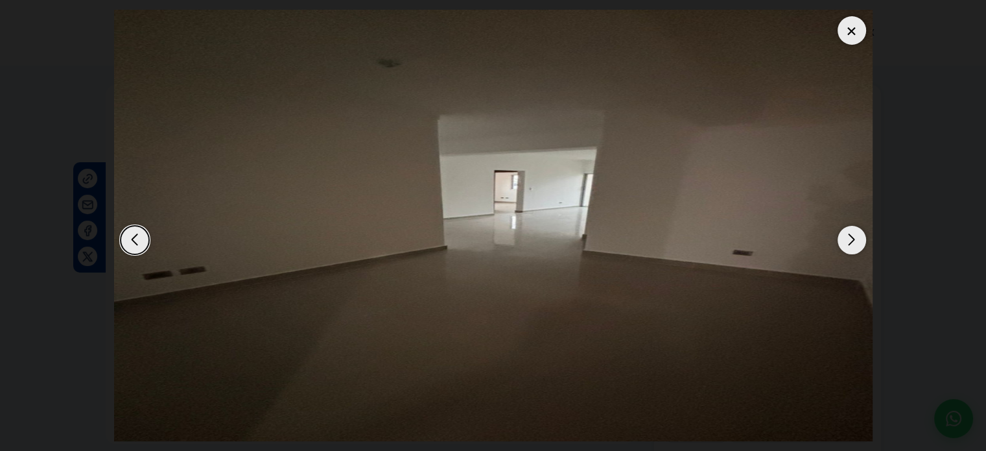
click at [853, 235] on div "Next slide" at bounding box center [852, 240] width 29 height 29
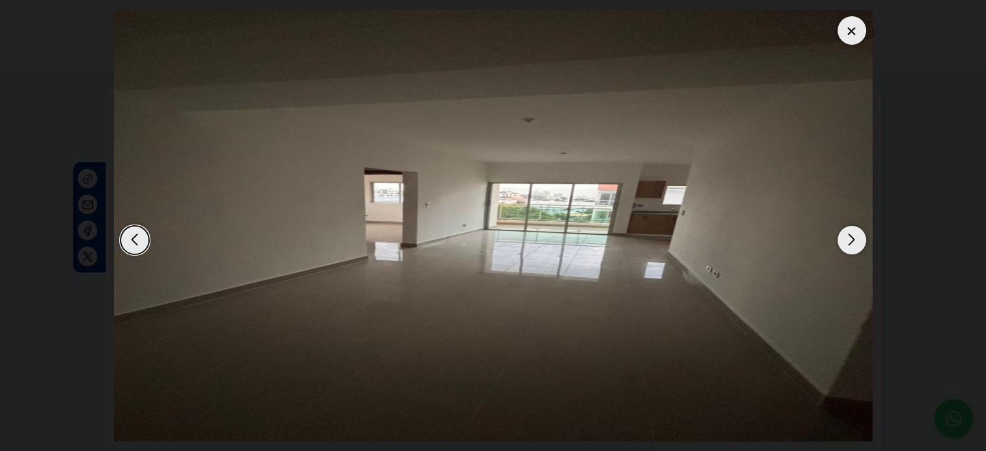
click at [853, 235] on div "Next slide" at bounding box center [852, 240] width 29 height 29
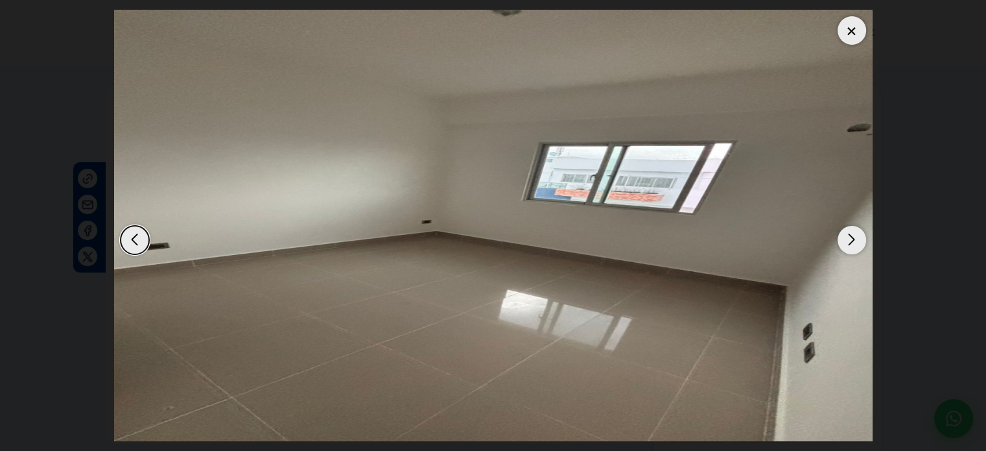
click at [127, 239] on div "Previous slide" at bounding box center [135, 240] width 29 height 29
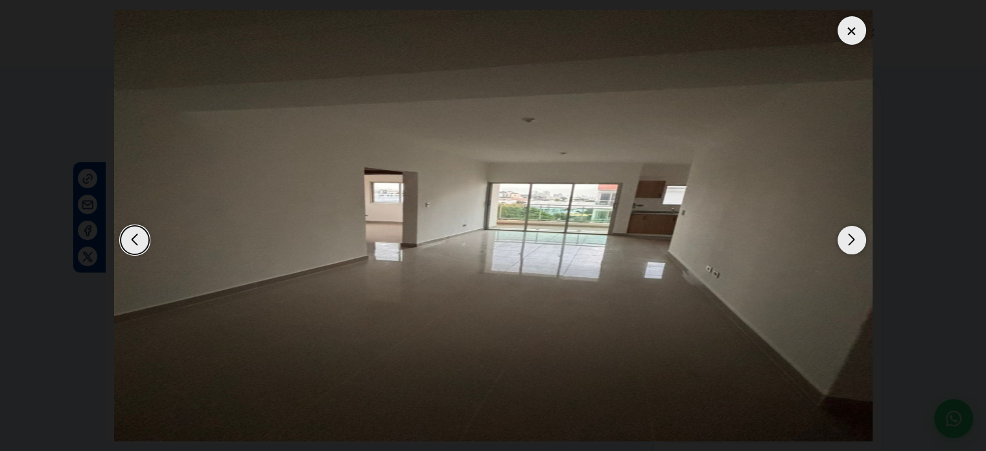
click at [855, 239] on div "Next slide" at bounding box center [852, 240] width 29 height 29
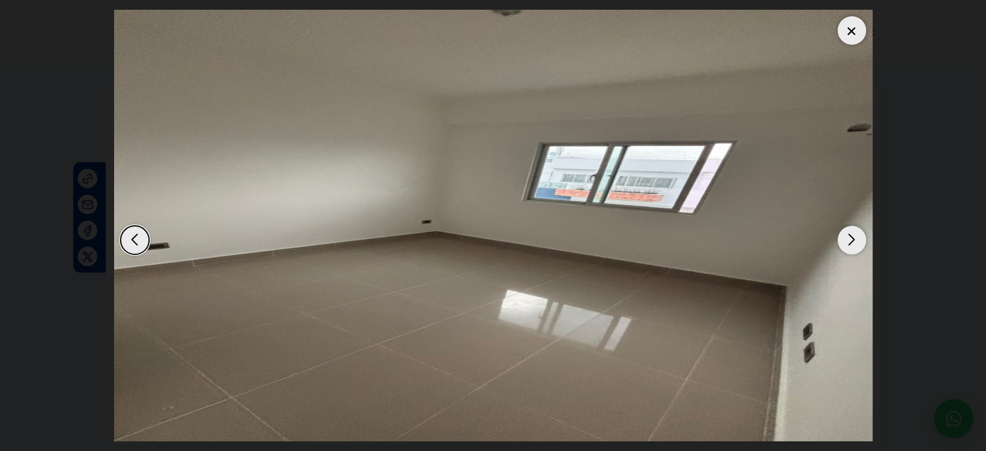
click at [855, 239] on div "Next slide" at bounding box center [852, 240] width 29 height 29
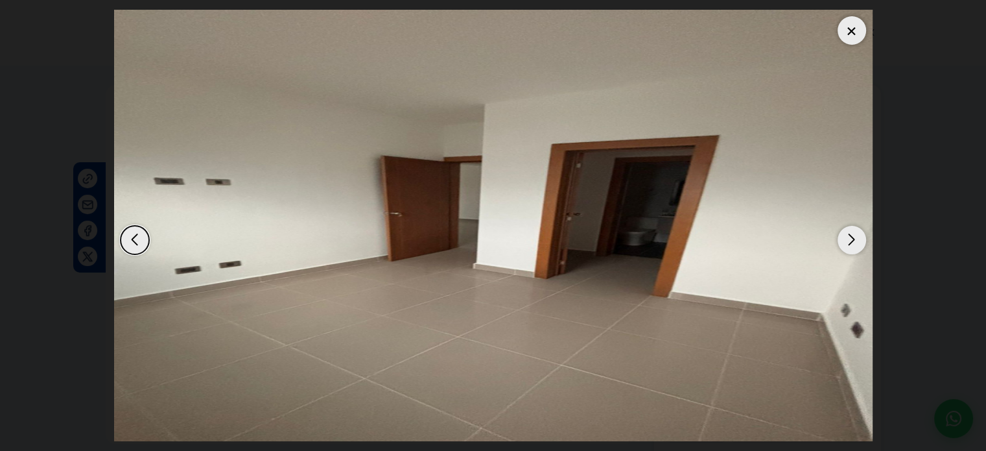
click at [855, 239] on div "Next slide" at bounding box center [852, 240] width 29 height 29
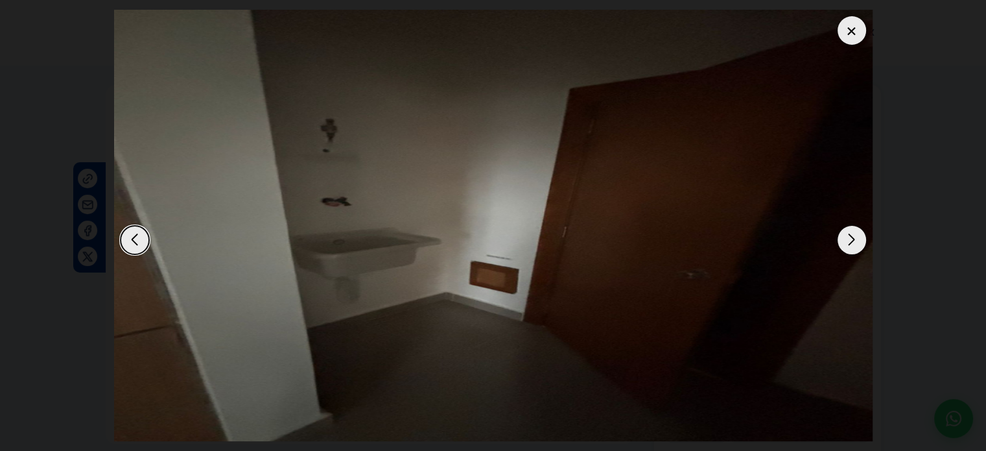
click at [855, 239] on div "Next slide" at bounding box center [852, 240] width 29 height 29
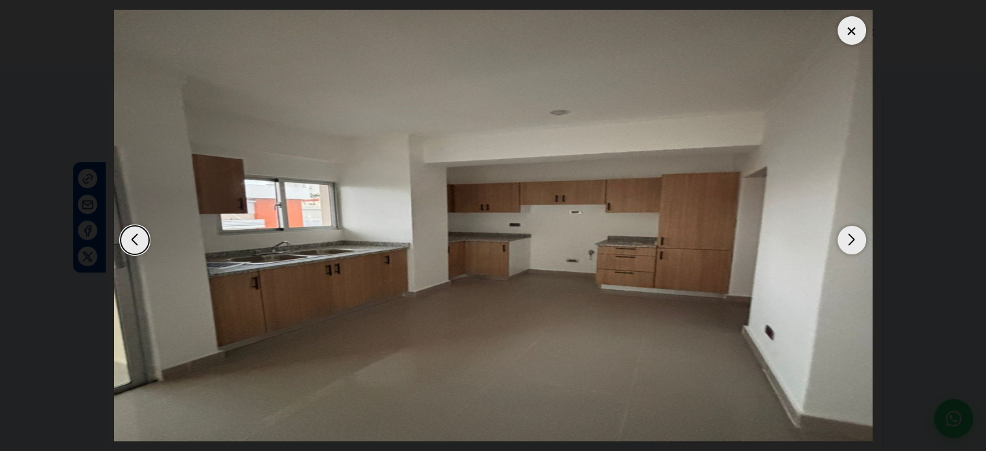
click at [855, 239] on div "Next slide" at bounding box center [852, 240] width 29 height 29
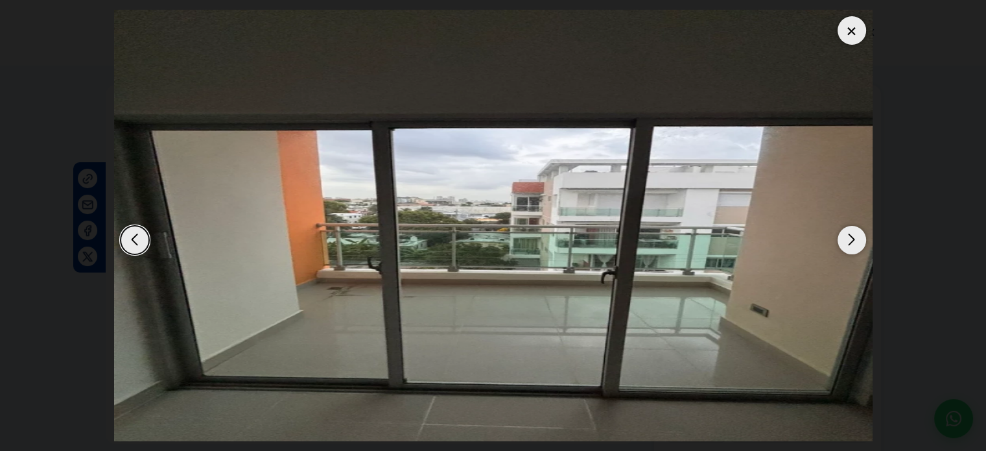
click at [855, 239] on div "Next slide" at bounding box center [852, 240] width 29 height 29
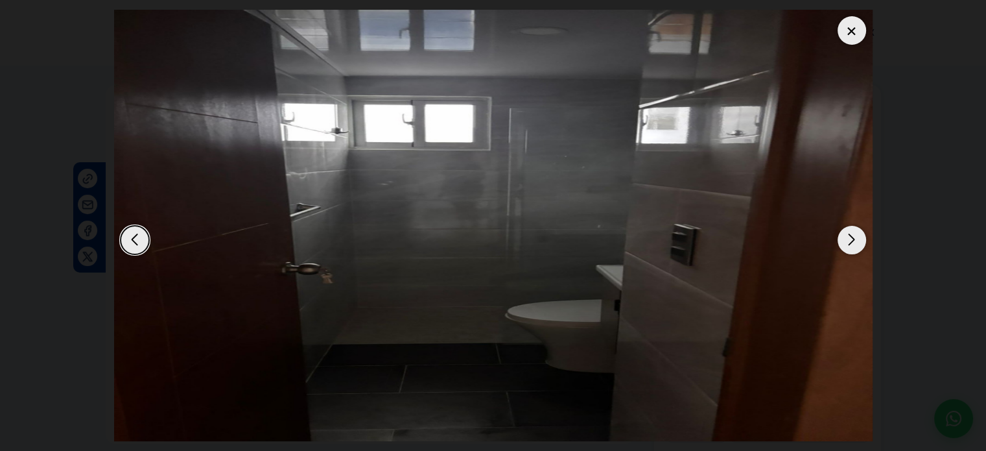
click at [855, 239] on div "Next slide" at bounding box center [852, 240] width 29 height 29
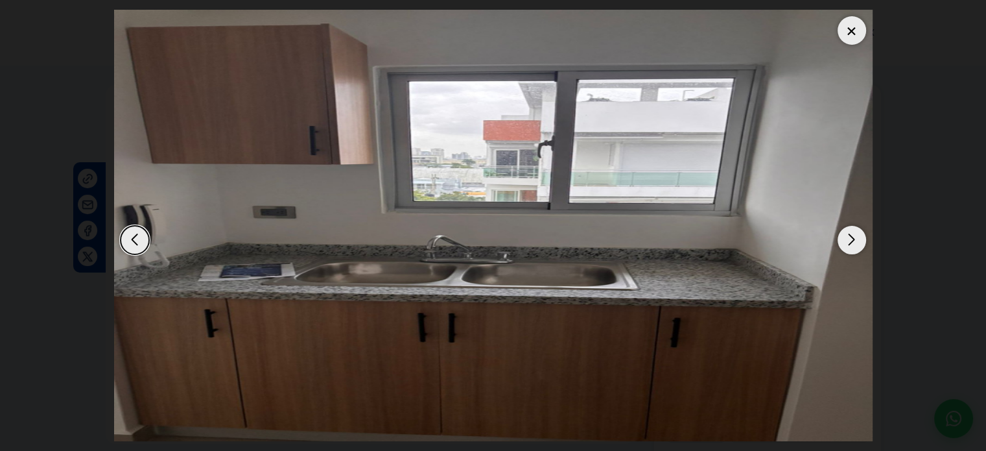
click at [855, 239] on div "Next slide" at bounding box center [852, 240] width 29 height 29
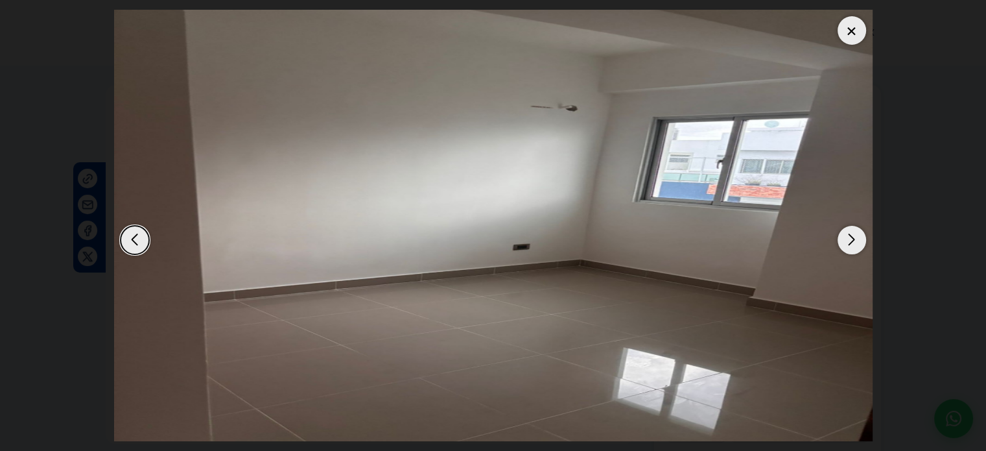
click at [855, 239] on div "Next slide" at bounding box center [852, 240] width 29 height 29
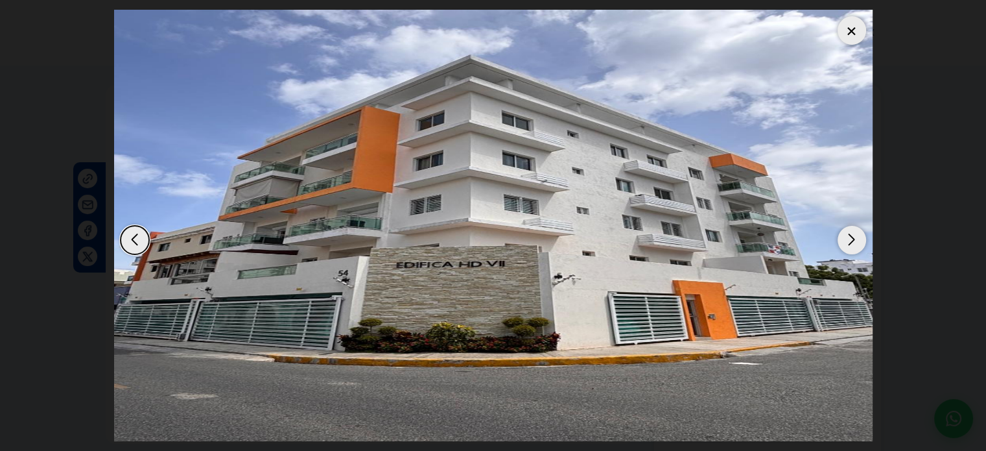
click at [855, 239] on div "Next slide" at bounding box center [852, 240] width 29 height 29
